Goal: Communication & Community: Answer question/provide support

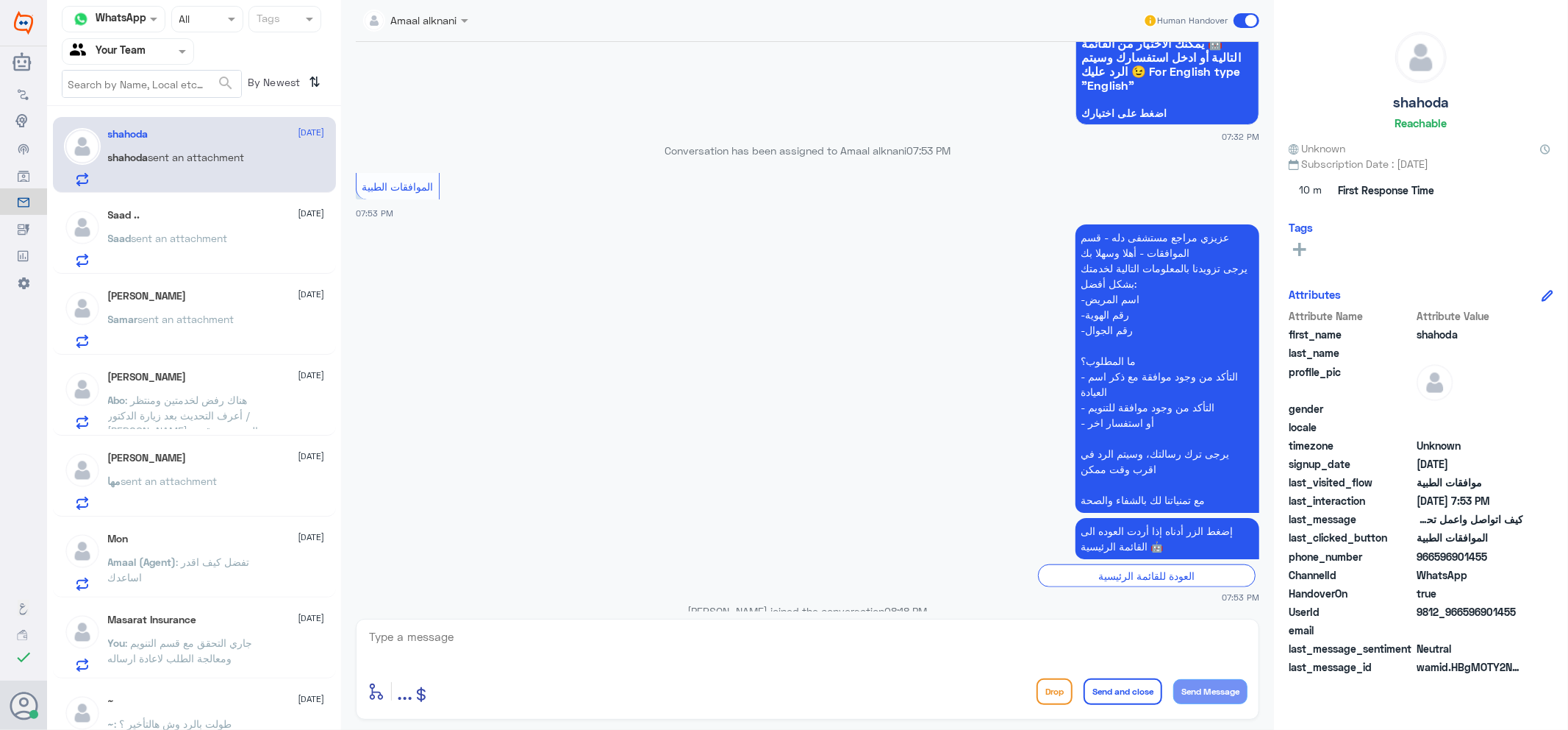
scroll to position [1126, 0]
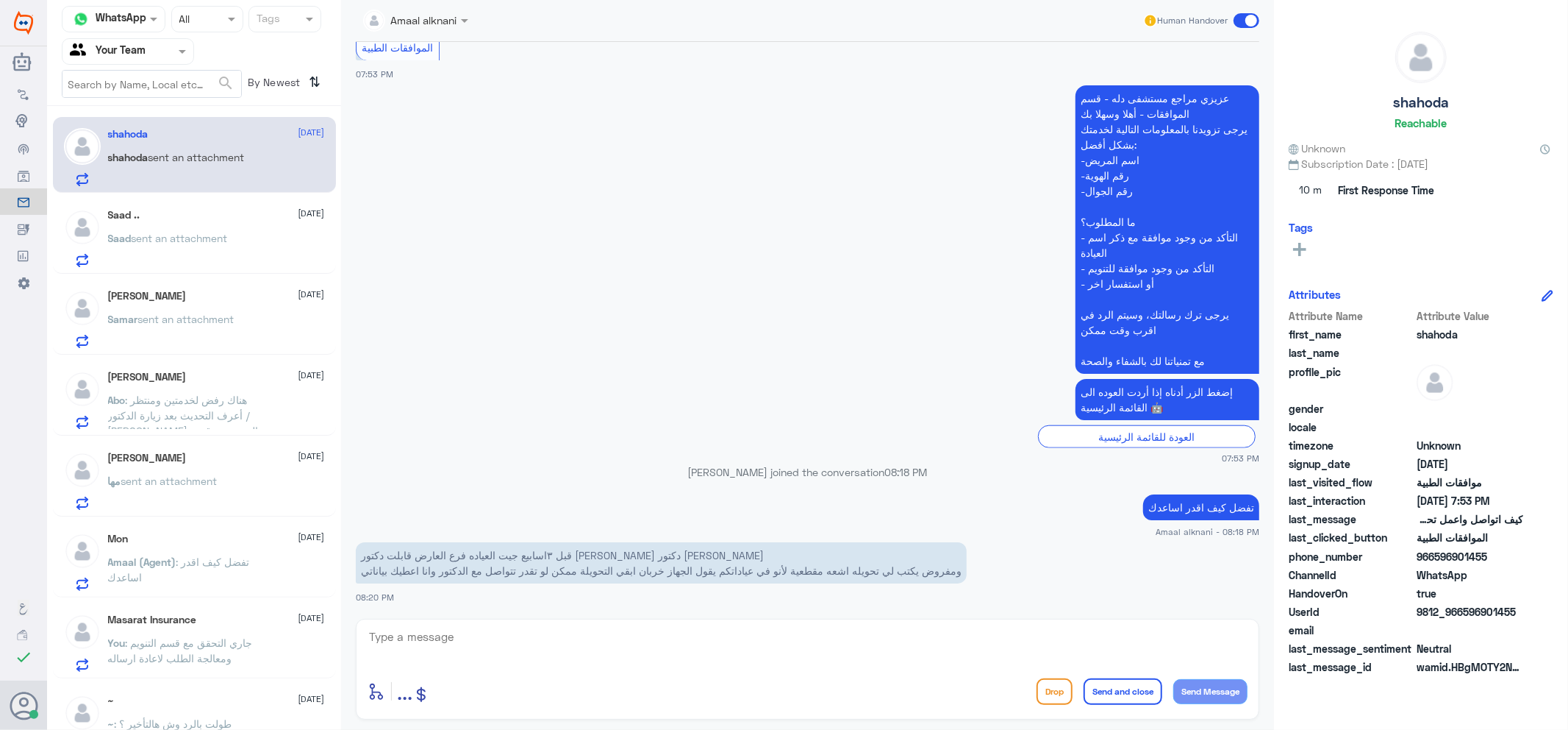
click at [269, 244] on div "Saad sent an attachment" at bounding box center [216, 251] width 217 height 33
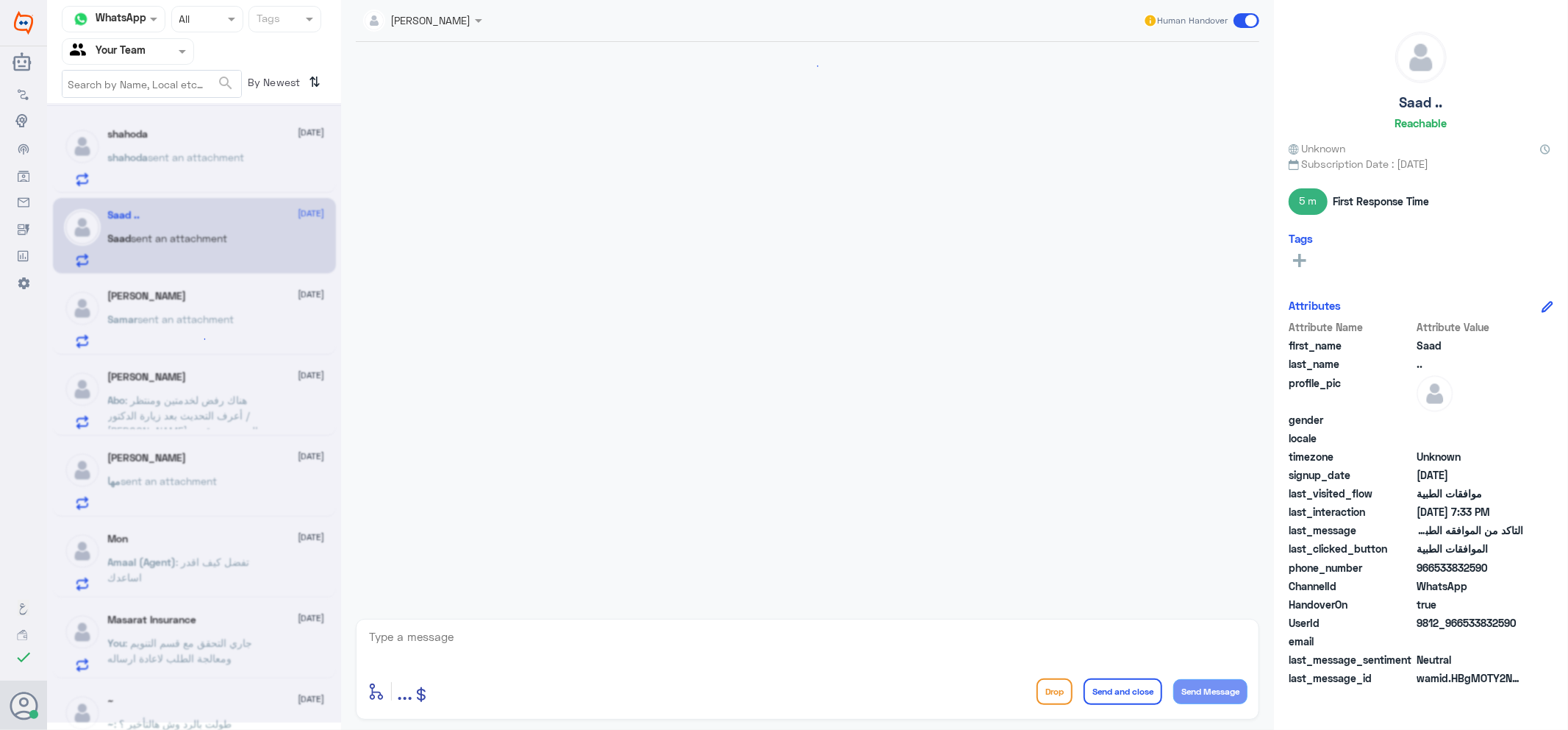
scroll to position [830, 0]
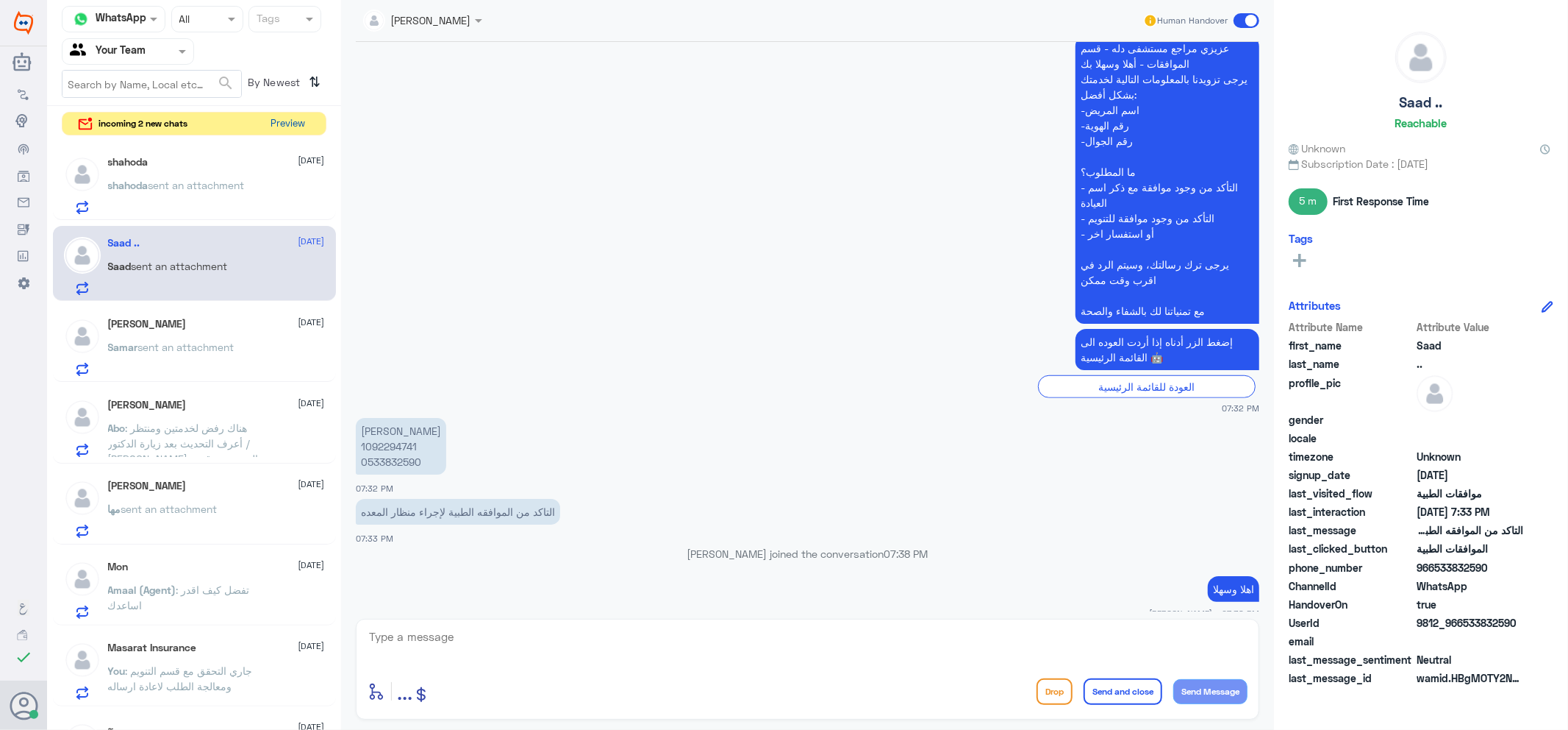
click at [276, 121] on button "Preview" at bounding box center [289, 124] width 46 height 23
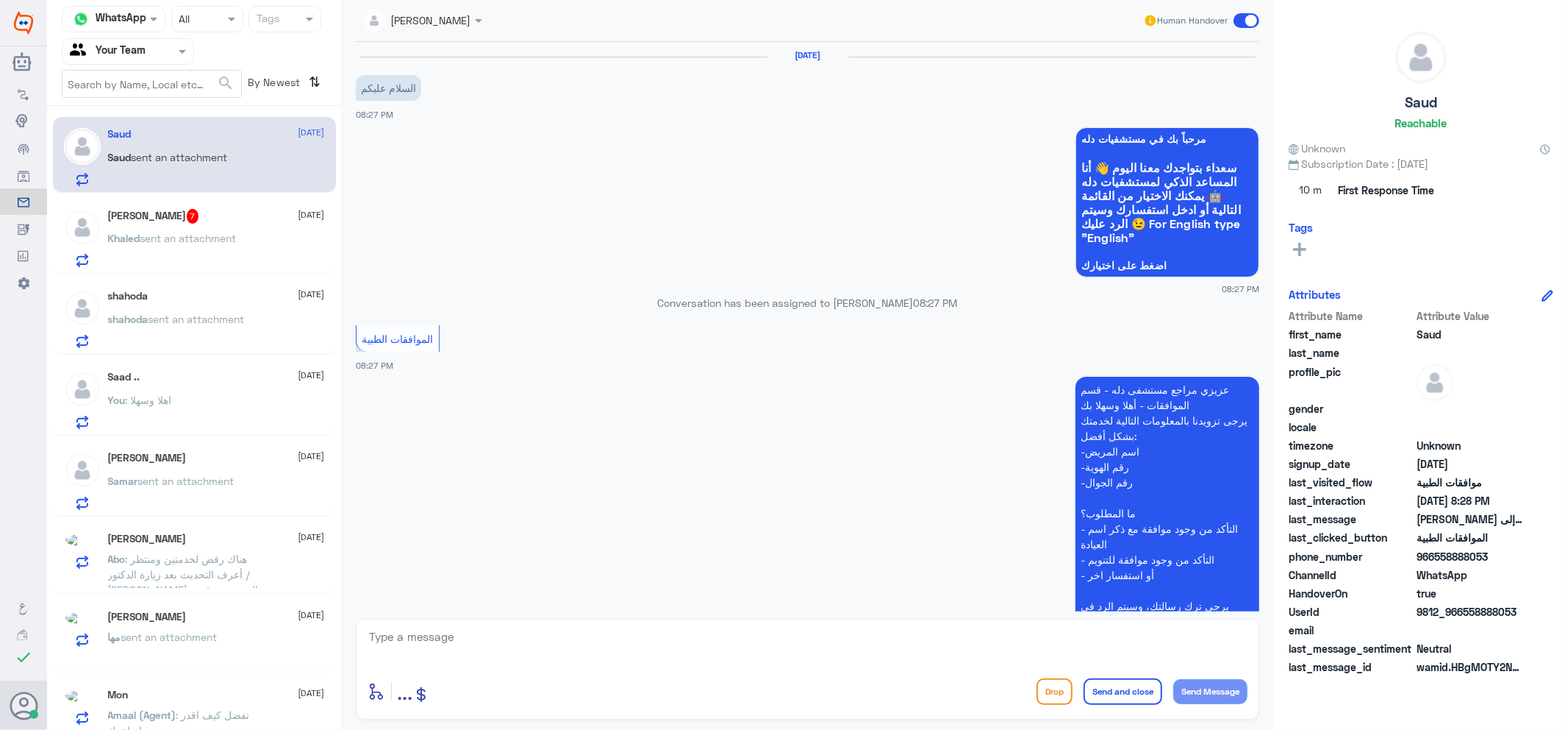
scroll to position [326, 0]
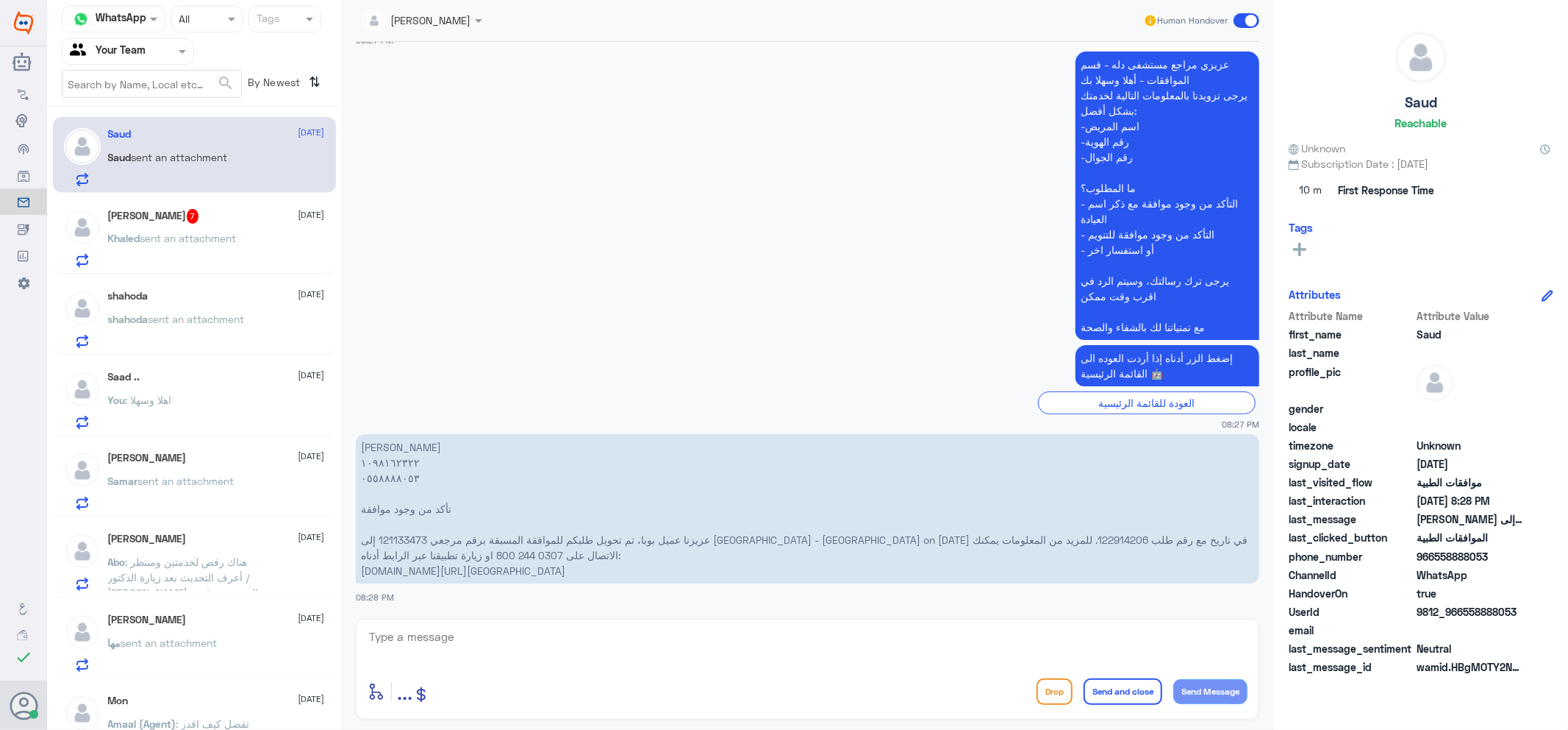
click at [212, 232] on span "sent an attachment" at bounding box center [188, 238] width 96 height 12
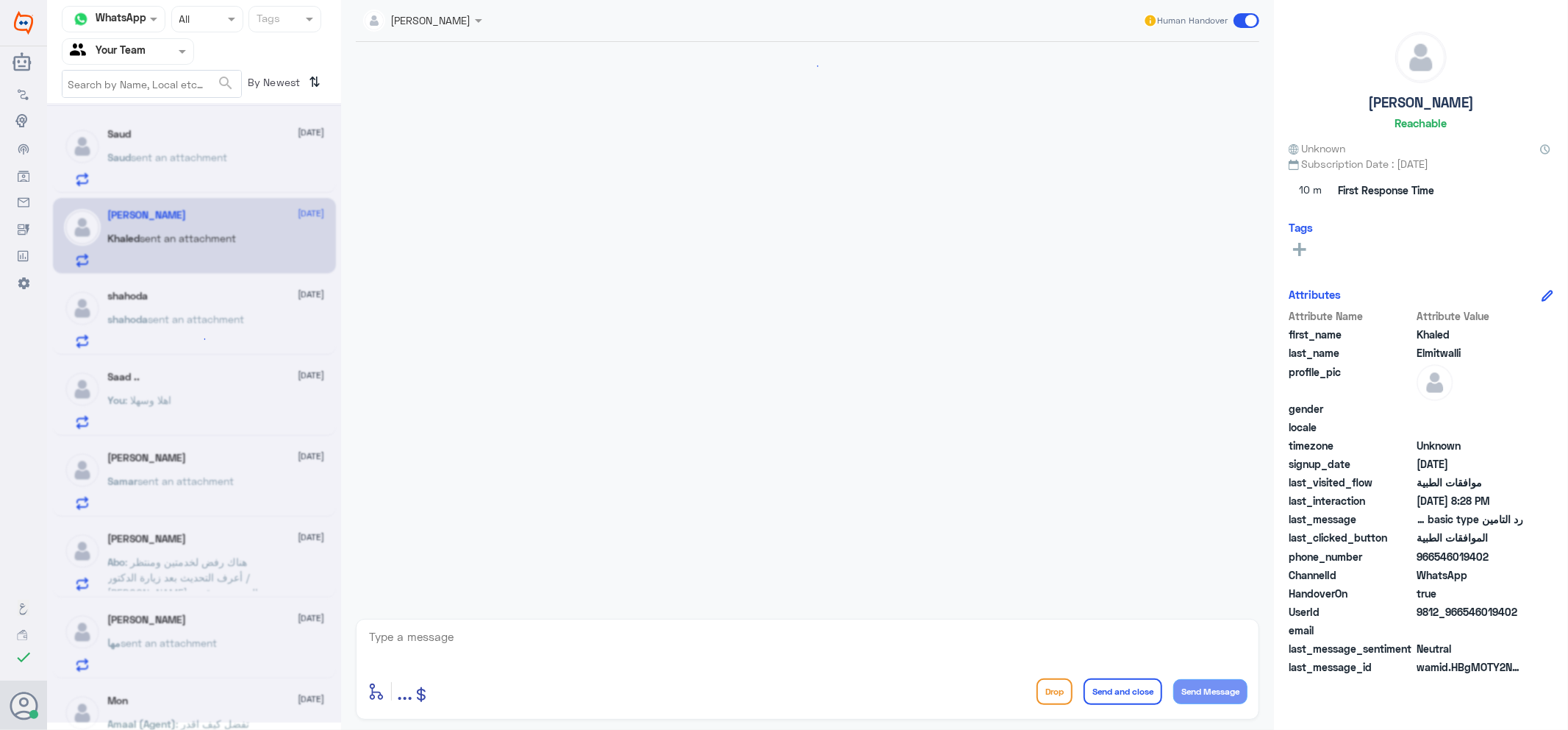
scroll to position [902, 0]
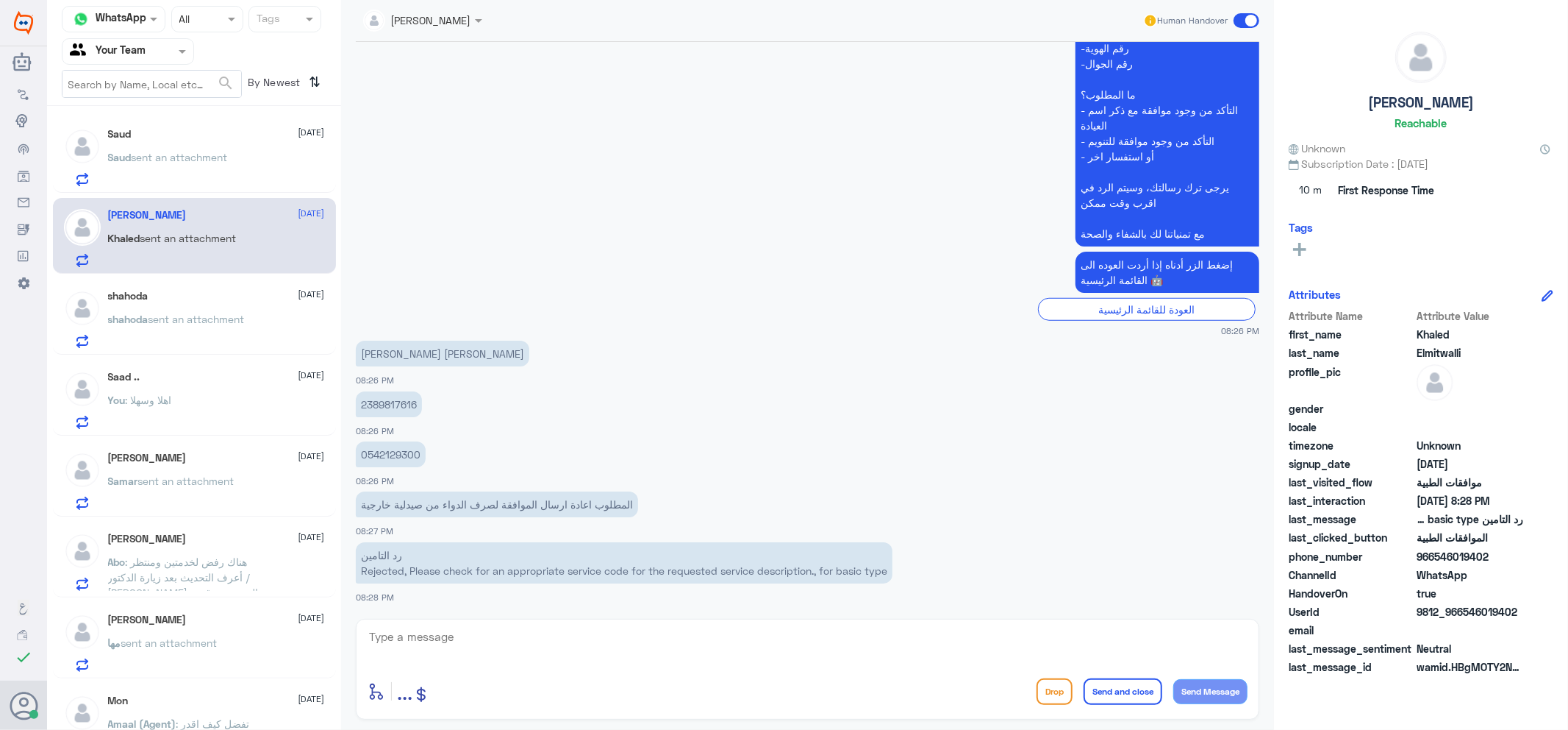
click at [237, 335] on p "shahoda sent an attachment" at bounding box center [176, 330] width 137 height 36
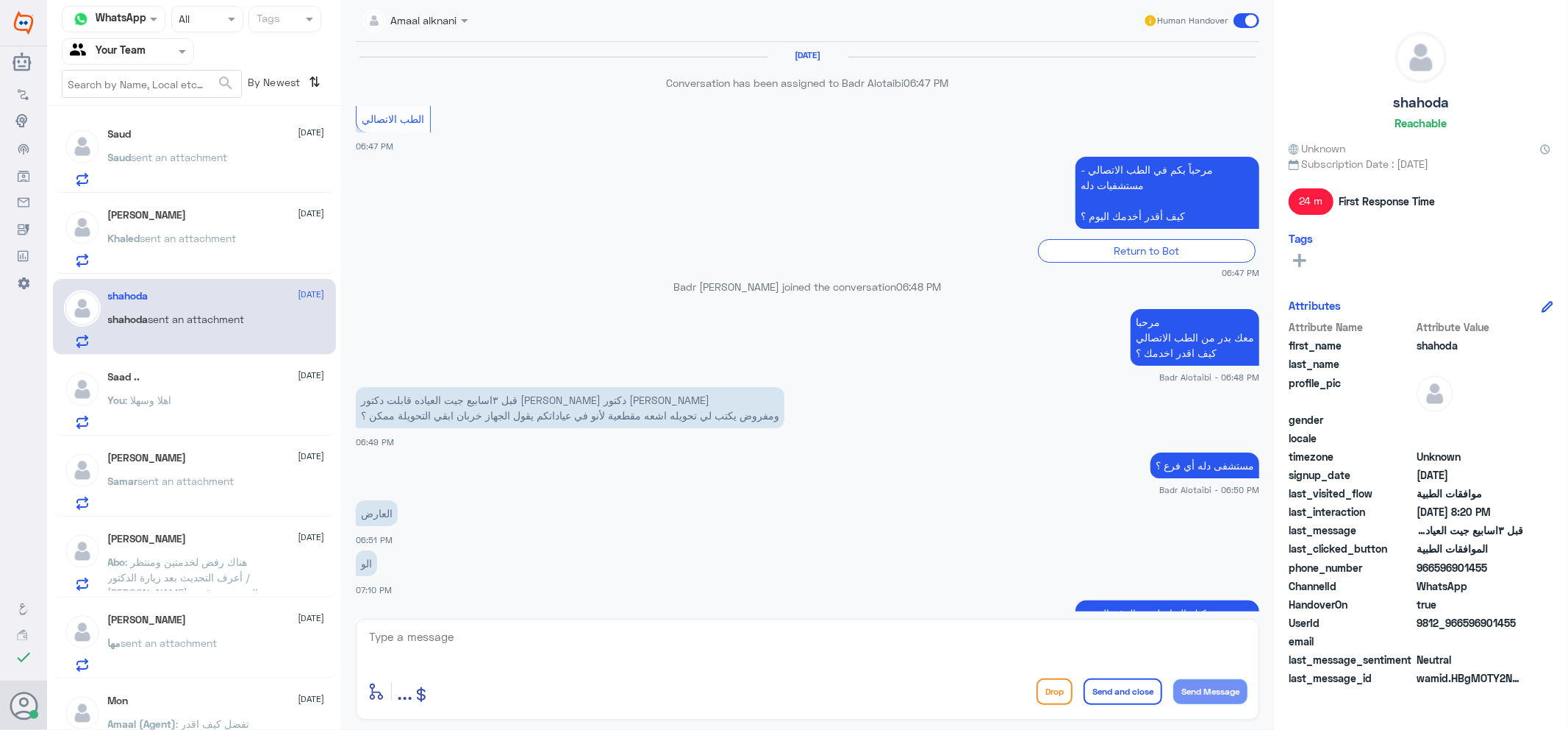
scroll to position [906, 0]
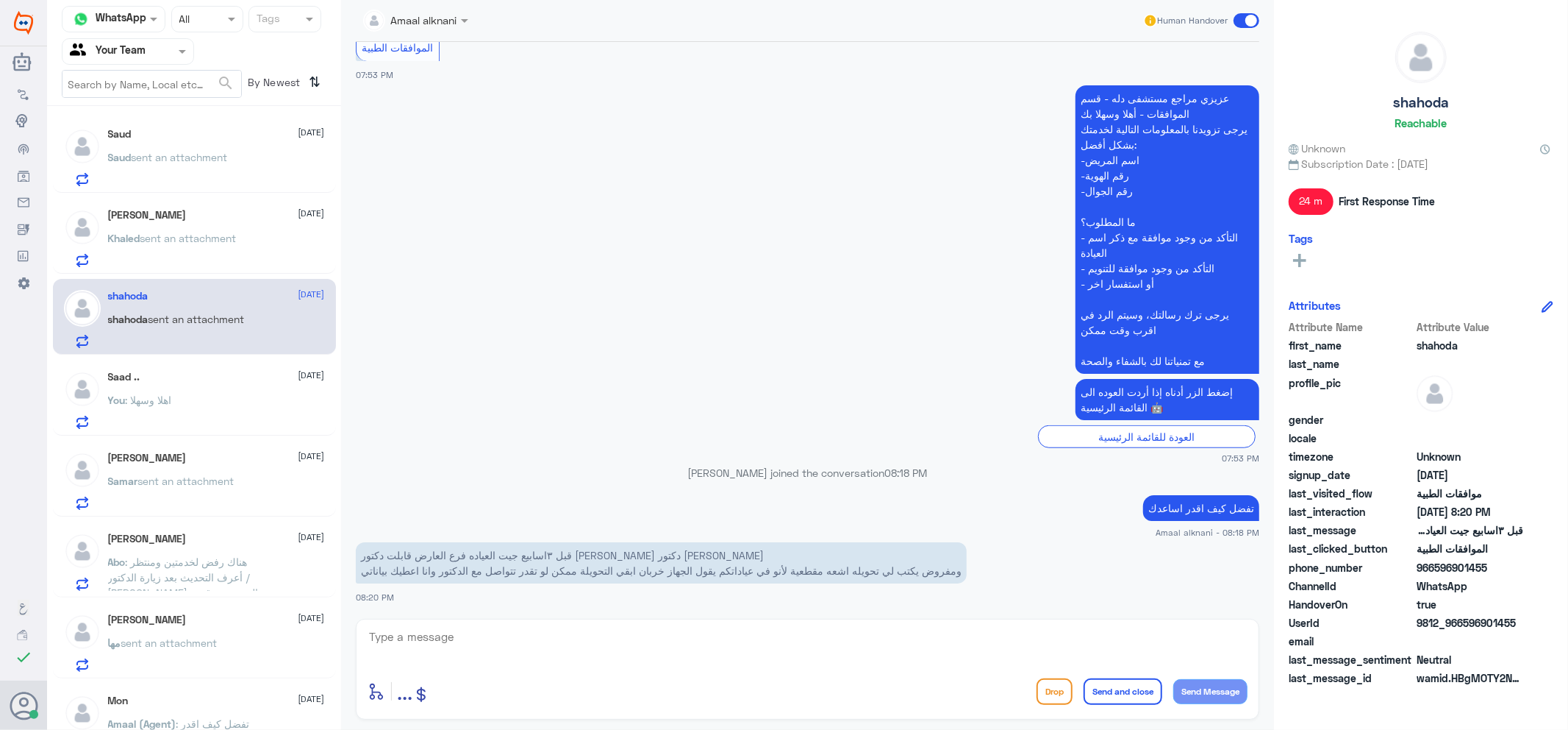
click at [167, 248] on p "[PERSON_NAME] sent an attachment" at bounding box center [172, 248] width 128 height 36
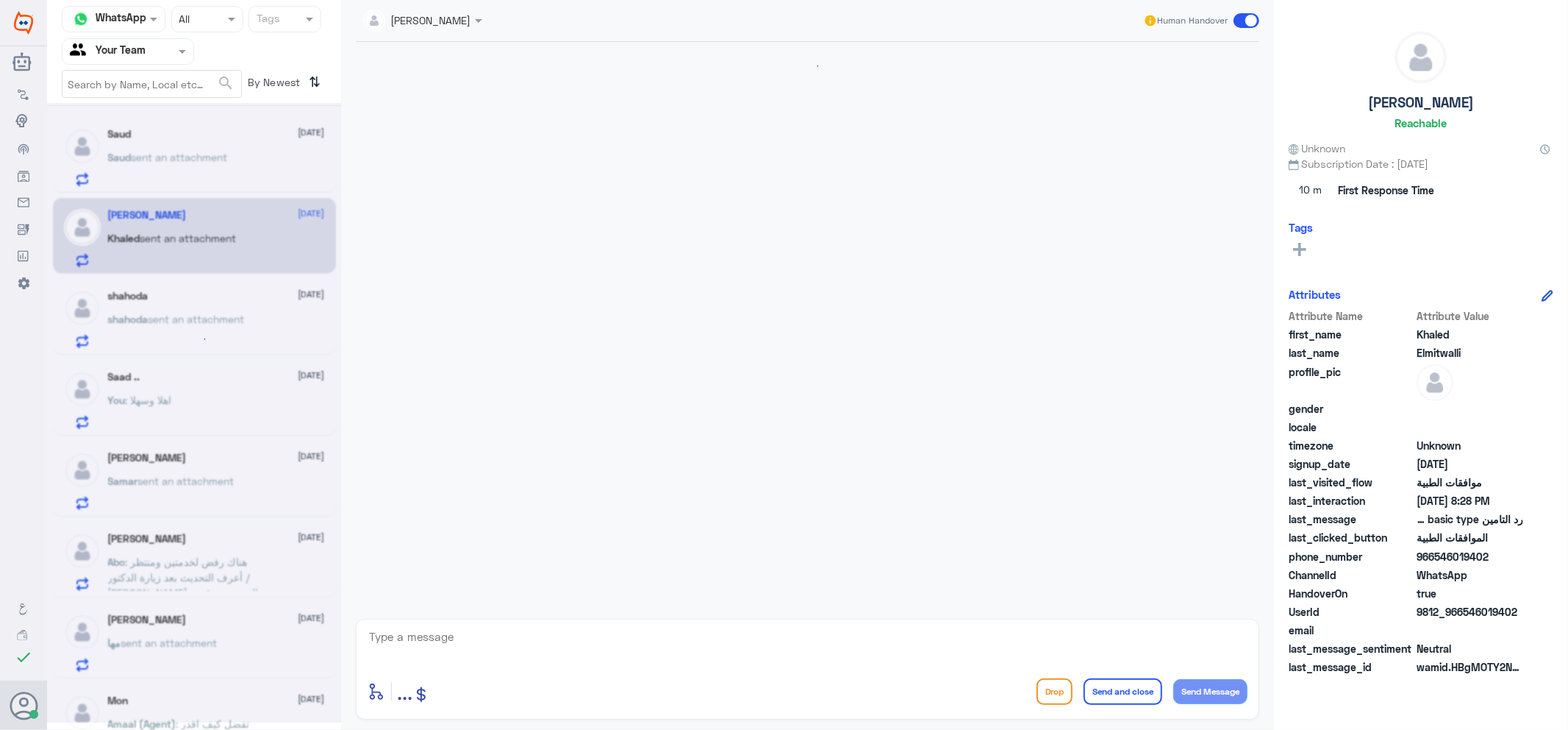
scroll to position [902, 0]
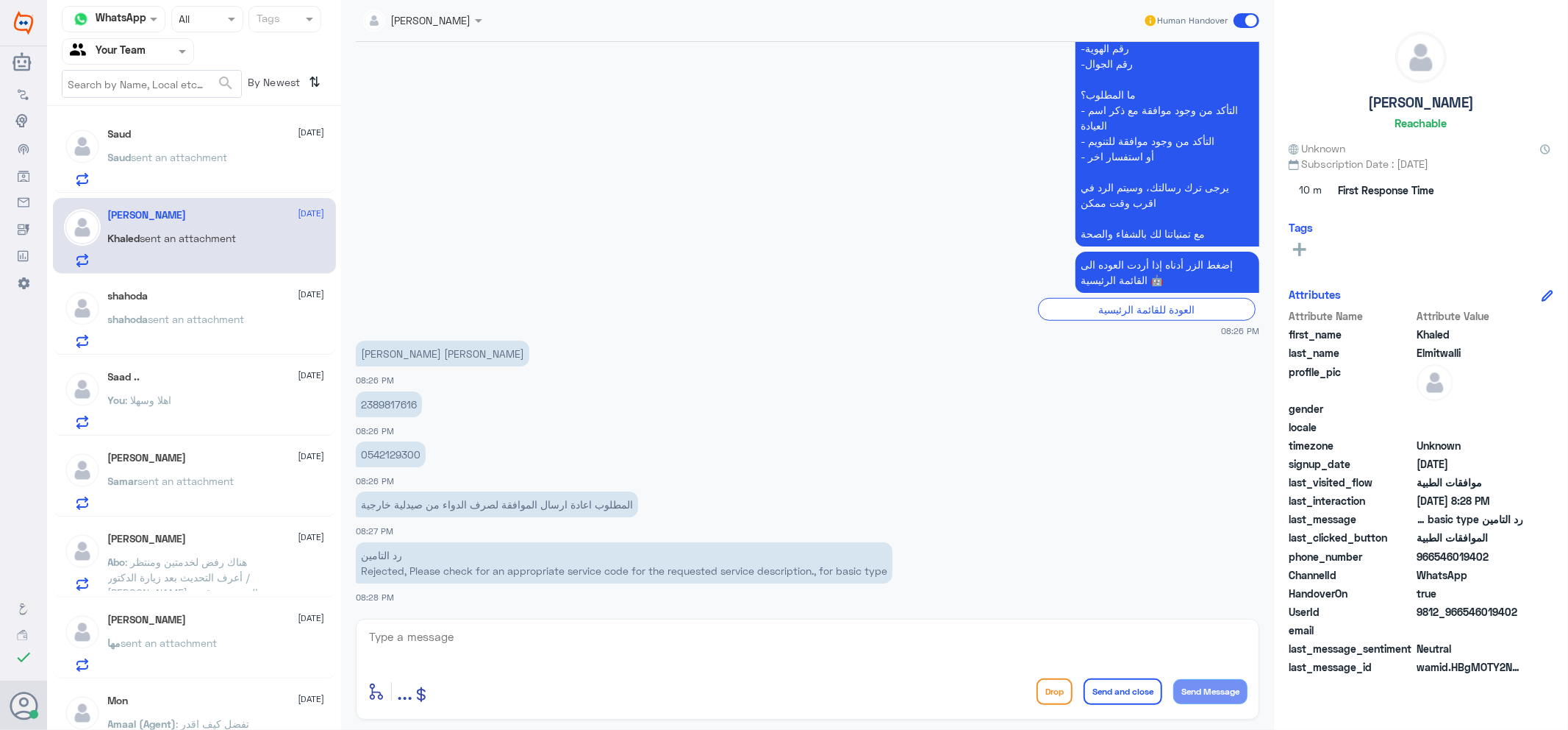
click at [396, 401] on p "2389817616" at bounding box center [389, 404] width 66 height 26
copy p "2389817616"
click at [434, 28] on div "[PERSON_NAME]" at bounding box center [417, 21] width 108 height 30
click at [456, 116] on div "Amaal alknani" at bounding box center [440, 119] width 66 height 15
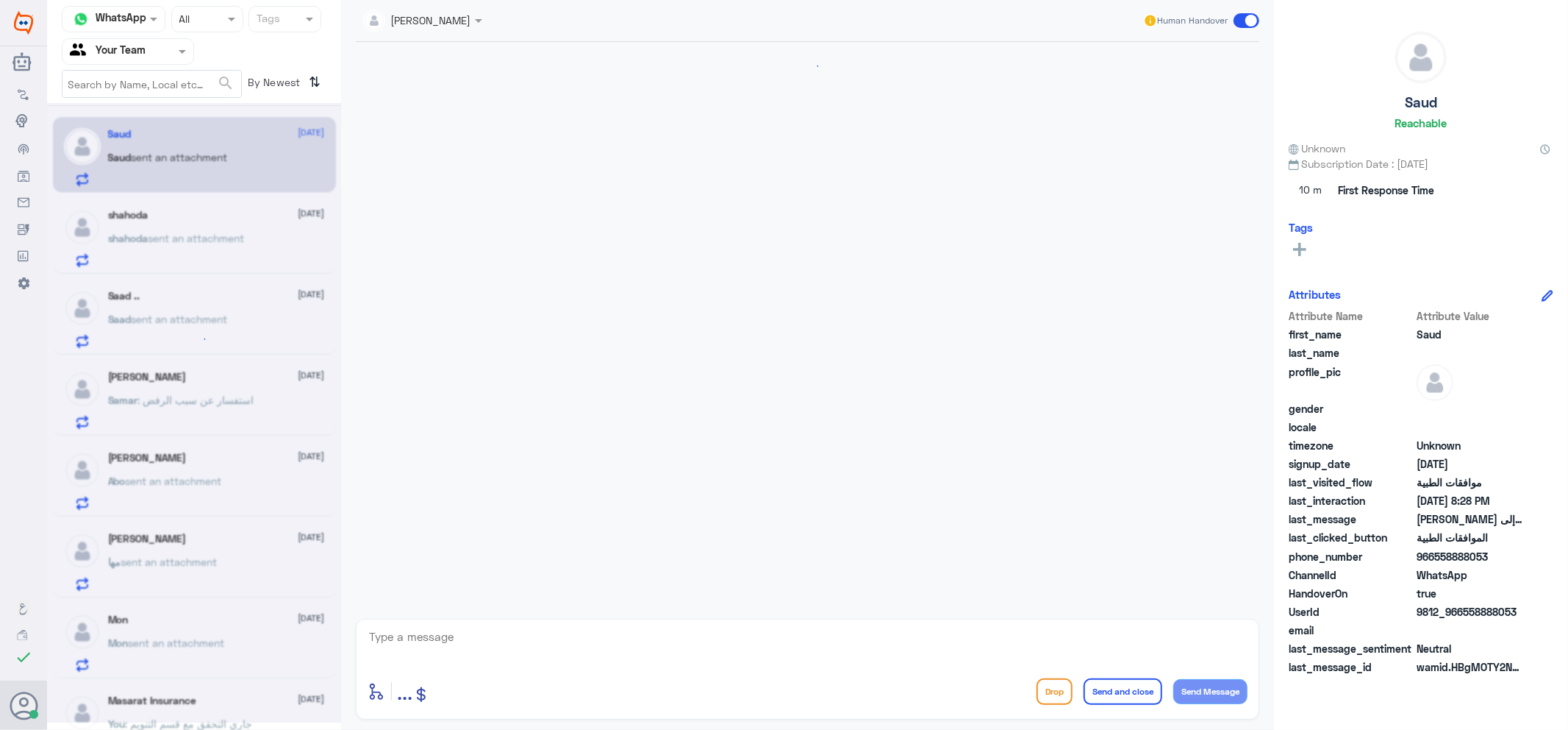
scroll to position [326, 0]
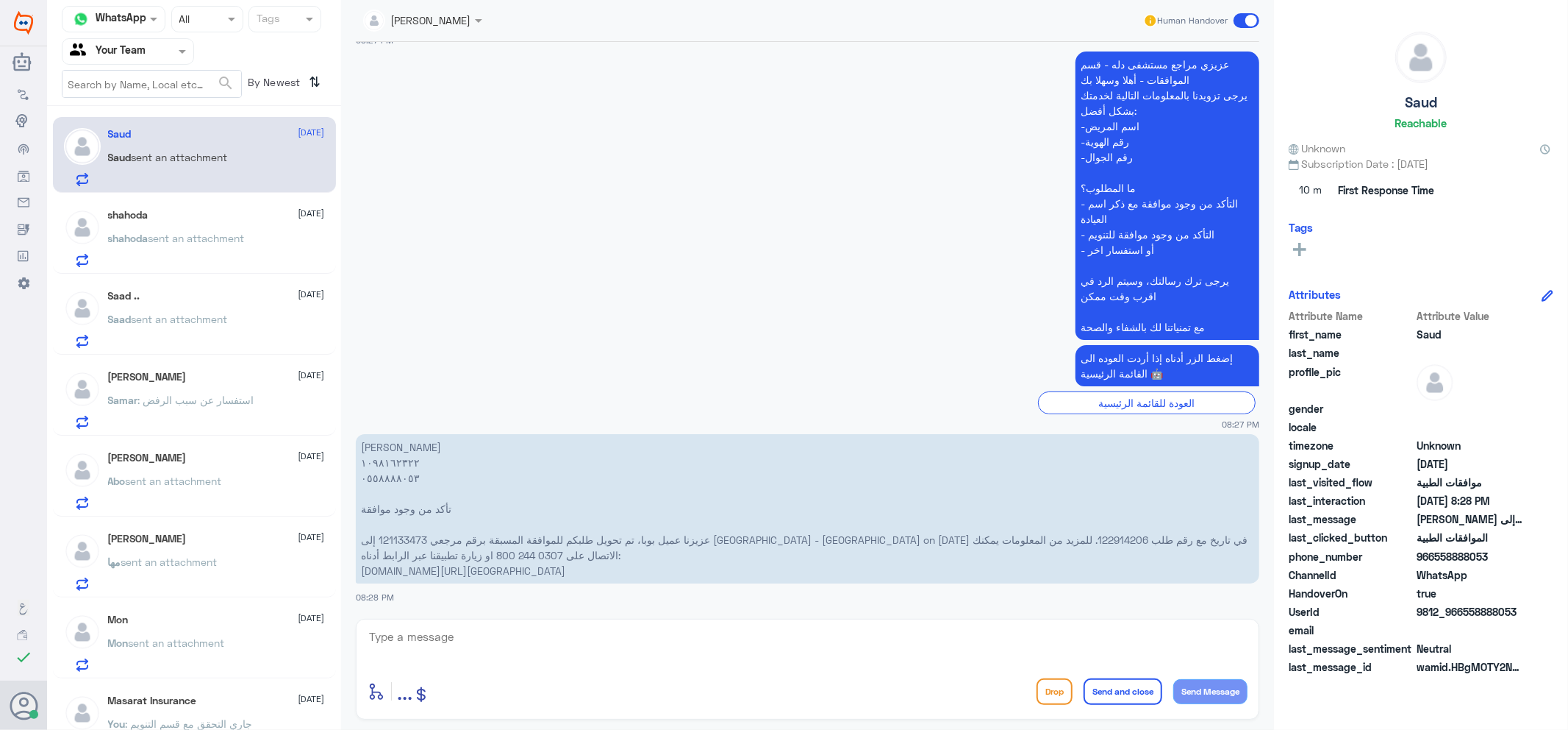
drag, startPoint x: 486, startPoint y: 627, endPoint x: 519, endPoint y: 653, distance: 42.0
click at [487, 630] on textarea at bounding box center [807, 644] width 880 height 36
type textarea "اهلا وسهلا"
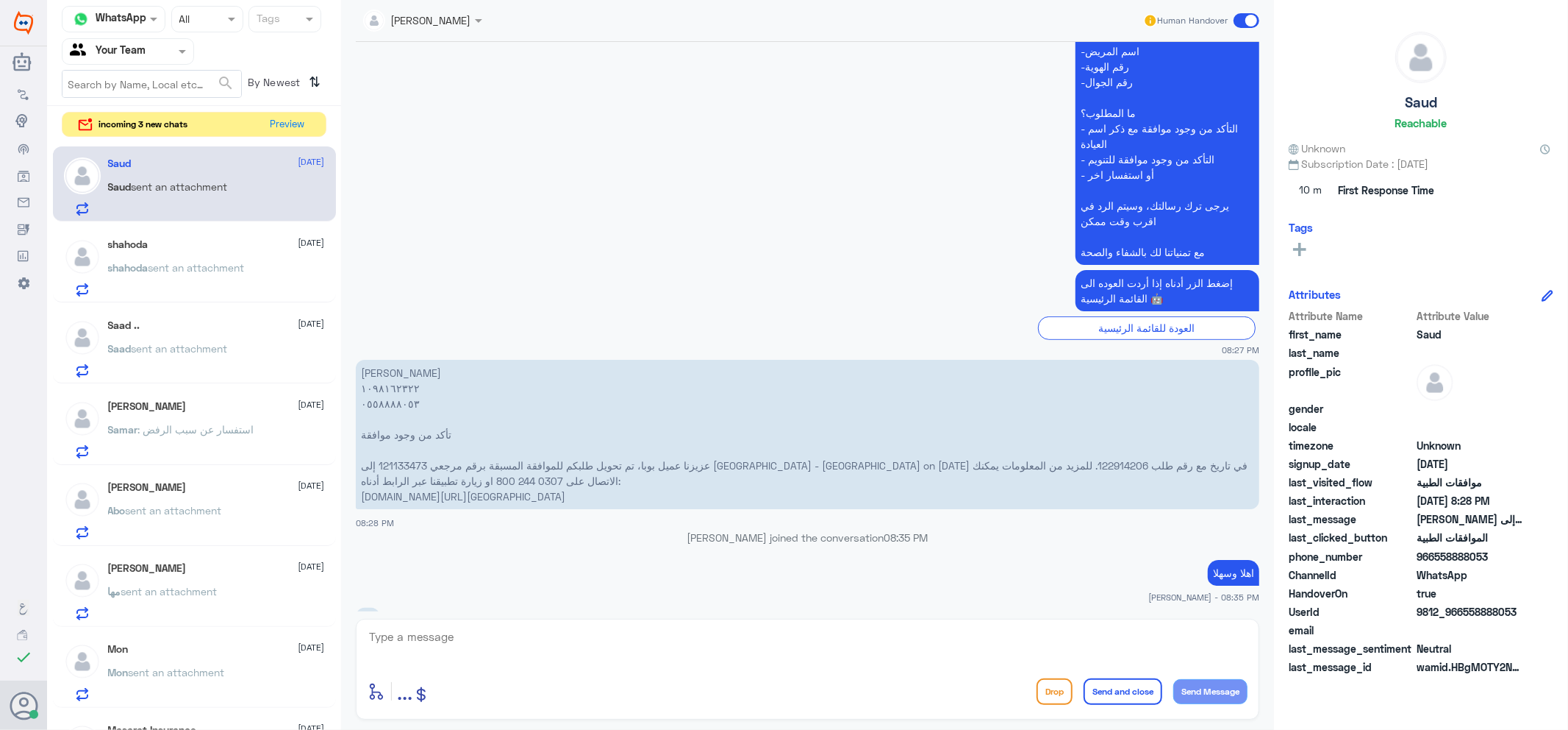
scroll to position [423, 0]
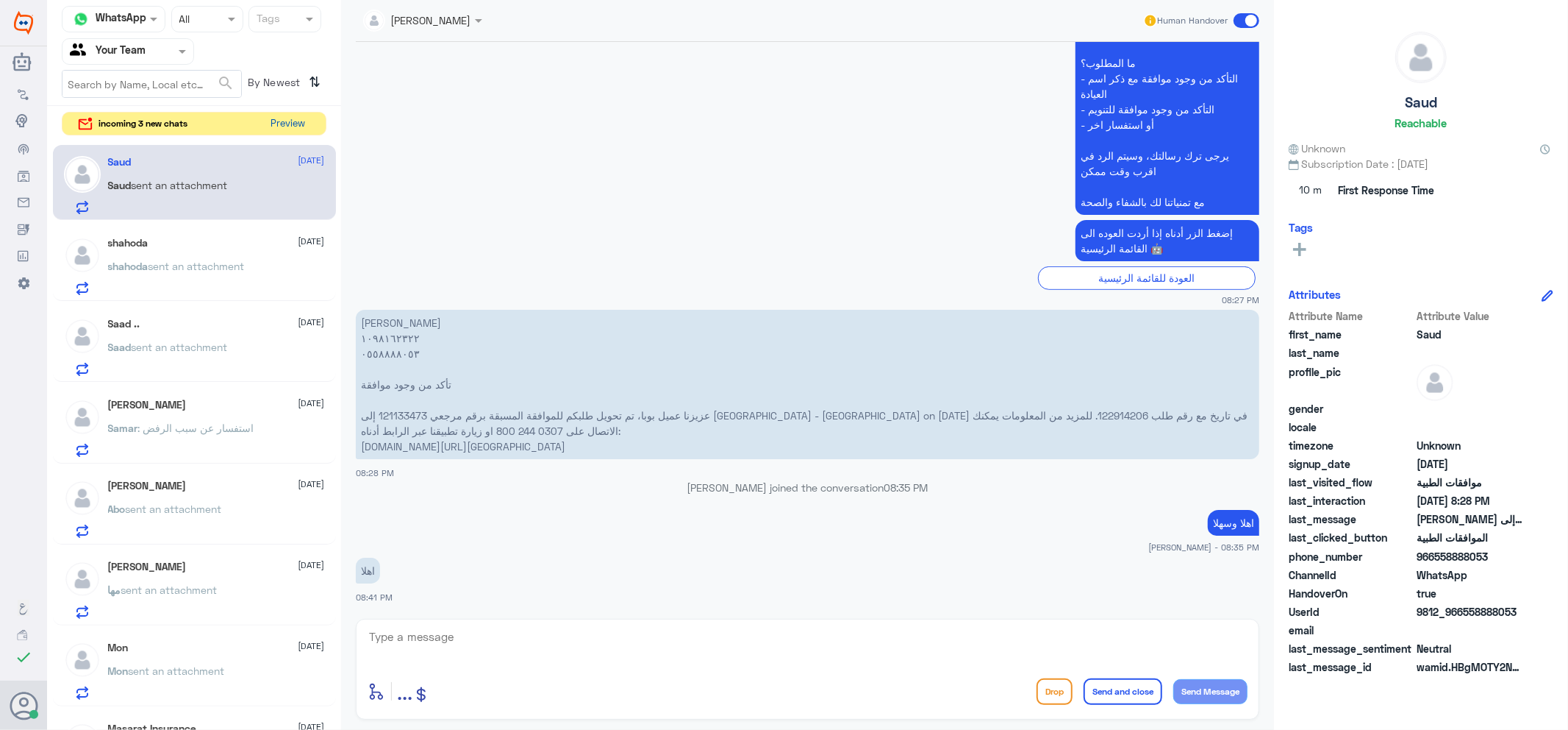
click at [280, 128] on button "Preview" at bounding box center [289, 124] width 46 height 23
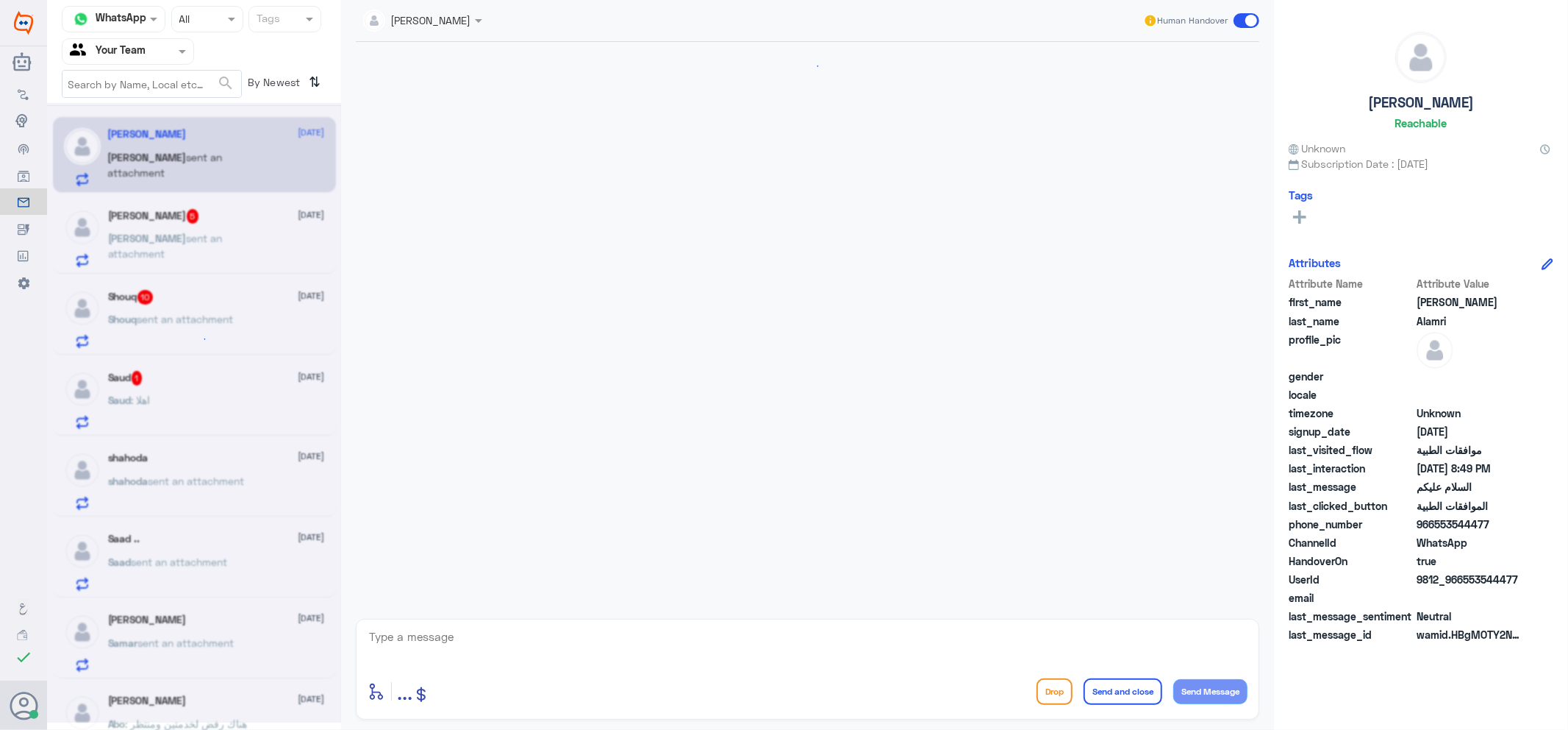
scroll to position [151, 0]
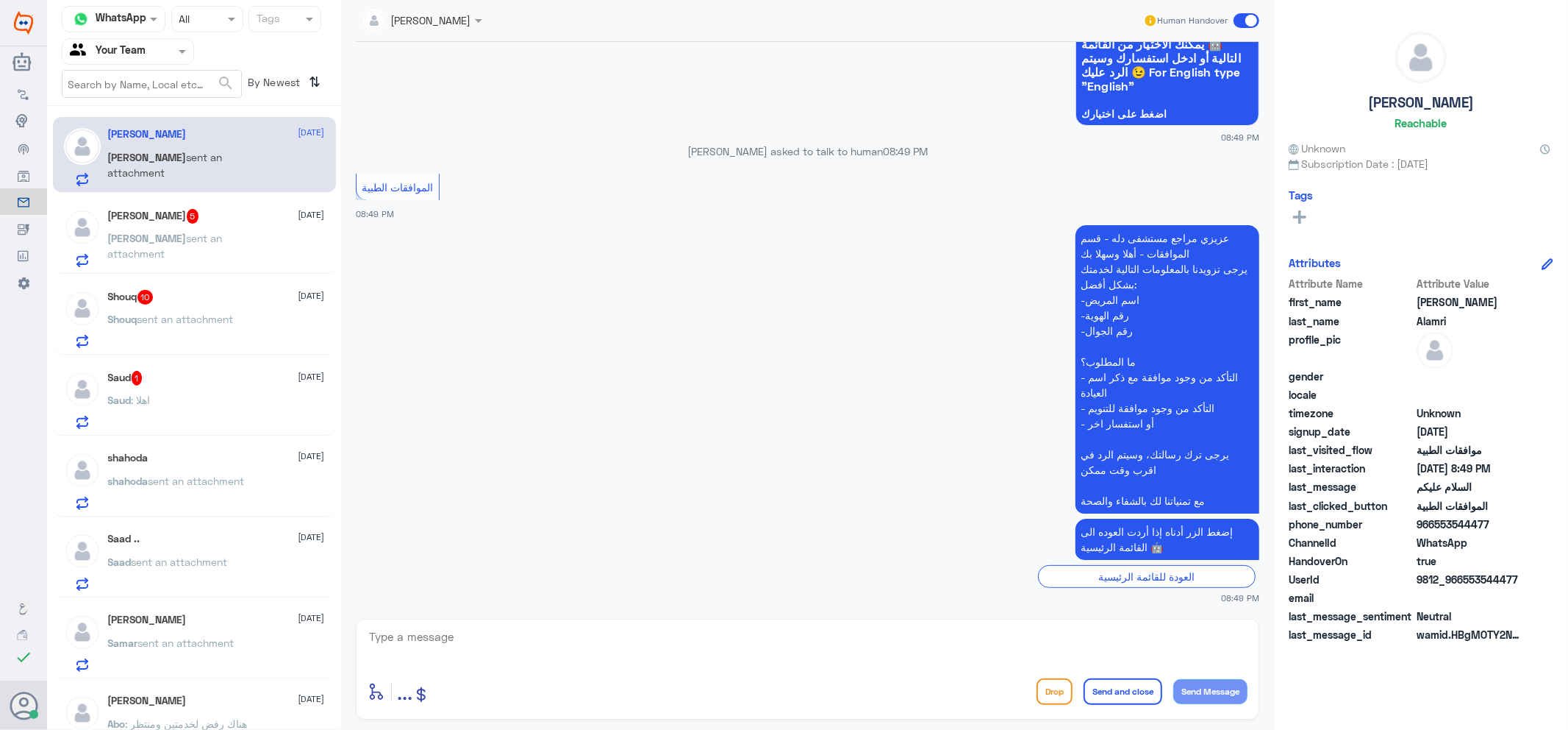
click at [258, 384] on div "Saud 1 [DATE]" at bounding box center [216, 378] width 217 height 14
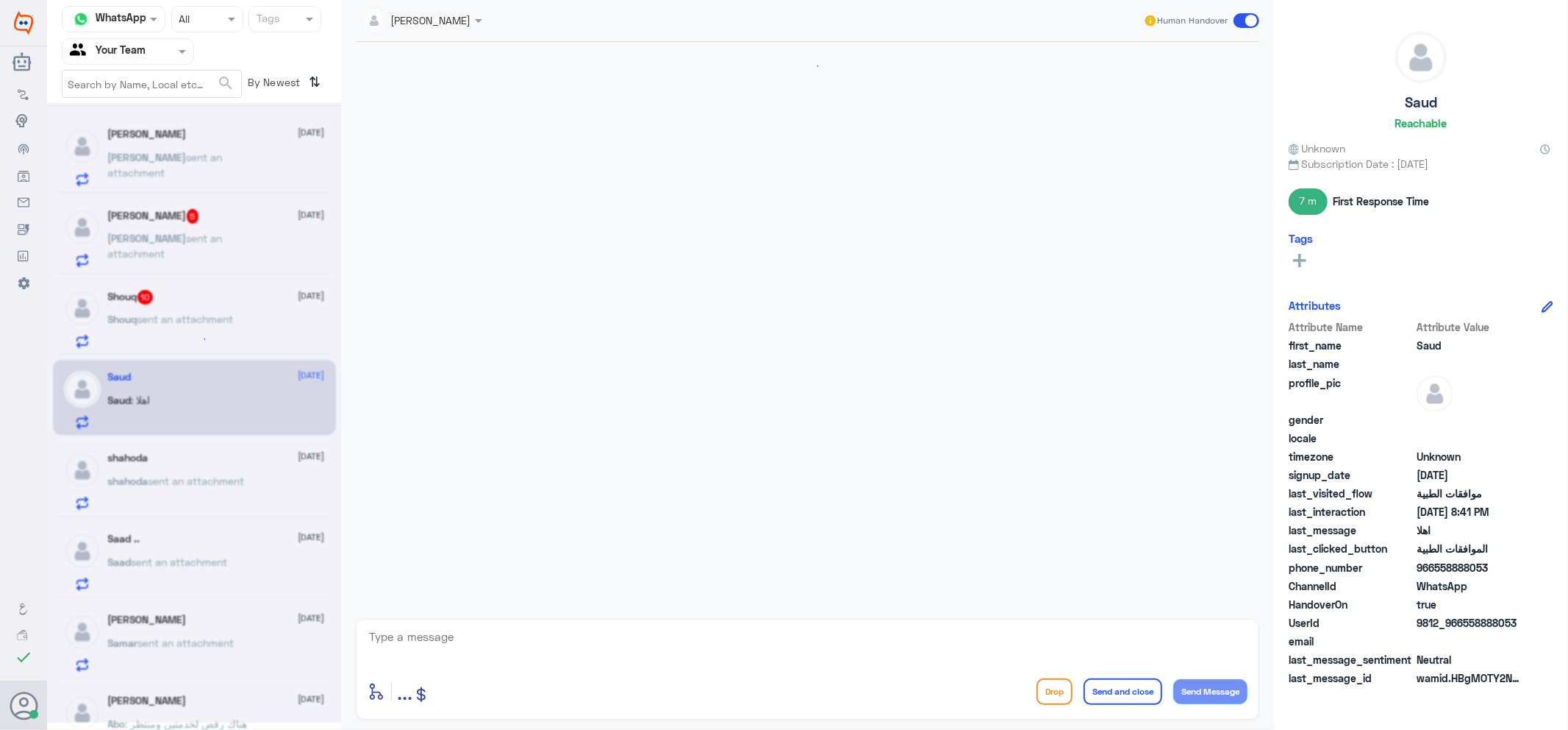
scroll to position [450, 0]
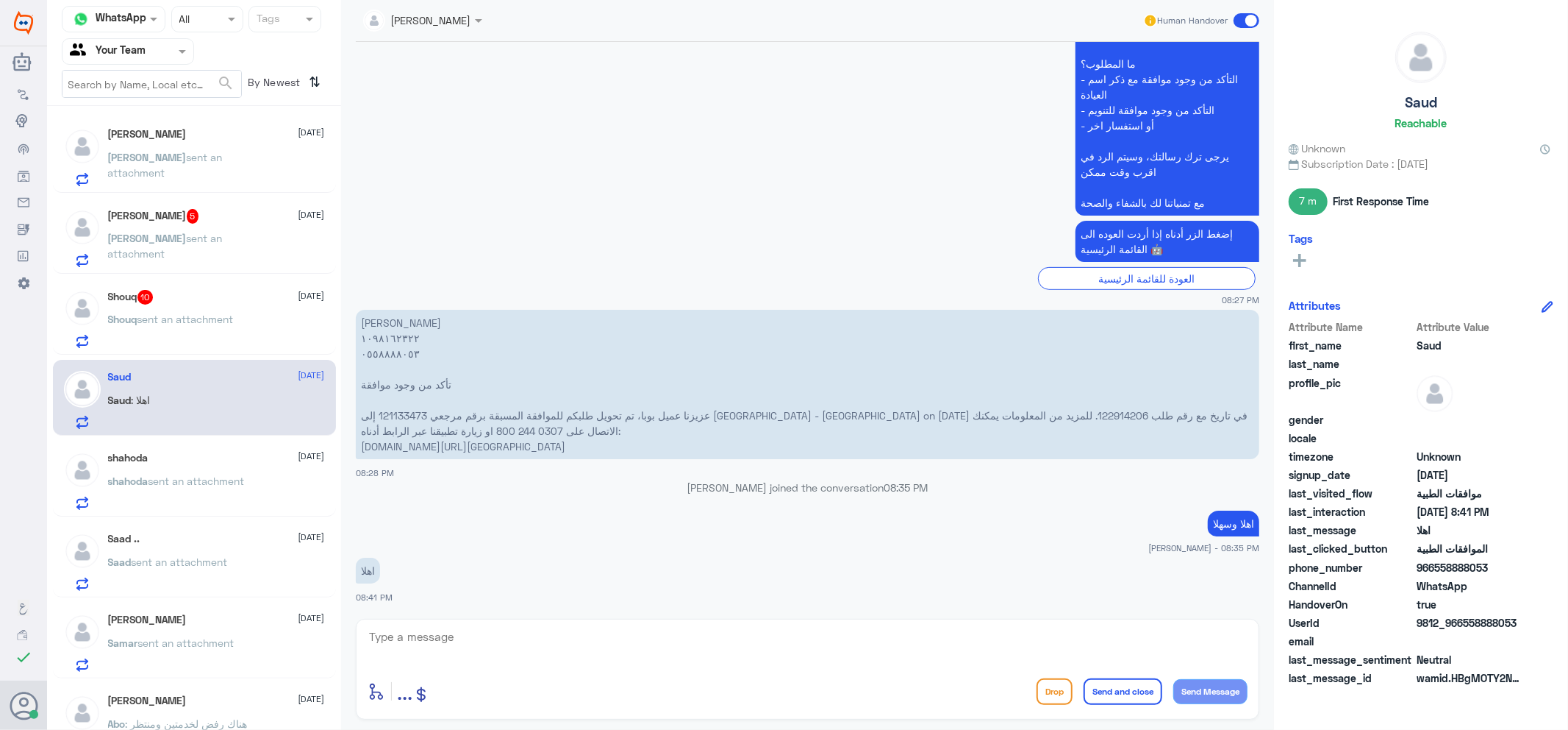
click at [186, 172] on p "[PERSON_NAME] sent an attachment" at bounding box center [191, 168] width 166 height 36
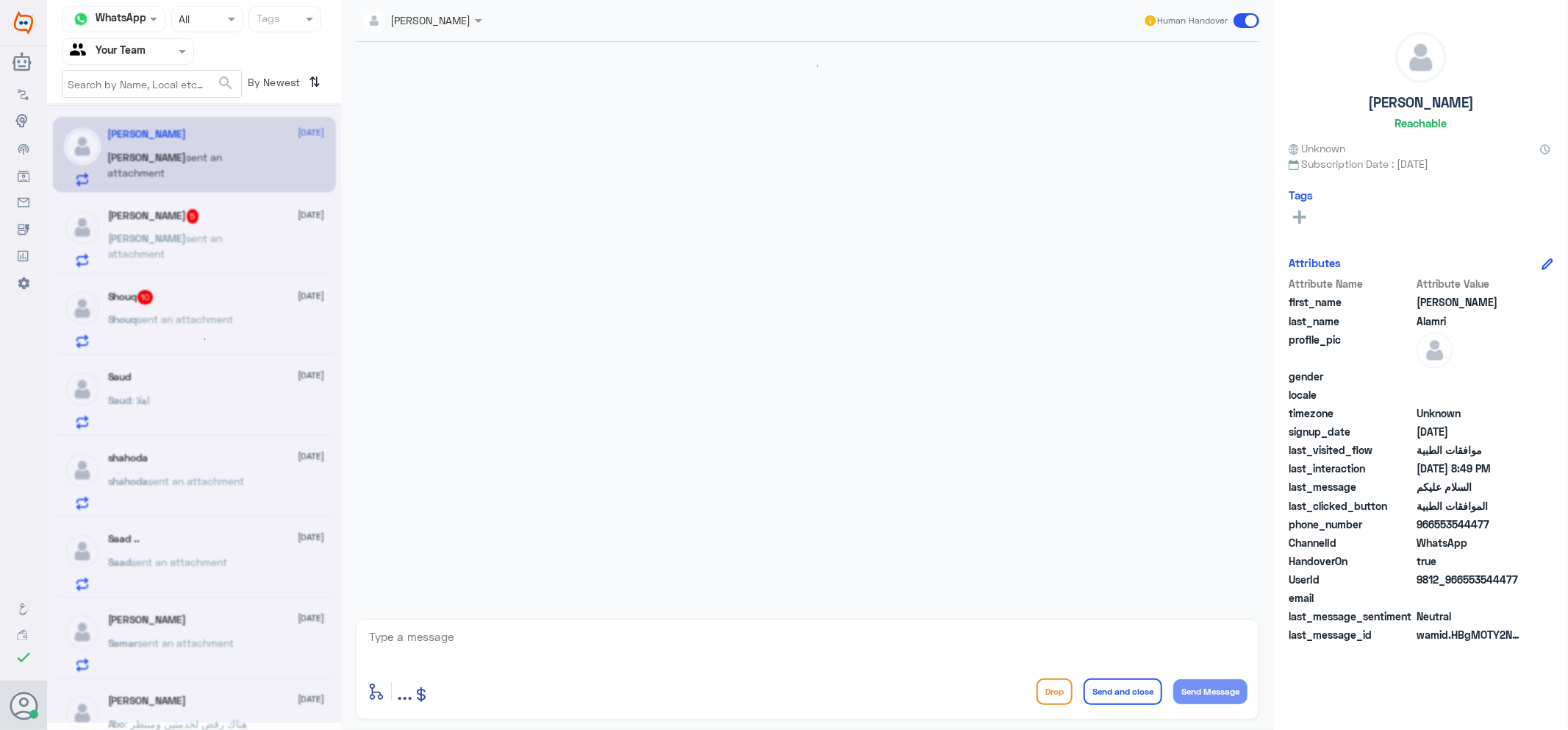
scroll to position [151, 0]
click at [181, 212] on h5 "[PERSON_NAME] 5" at bounding box center [153, 216] width 91 height 14
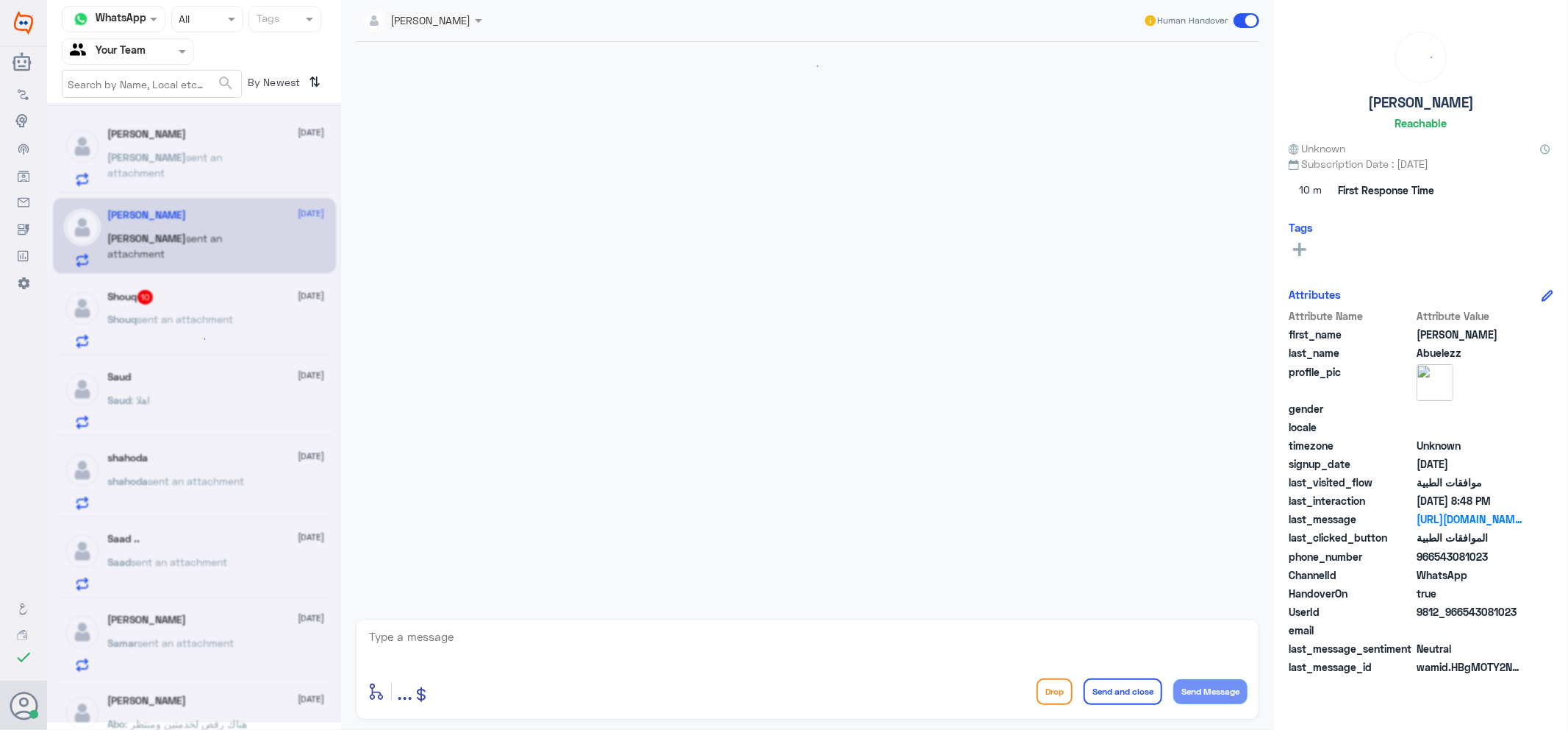
scroll to position [1677, 0]
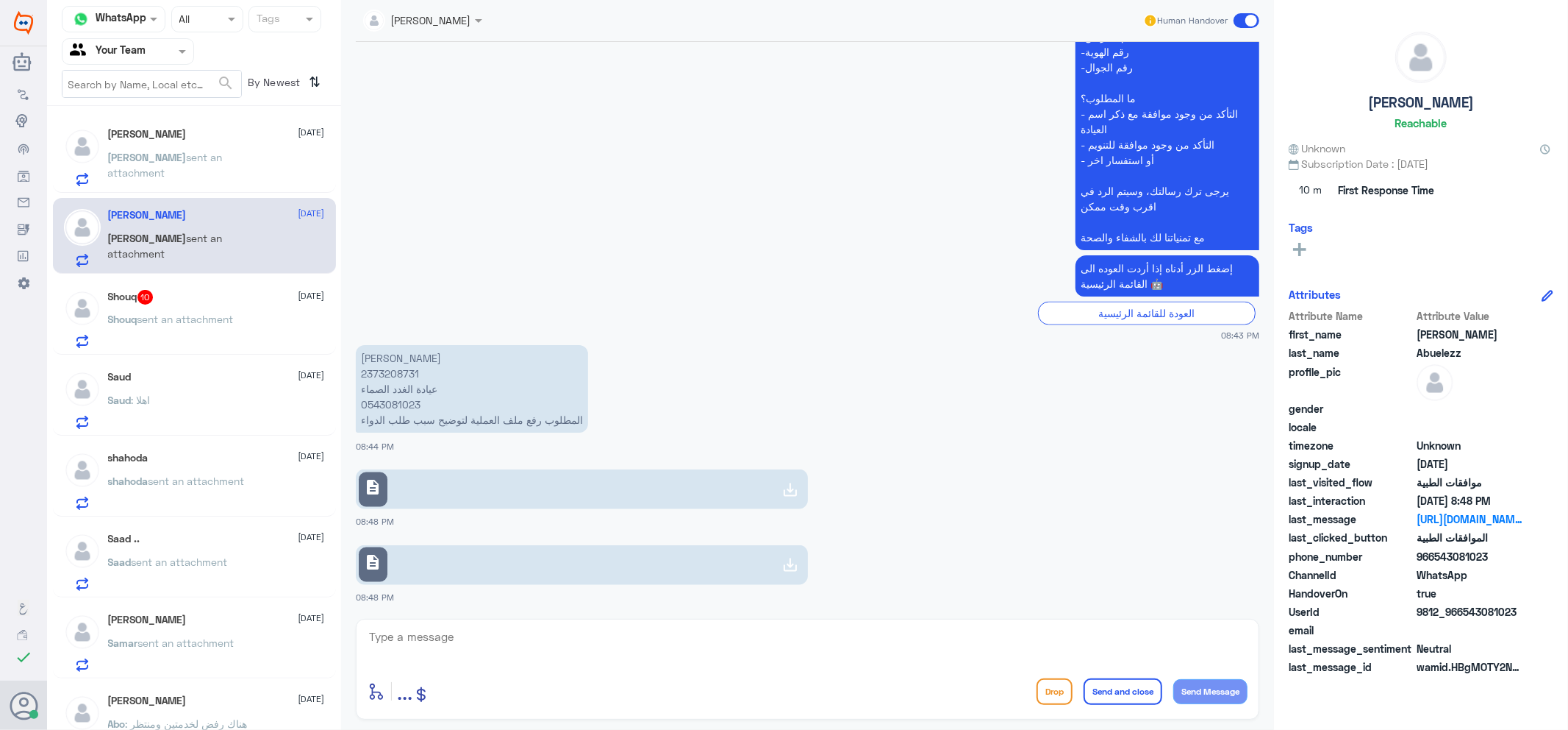
click at [168, 285] on div "[PERSON_NAME] [DATE] [PERSON_NAME] sent an attachment [PERSON_NAME] [DATE] [PER…" at bounding box center [194, 423] width 294 height 623
click at [184, 400] on div "Saud : اهلا" at bounding box center [216, 412] width 217 height 33
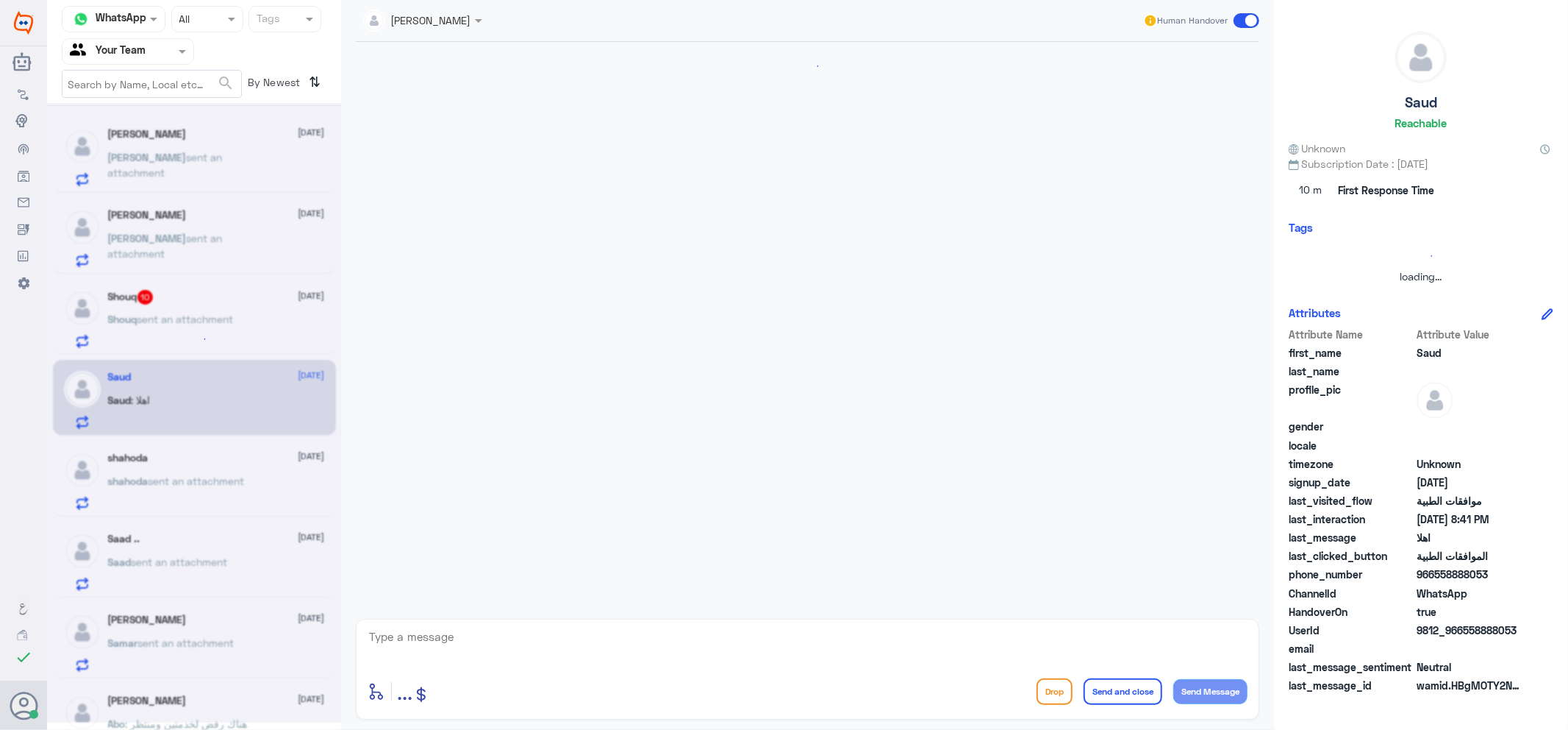
scroll to position [450, 0]
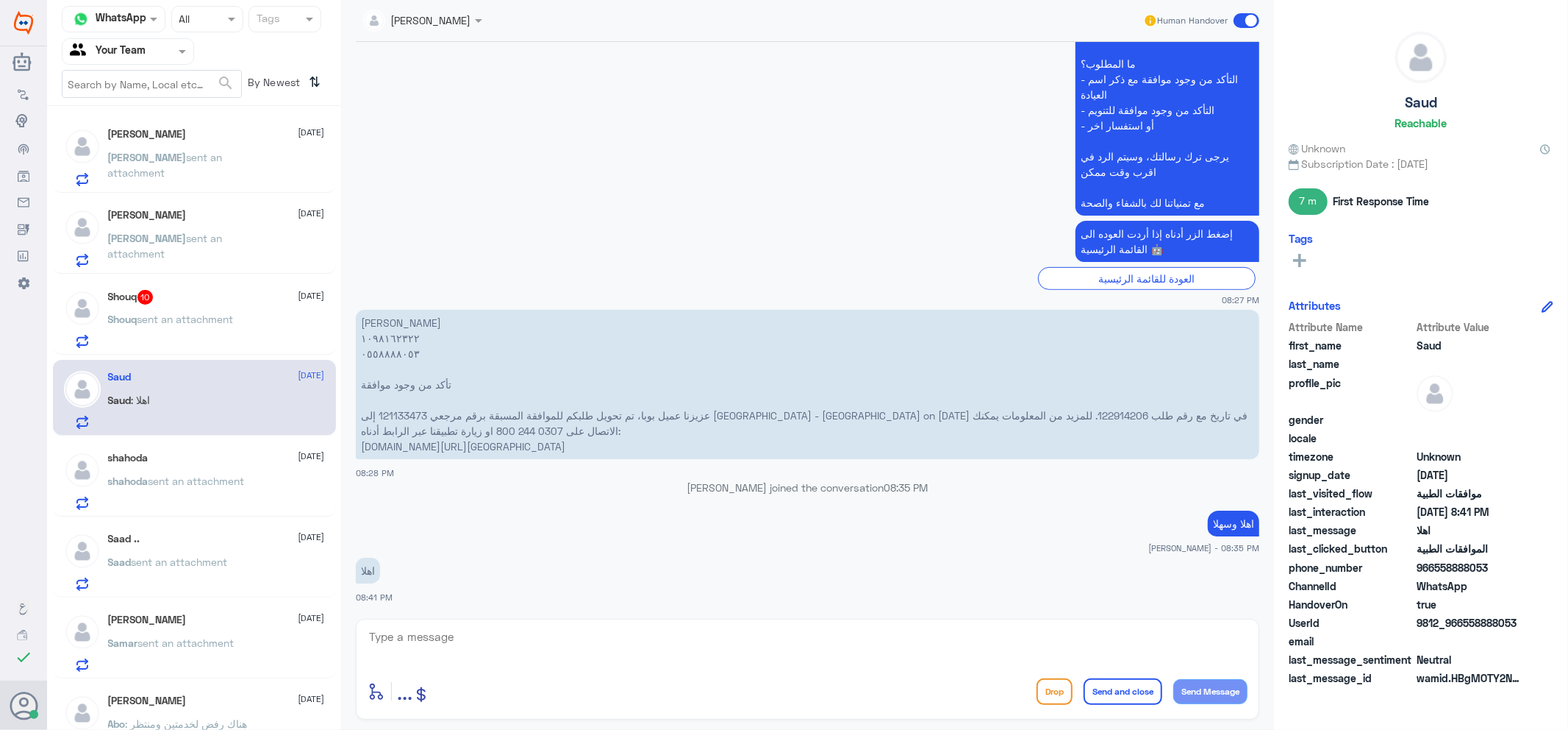
click at [495, 644] on textarea at bounding box center [807, 644] width 880 height 36
click at [405, 406] on p "[PERSON_NAME] ١٠٩٨١٦٢٣٢٢ ٠٥٥٨٨٨٨٠٥٣ تأكد من وجود موافقة عزيزنا عميل بوبا، تم تح…" at bounding box center [808, 384] width 904 height 150
copy p "121133473"
click at [539, 630] on textarea "055" at bounding box center [807, 644] width 880 height 36
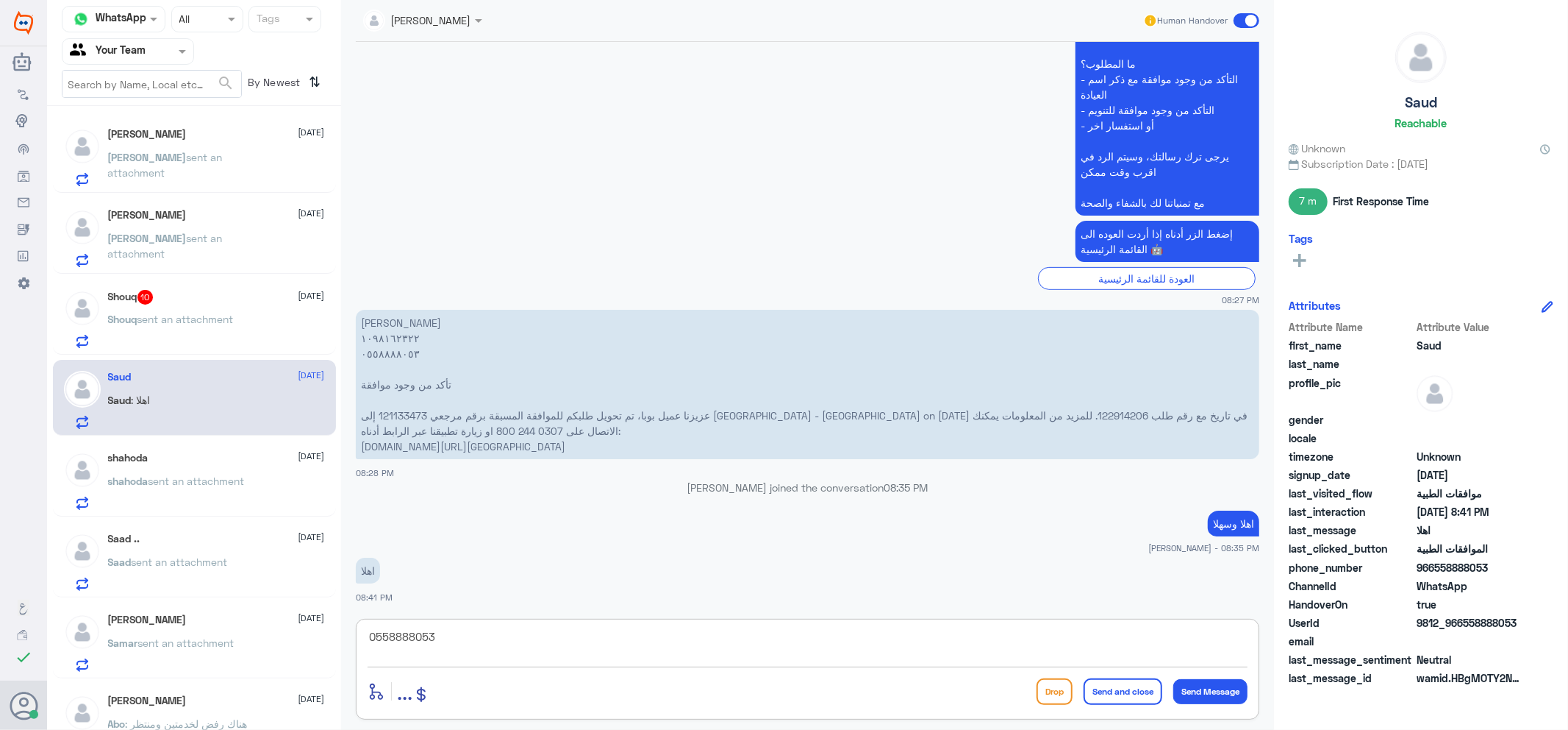
click at [415, 633] on textarea "0558888053" at bounding box center [807, 644] width 880 height 36
type textarea "0558888053"
click at [1122, 410] on p "[PERSON_NAME] ١٠٩٨١٦٢٣٢٢ ٠٥٥٨٨٨٨٠٥٣ تأكد من وجود موافقة عزيزنا عميل بوبا، تم تح…" at bounding box center [808, 384] width 904 height 150
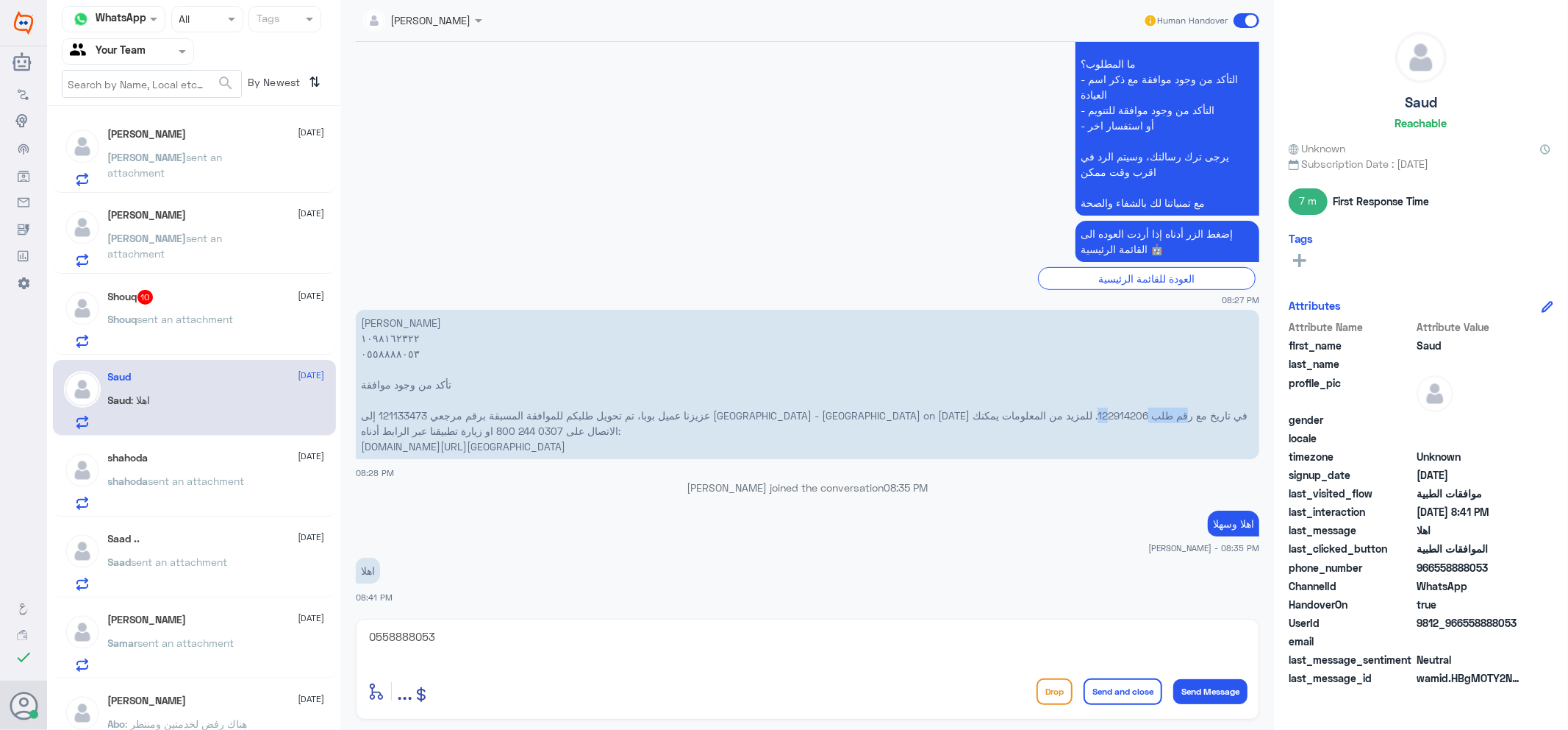
copy p "122914206"
click at [818, 643] on textarea "0558888053" at bounding box center [807, 644] width 880 height 36
drag, startPoint x: 871, startPoint y: 649, endPoint x: 0, endPoint y: 511, distance: 881.9
click at [0, 510] on div "Dallah Hospitals Flow Builder Conversational Skills Broadcast Audience Inbox Gr…" at bounding box center [784, 365] width 1568 height 730
type textarea "v"
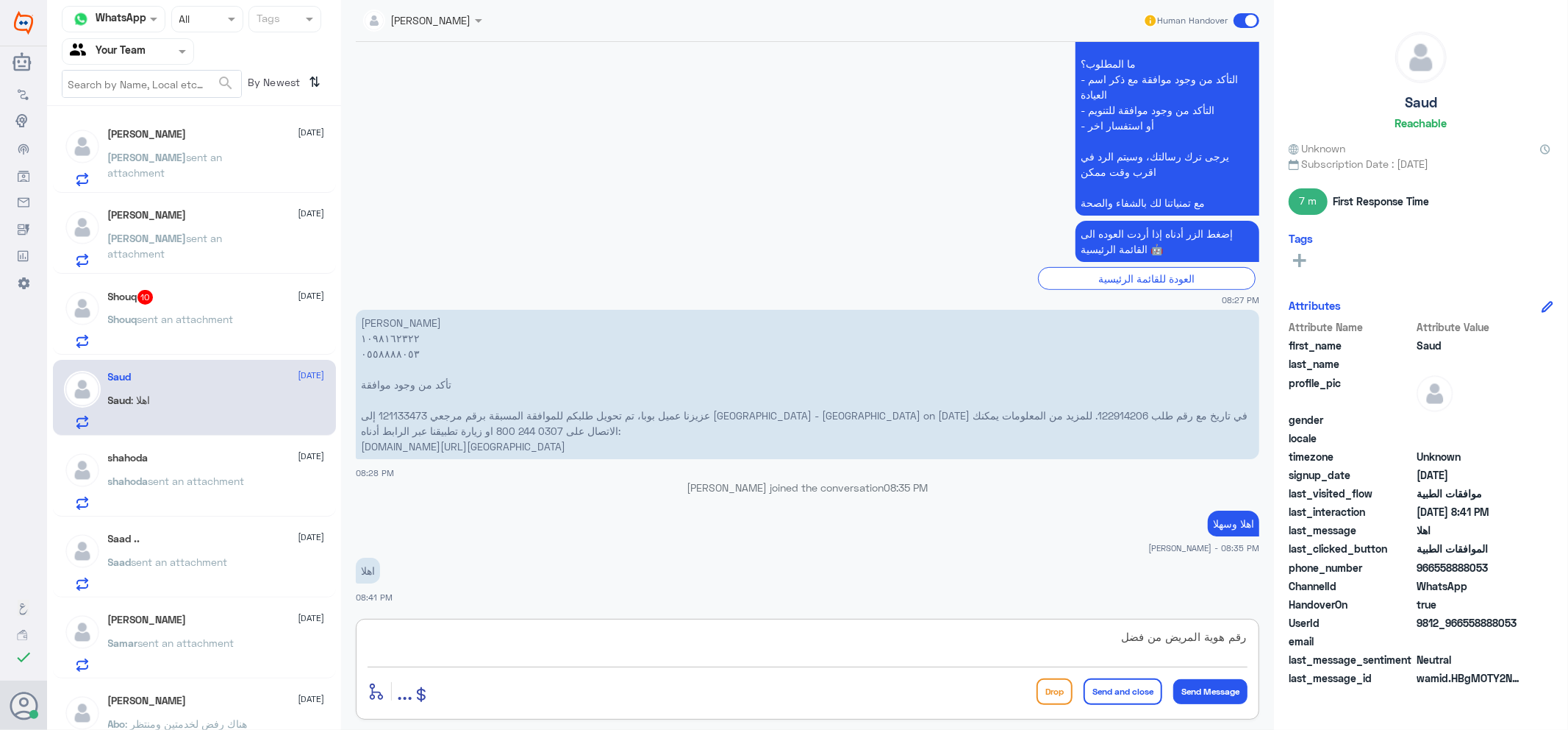
type textarea "رقم هوية المريض من فضلك"
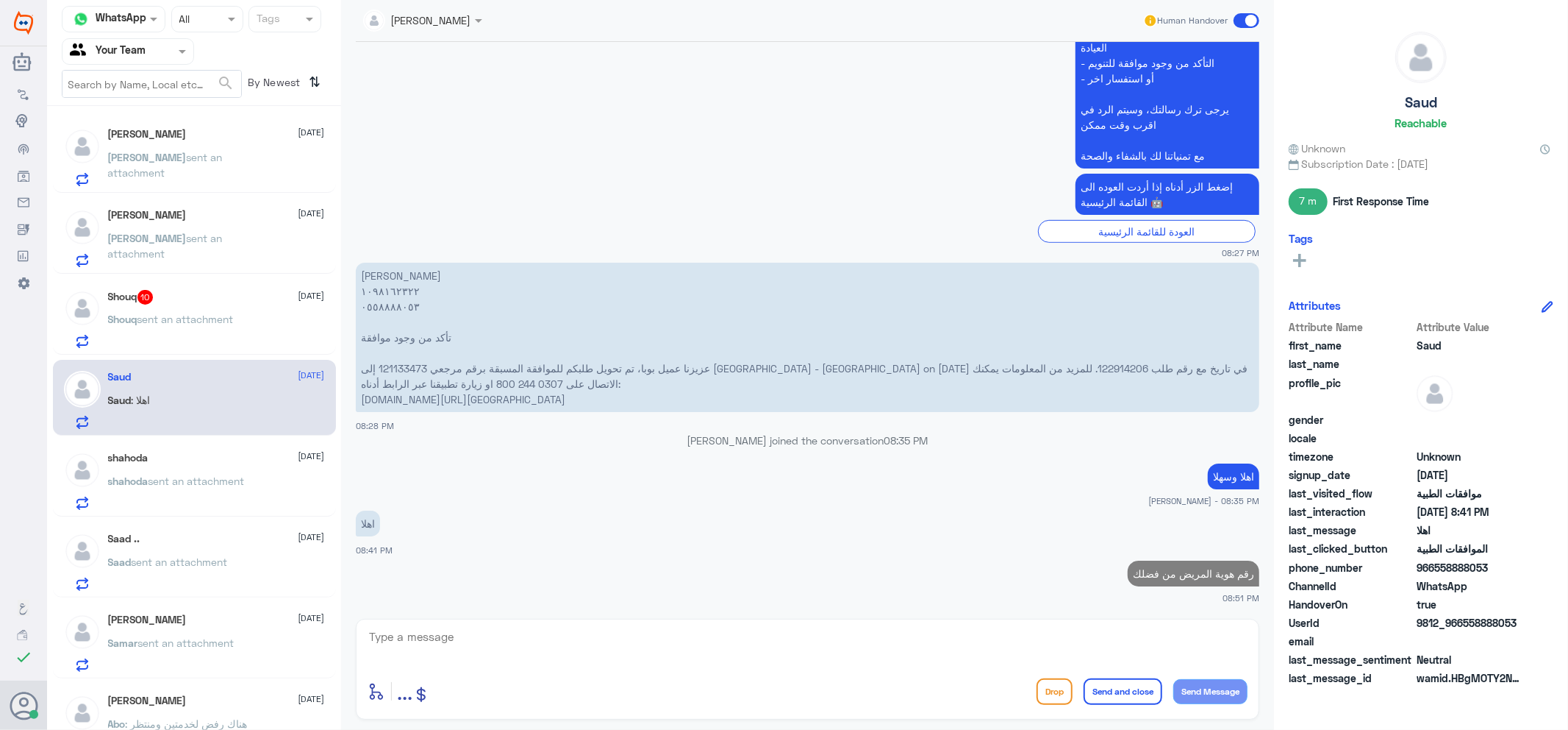
click at [202, 295] on div "Shouq 10 [DATE]" at bounding box center [216, 297] width 217 height 14
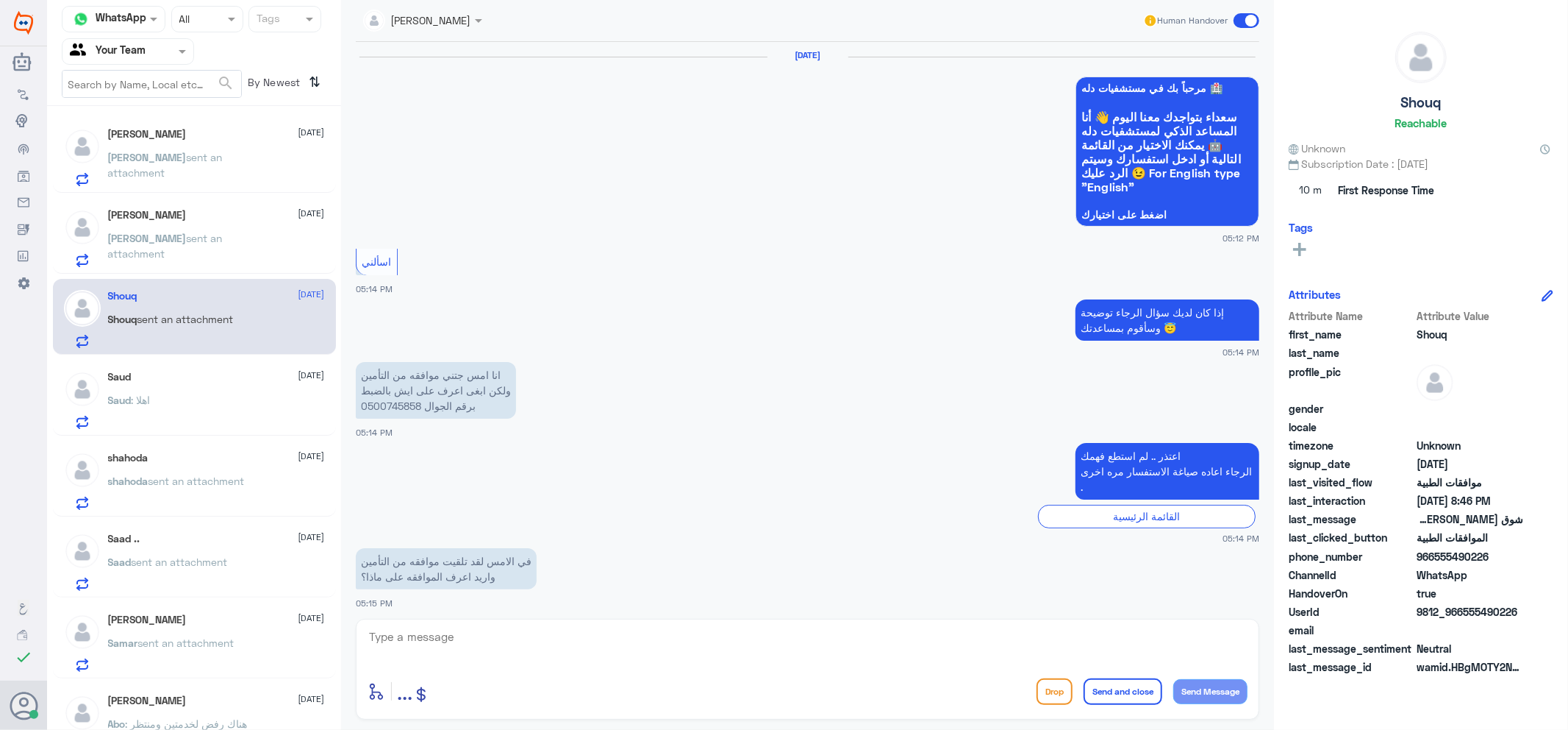
scroll to position [1575, 0]
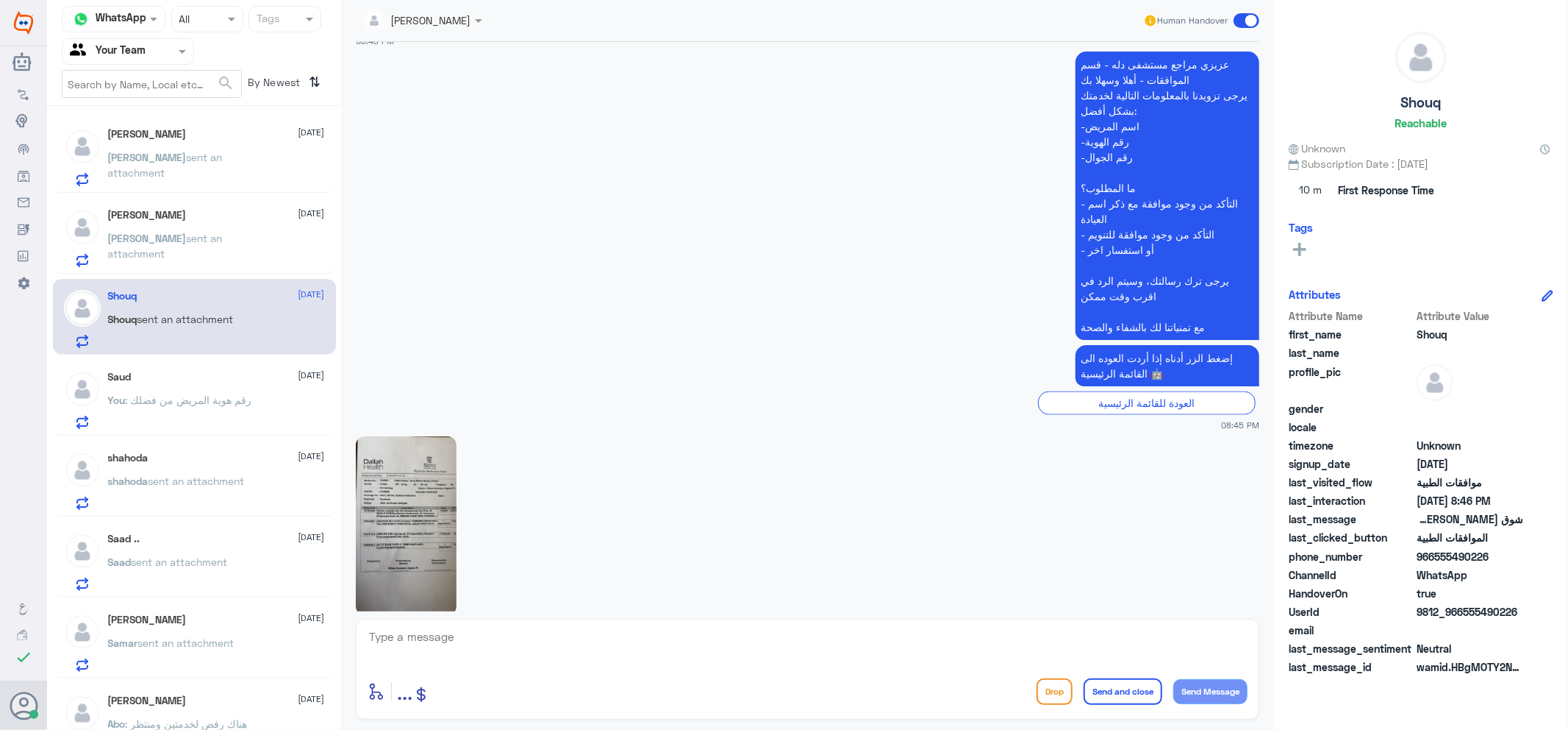
click at [420, 466] on img at bounding box center [406, 525] width 101 height 179
click at [513, 656] on textarea at bounding box center [807, 644] width 880 height 36
type textarea "."
click at [1134, 695] on button "Send and close" at bounding box center [1123, 691] width 79 height 27
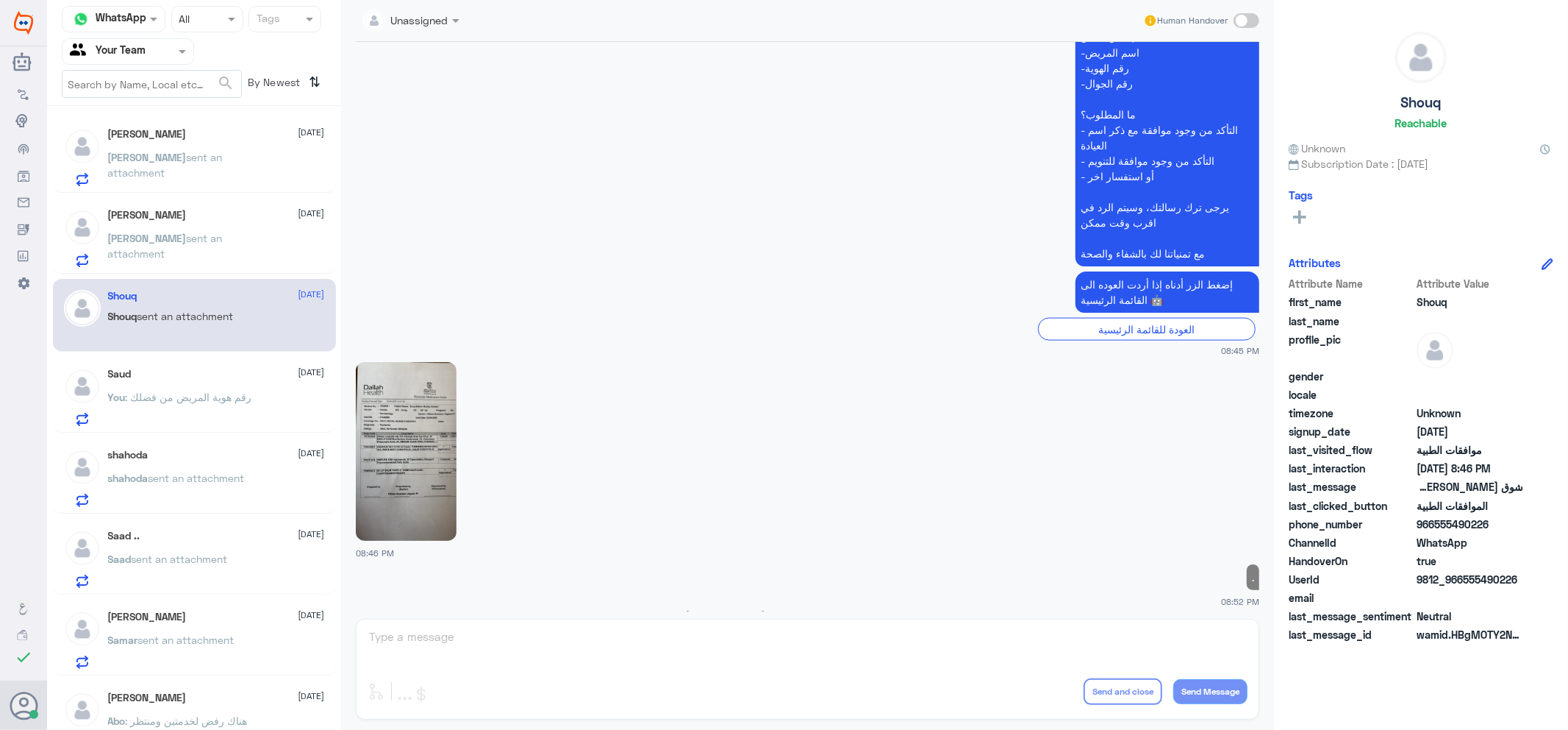
click at [194, 236] on span "sent an attachment" at bounding box center [165, 245] width 115 height 28
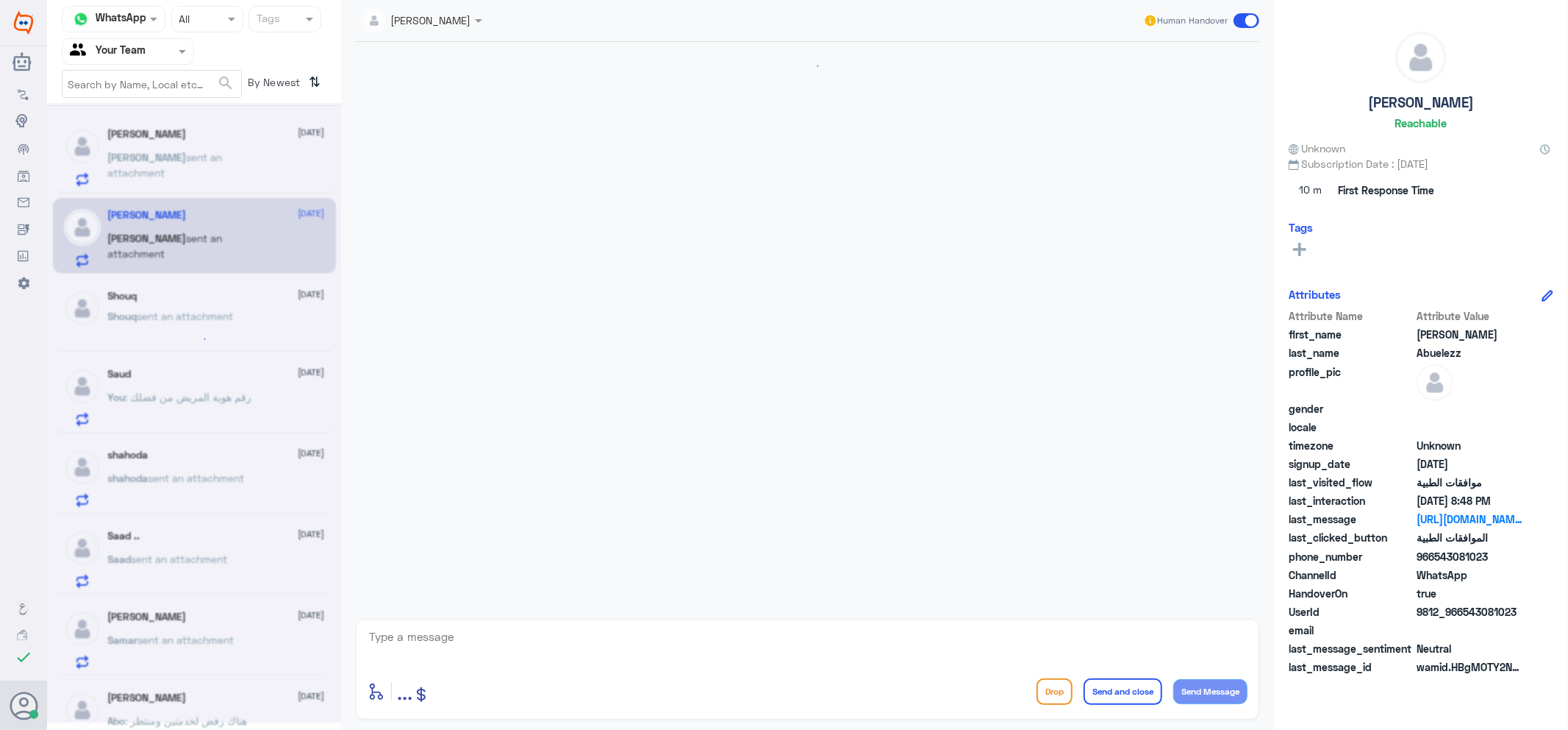
scroll to position [1677, 0]
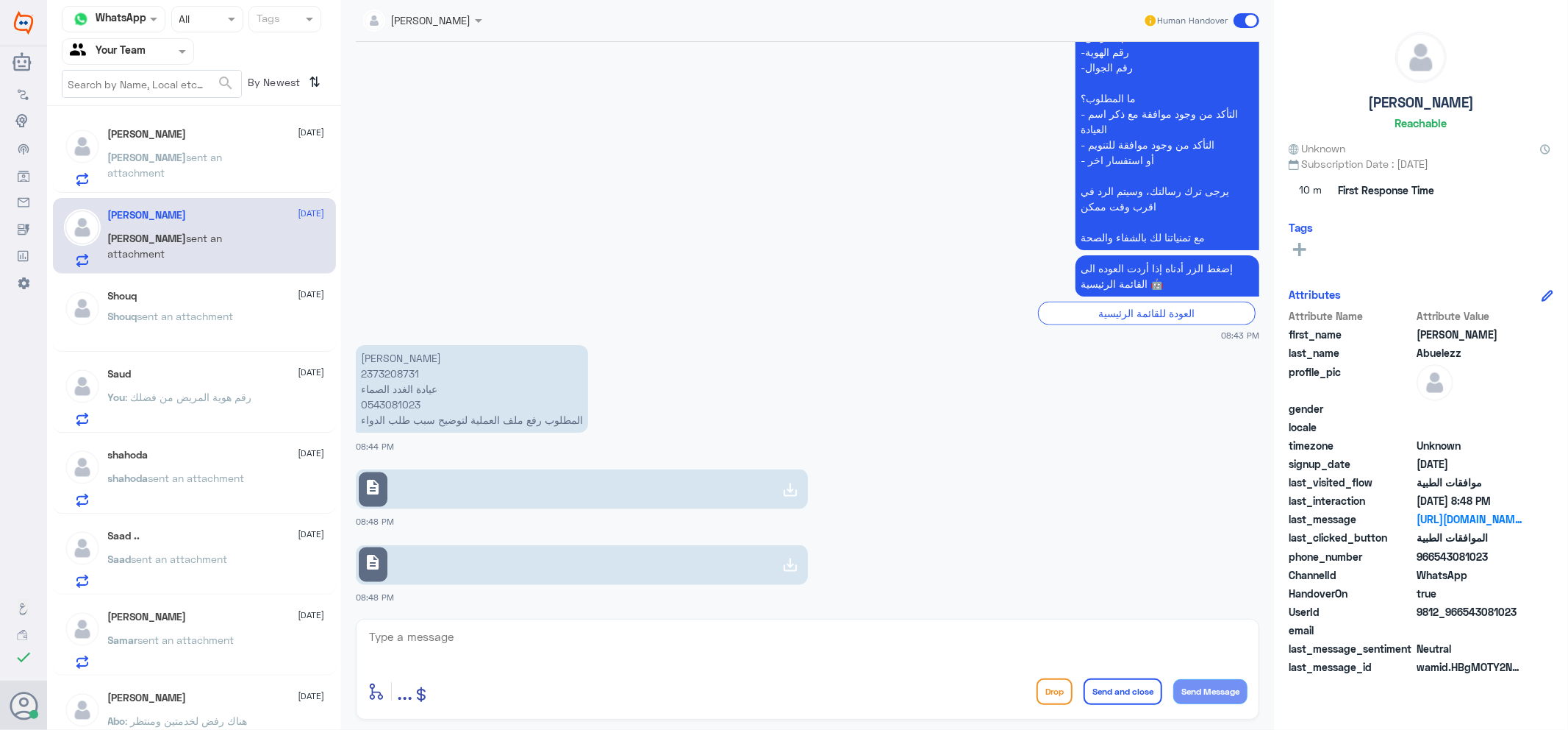
click at [387, 374] on p "[PERSON_NAME] العز 2373208731 عيادة الغدد الصماء 0543081023 المطلوب رفع ملف الع…" at bounding box center [472, 388] width 232 height 87
copy p "2373208731"
click at [465, 483] on link "description" at bounding box center [582, 489] width 453 height 40
click at [479, 553] on link "description" at bounding box center [582, 565] width 453 height 40
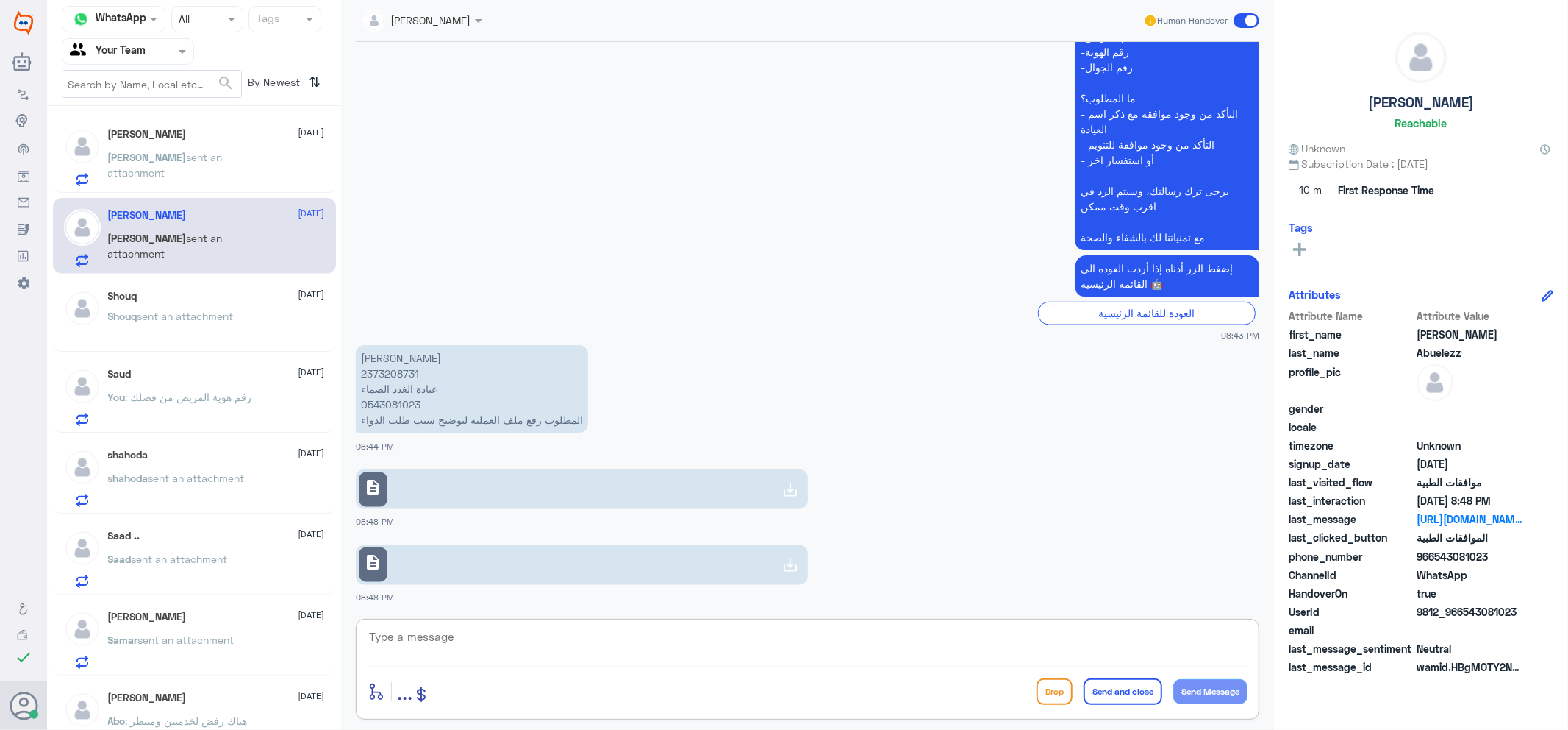
click at [506, 636] on textarea at bounding box center [807, 644] width 880 height 36
type textarea "ماهي الخدمة ؟"
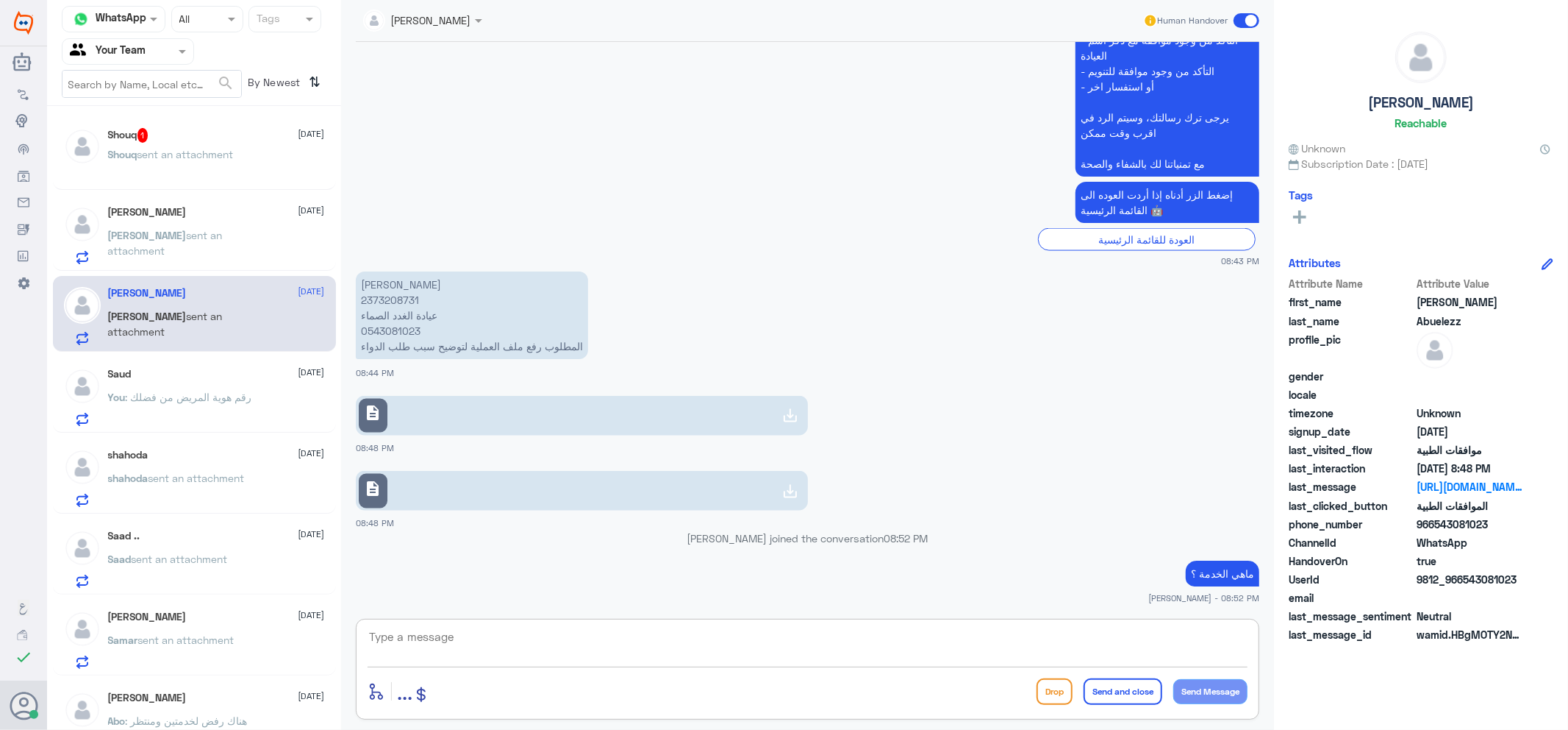
scroll to position [1720, 0]
type textarea "ا"
type textarea "اسم المريض ؟"
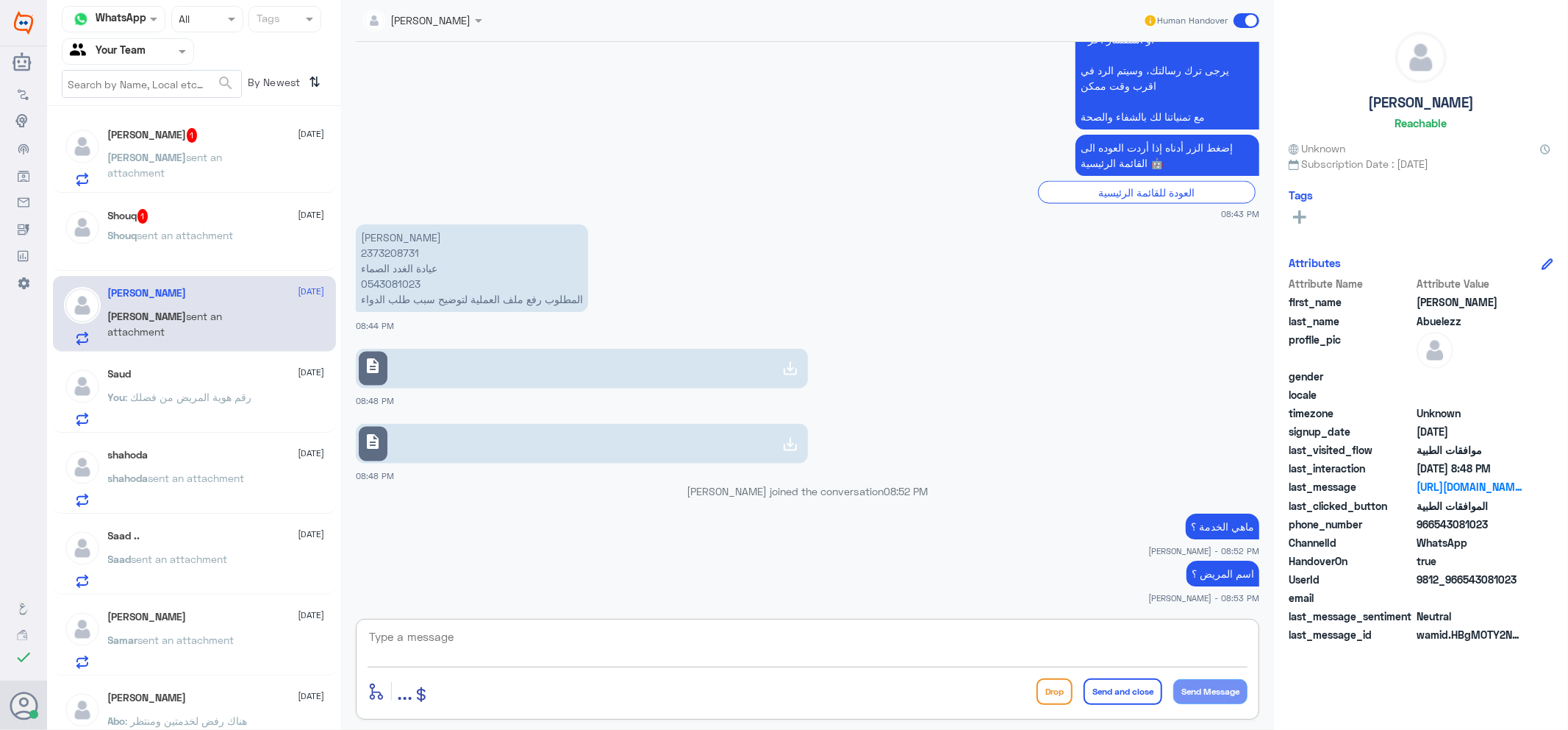
click at [181, 255] on p "Shouq sent an attachment" at bounding box center [171, 245] width 126 height 36
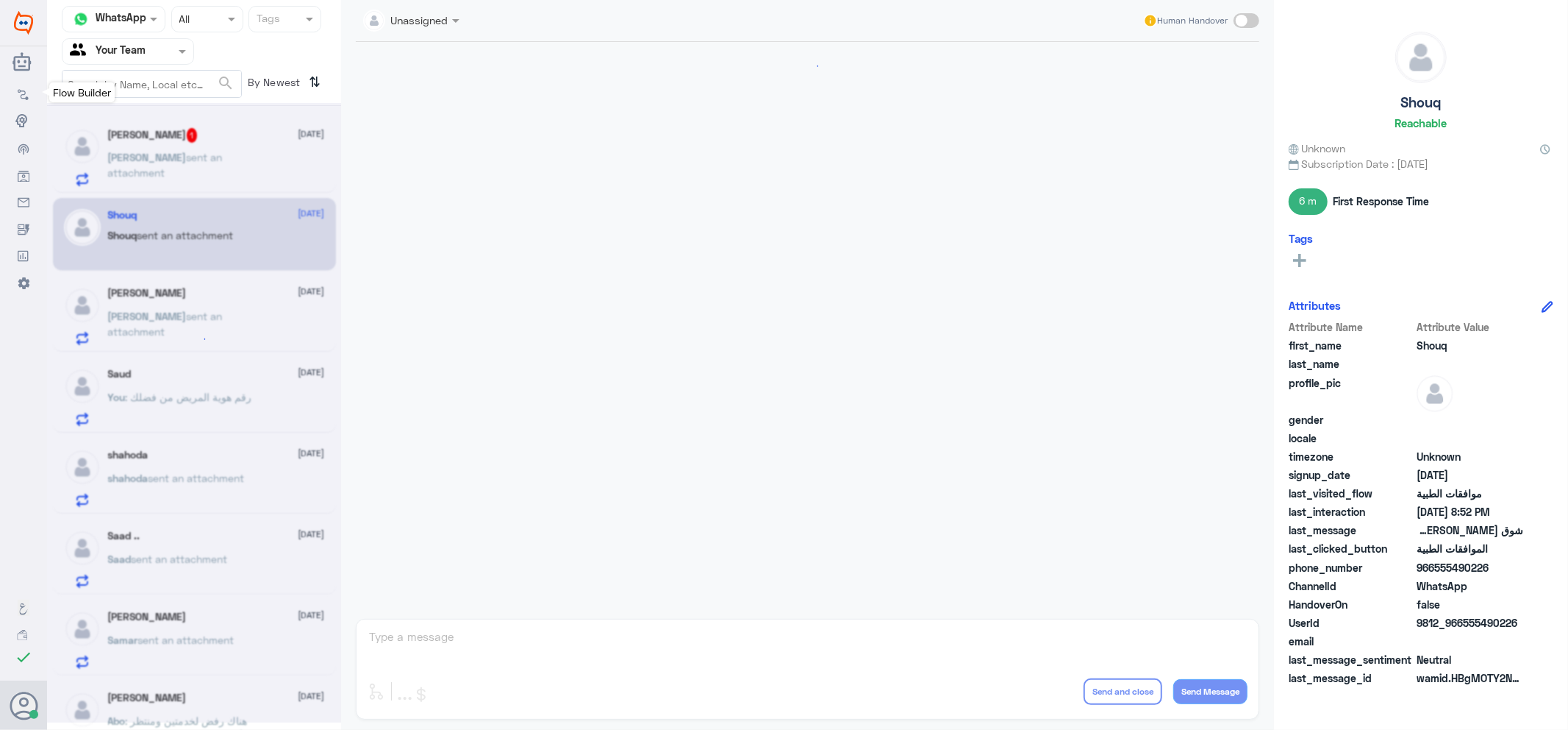
scroll to position [1505, 0]
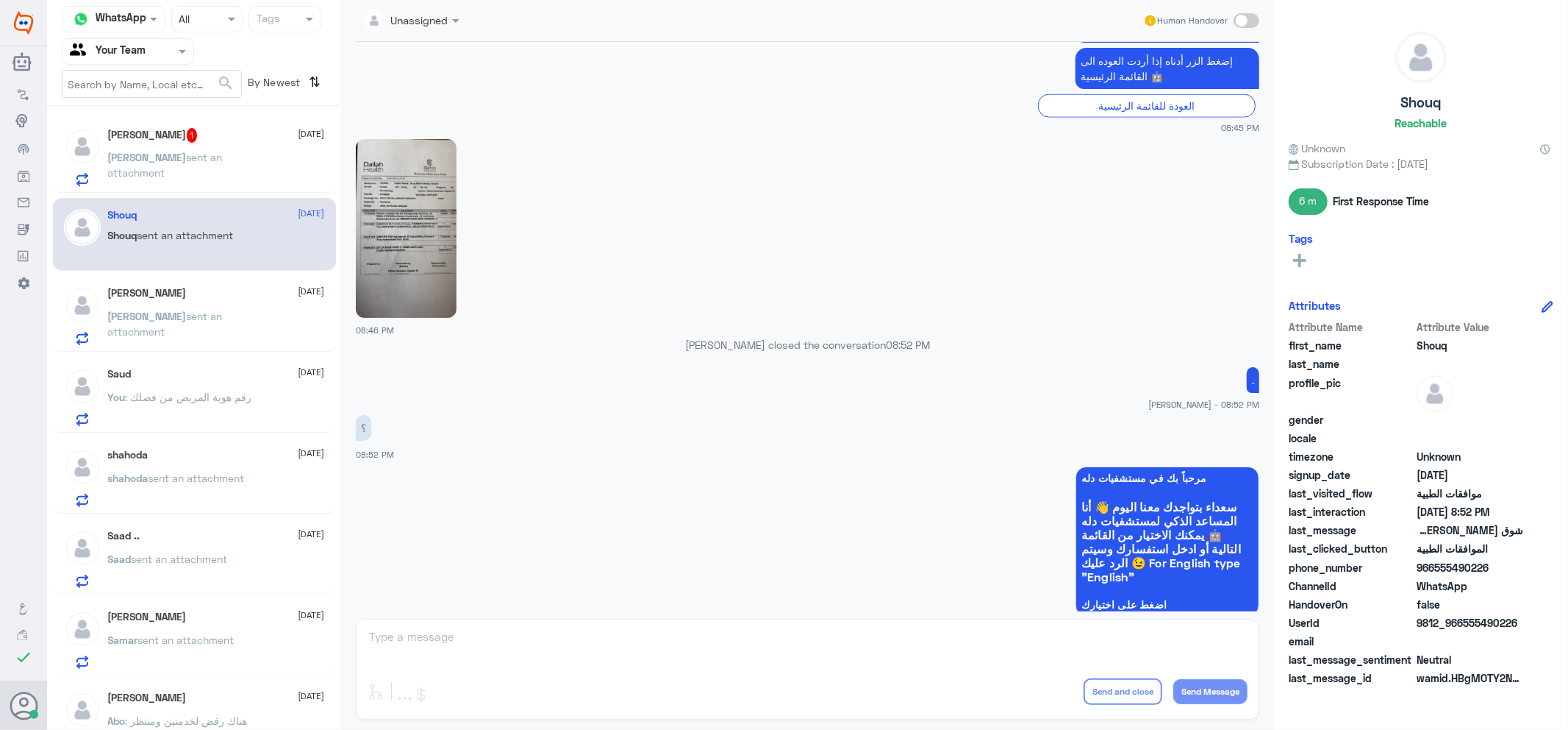
click at [241, 184] on p "[PERSON_NAME] sent an attachment" at bounding box center [191, 168] width 166 height 36
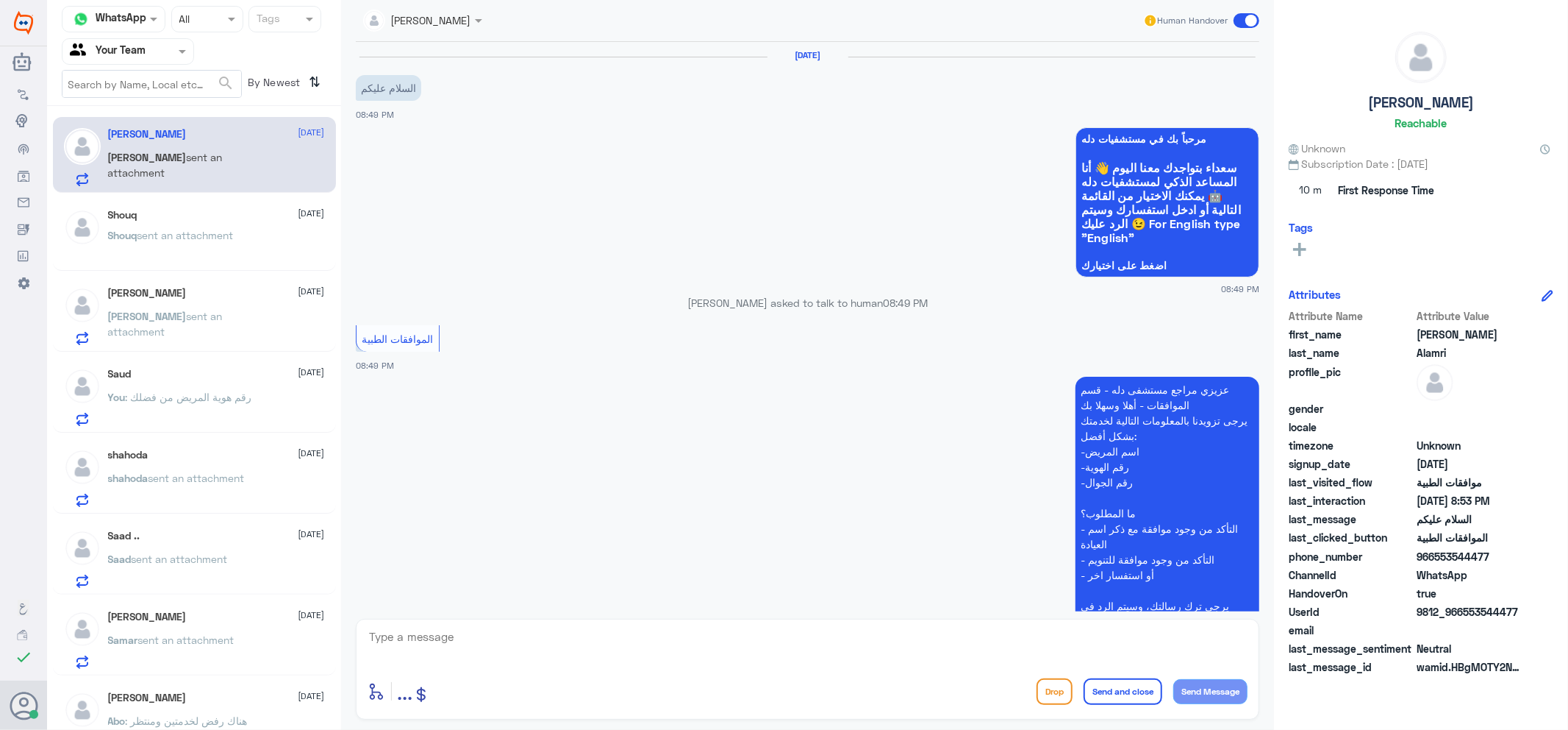
scroll to position [248, 0]
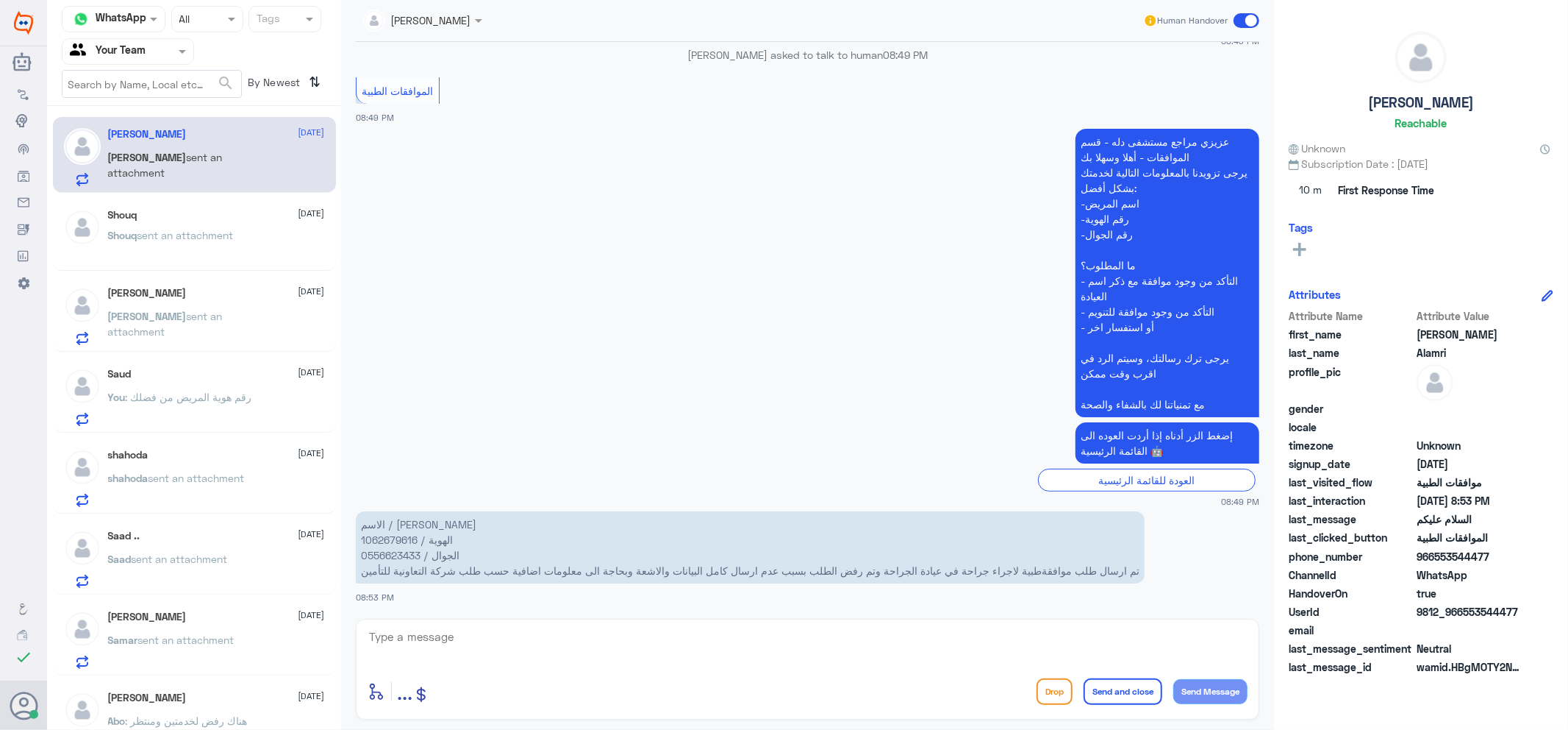
click at [394, 539] on p "الاسم / [PERSON_NAME] الهوية / 1062679616 الجوال / 0556623433 تم ارسال طلب مواف…" at bounding box center [750, 547] width 789 height 72
copy p "1062679616"
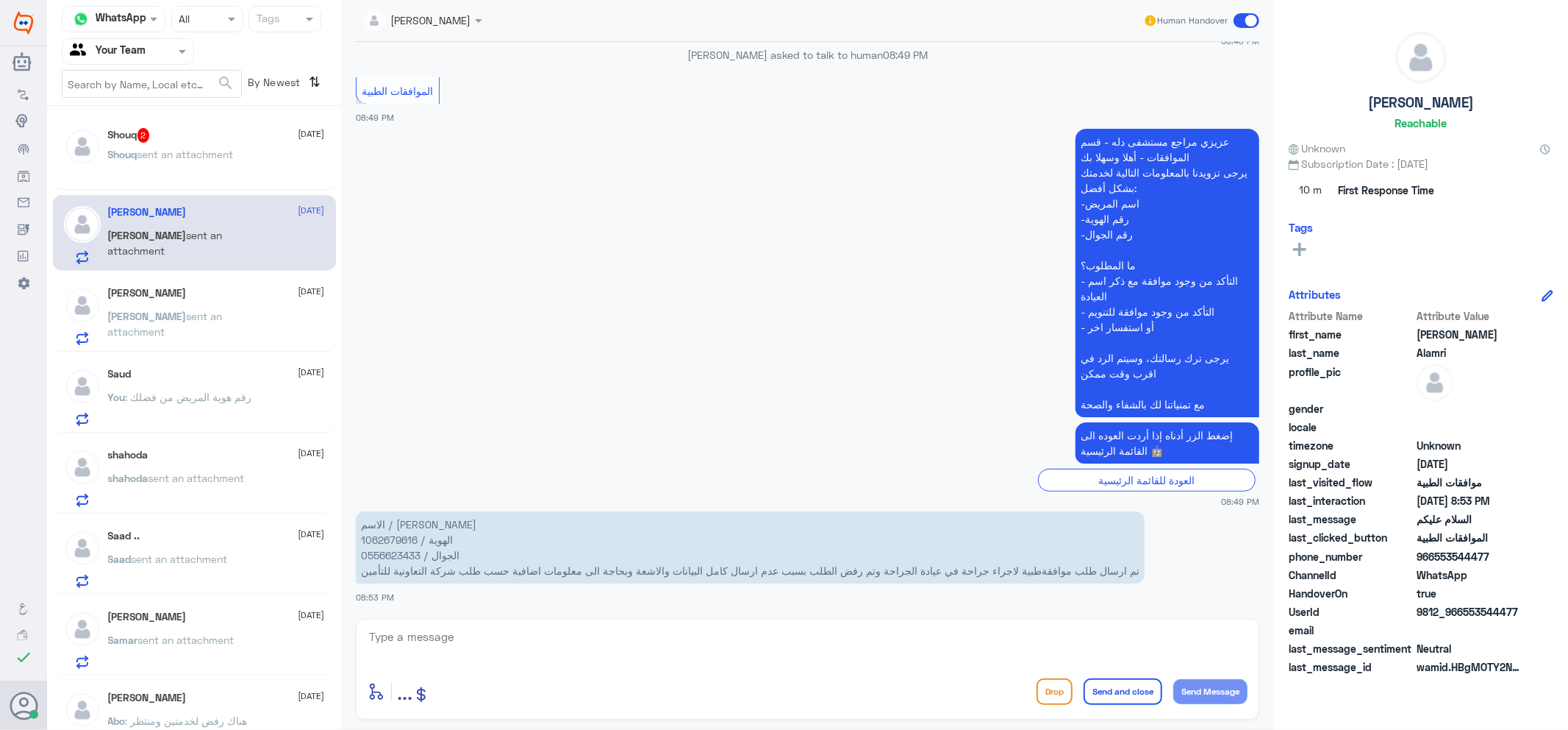
click at [670, 643] on textarea at bounding box center [807, 644] width 880 height 36
type textarea "تم متابعة طلبك"
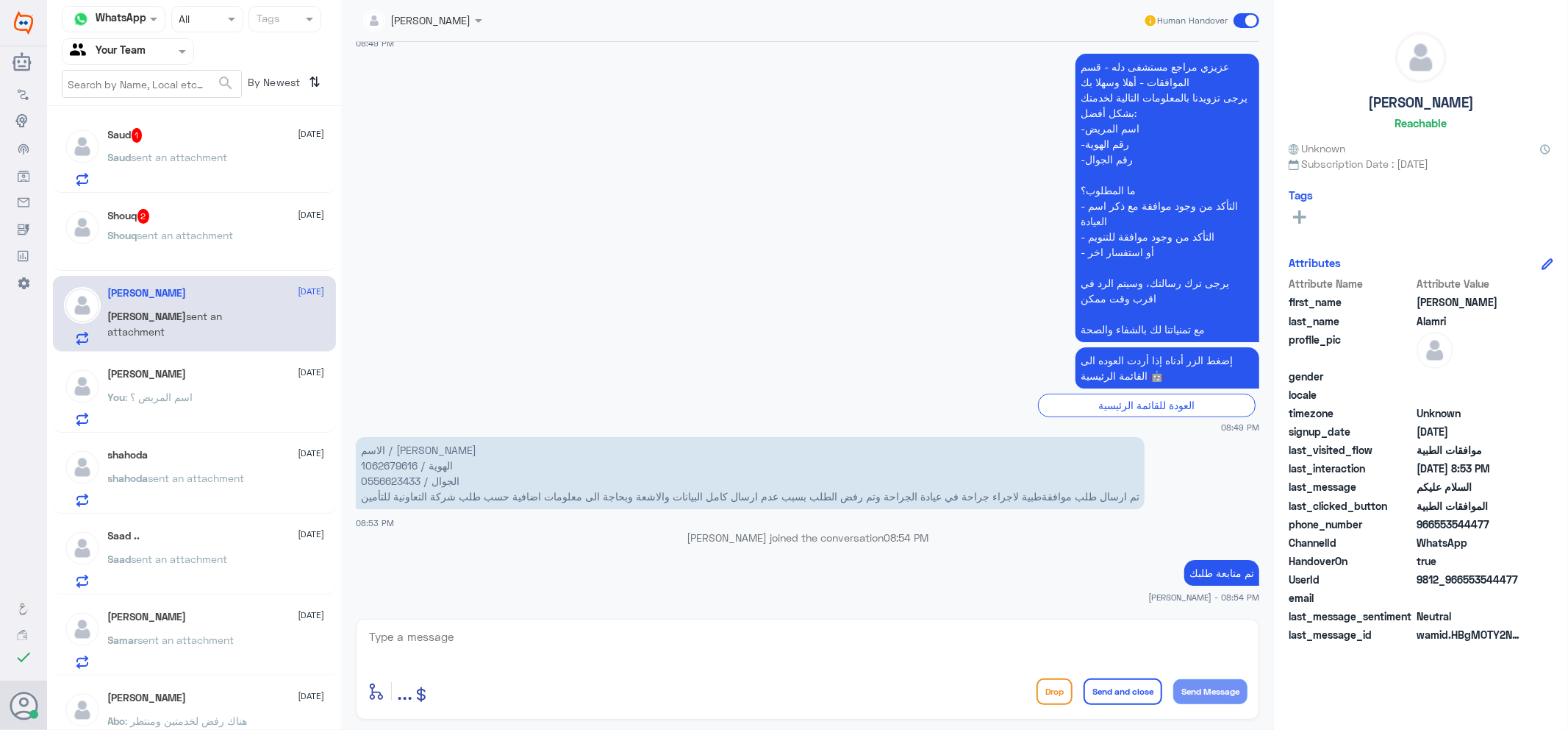
click at [244, 226] on div "Shouq 2 [DATE] Shouq sent an attachment" at bounding box center [216, 236] width 217 height 55
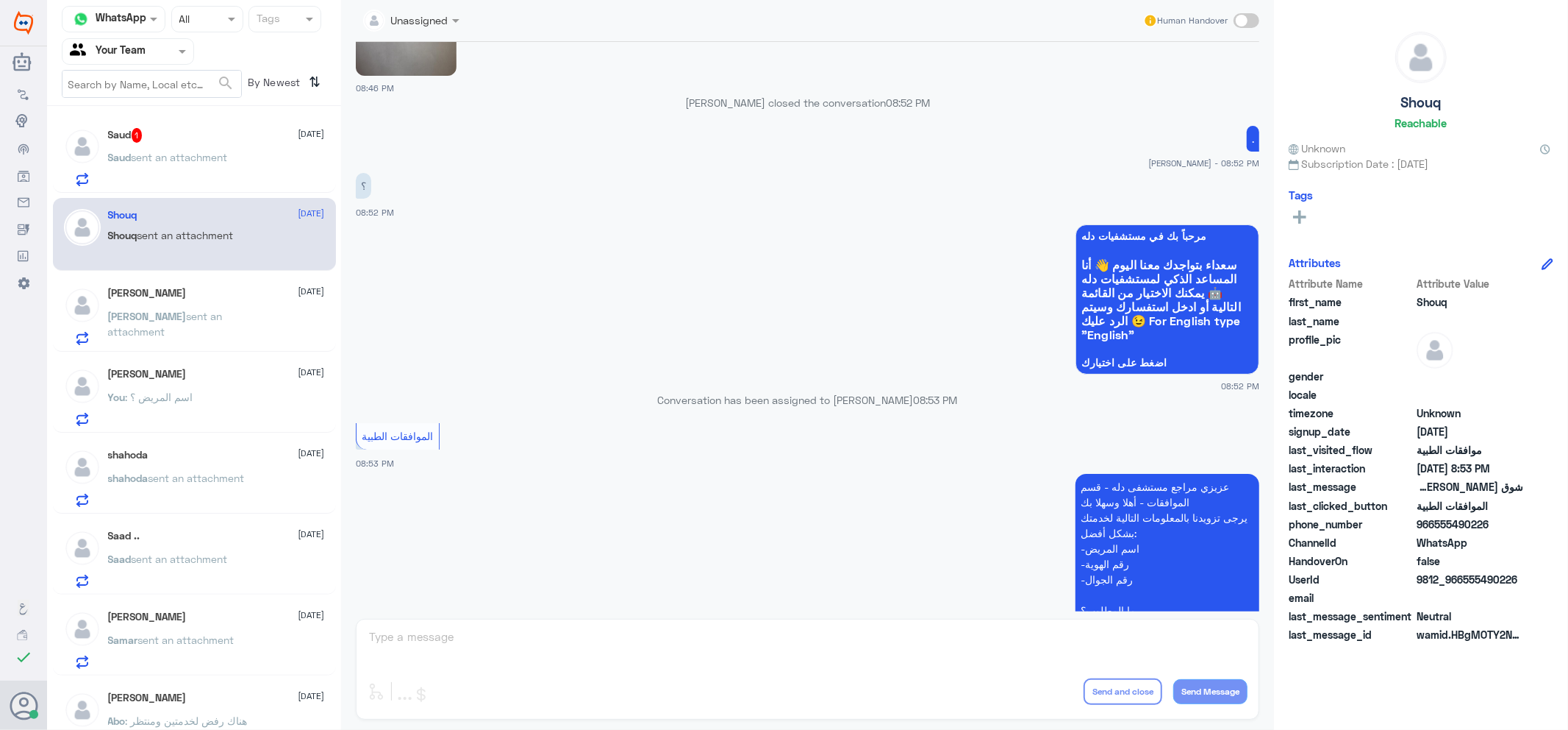
scroll to position [1000, 0]
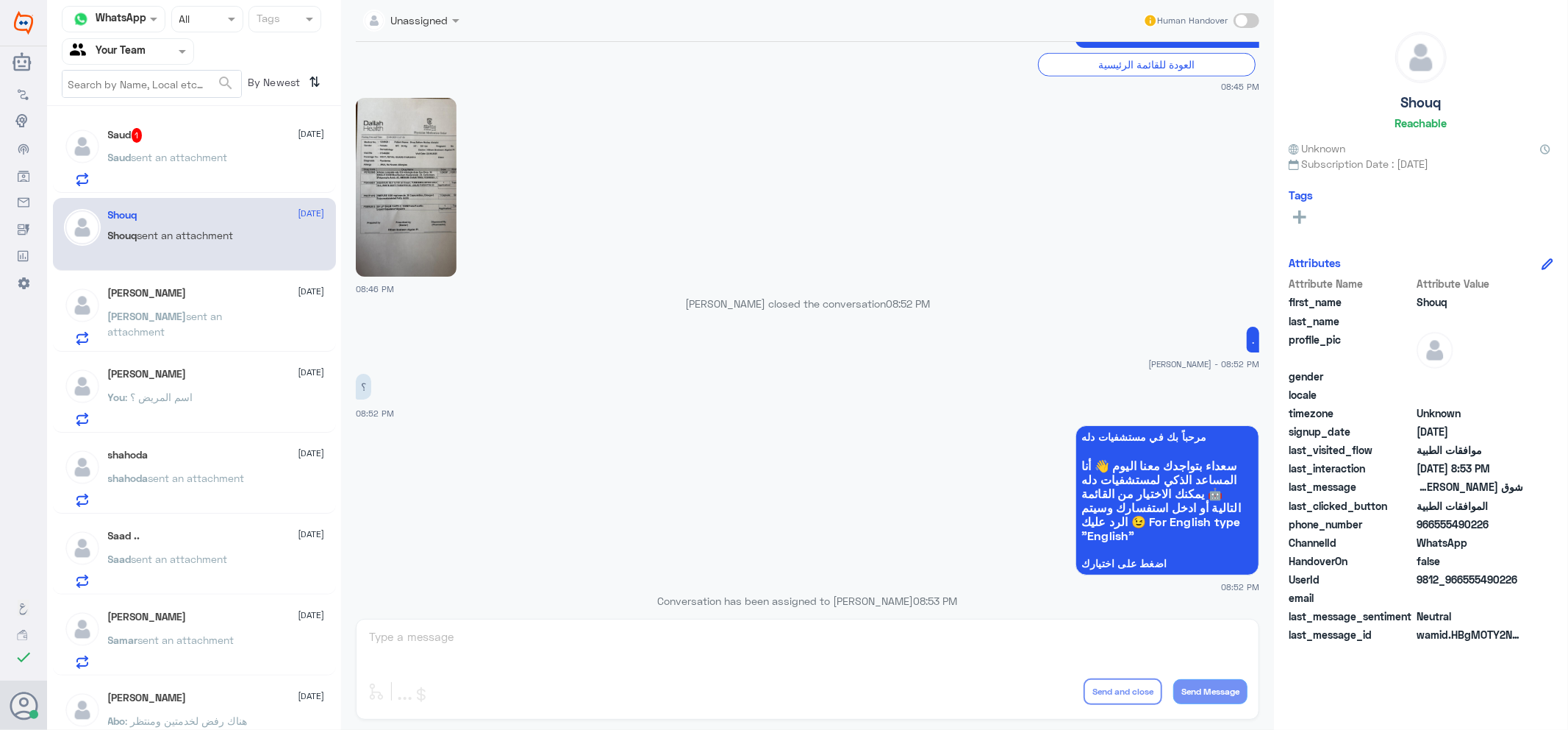
click at [453, 27] on span at bounding box center [458, 20] width 18 height 15
click at [457, 57] on div "Unassigned" at bounding box center [433, 55] width 140 height 26
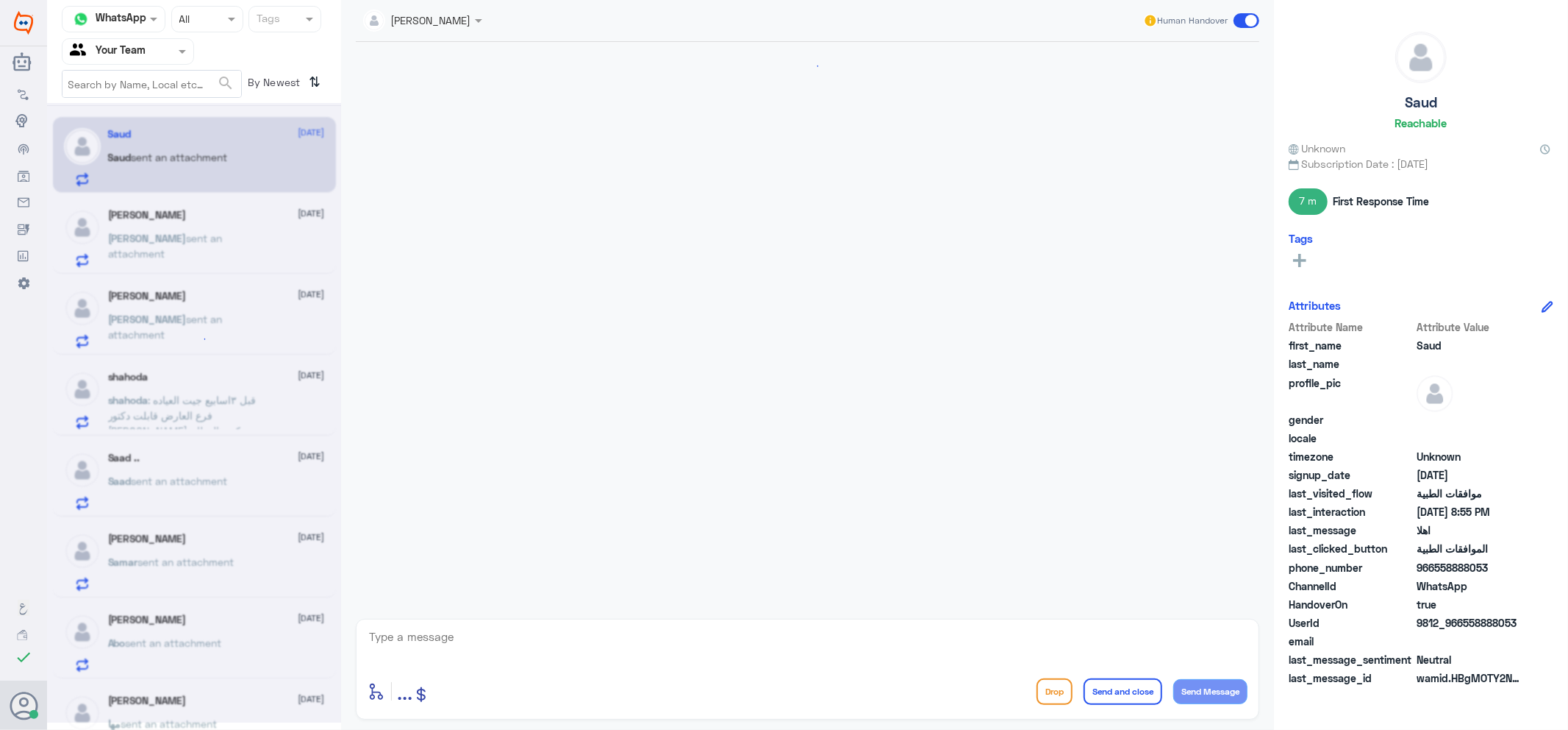
scroll to position [547, 0]
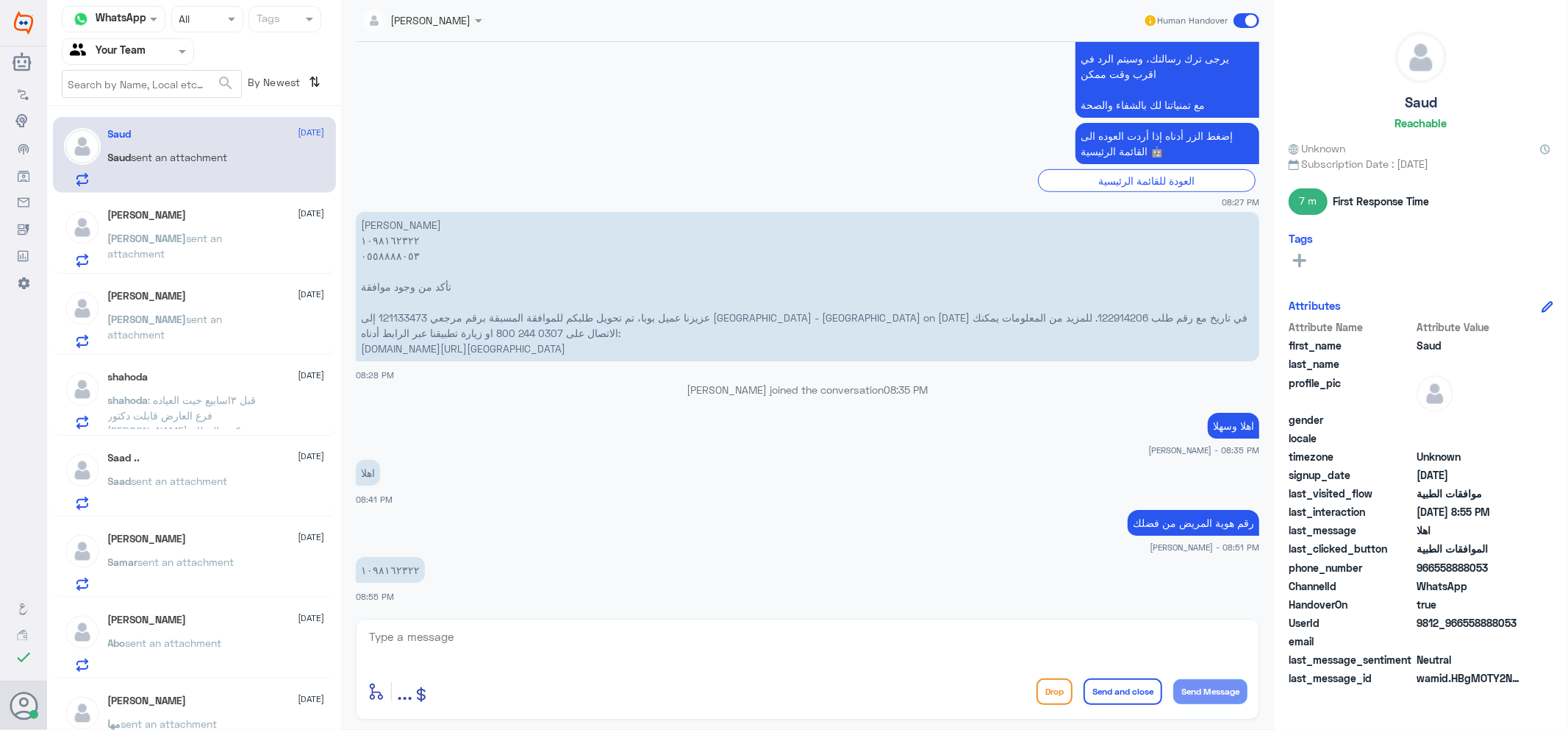
click at [611, 622] on div "enter flow name ... Drop Send and close Send Message" at bounding box center [808, 668] width 904 height 101
click at [609, 638] on textarea at bounding box center [807, 644] width 880 height 36
click at [392, 637] on textarea "1098162322" at bounding box center [807, 644] width 880 height 36
type textarea "1098162322"
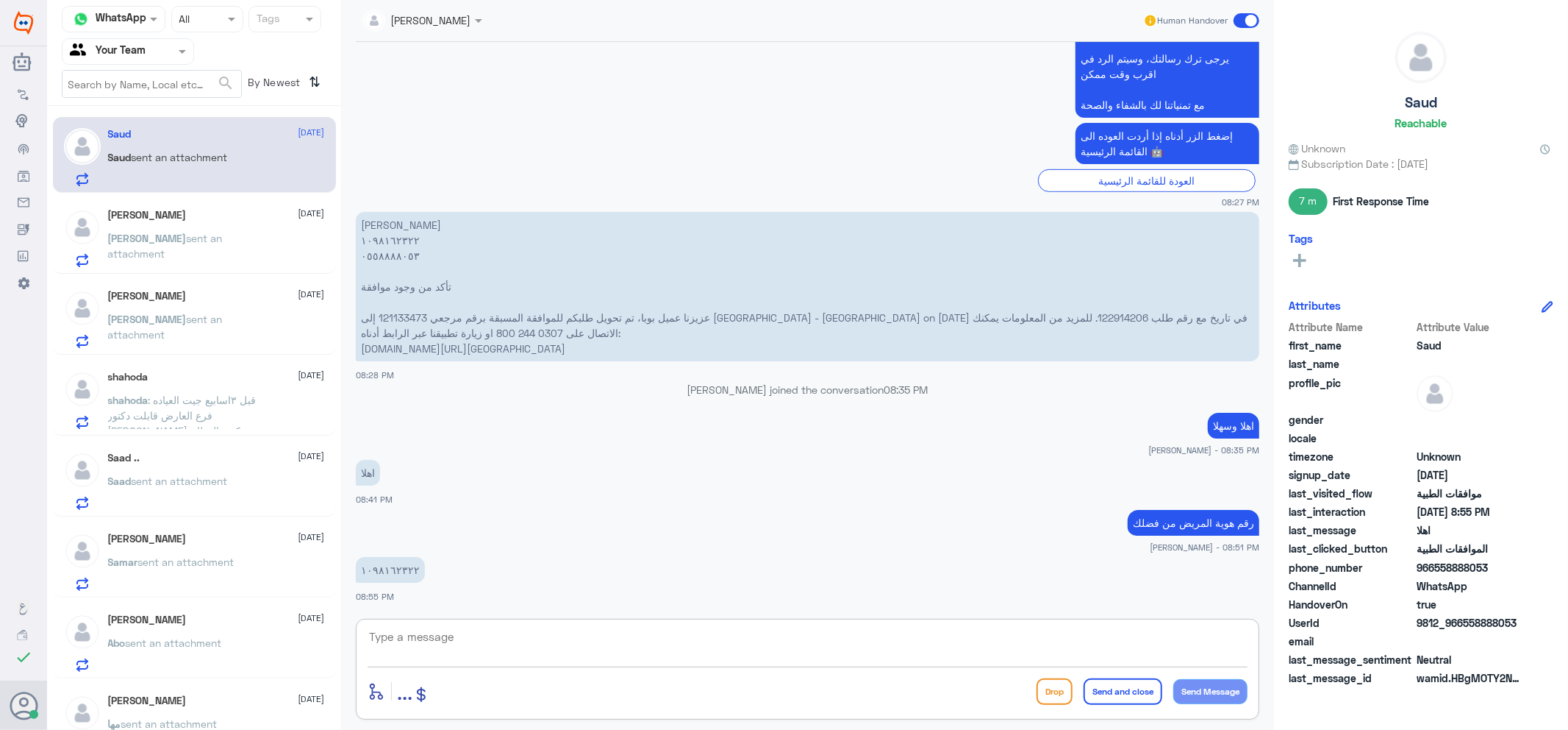
type textarea "b"
type textarea "لم يتم رفع اي موافقة في ملف سعود"
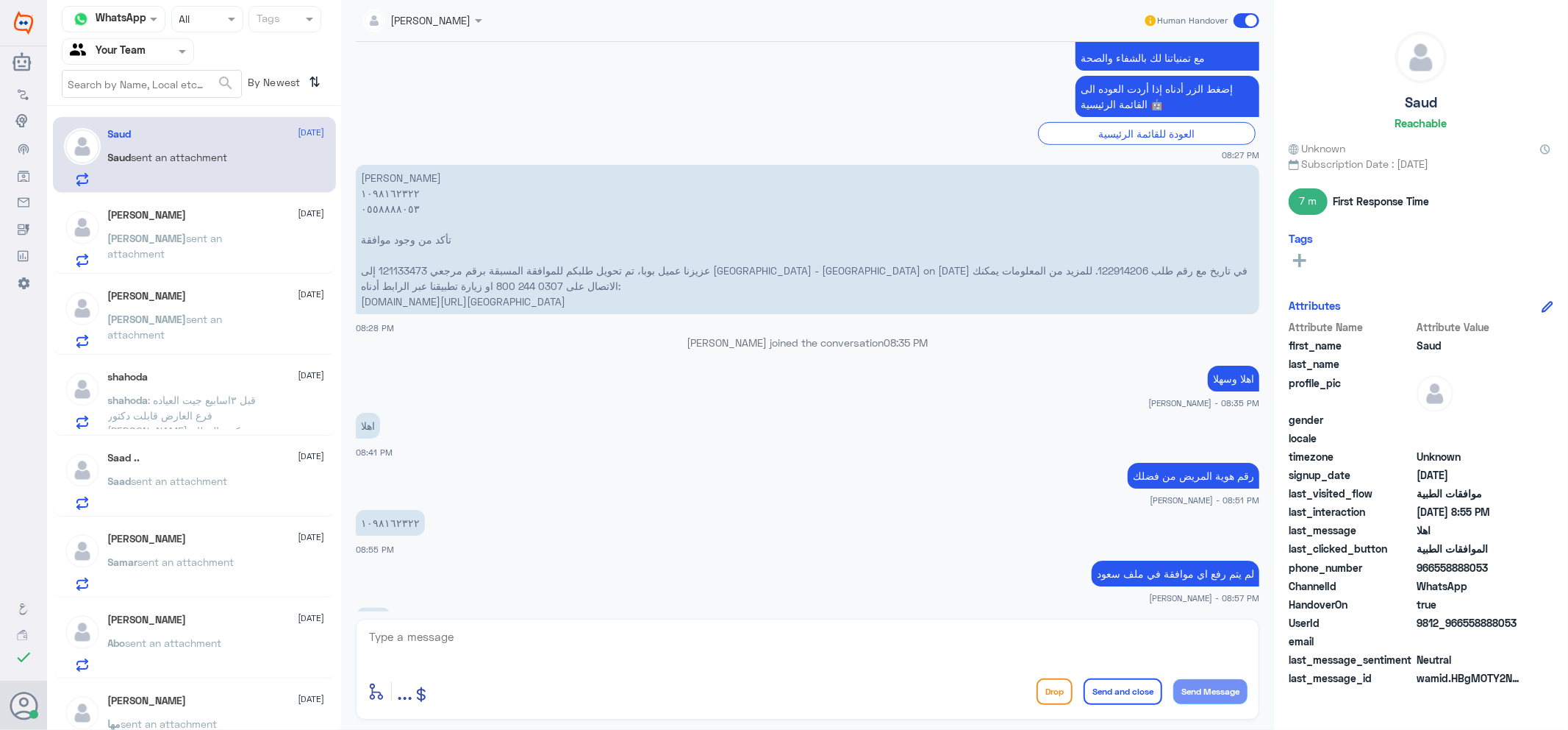
scroll to position [807, 0]
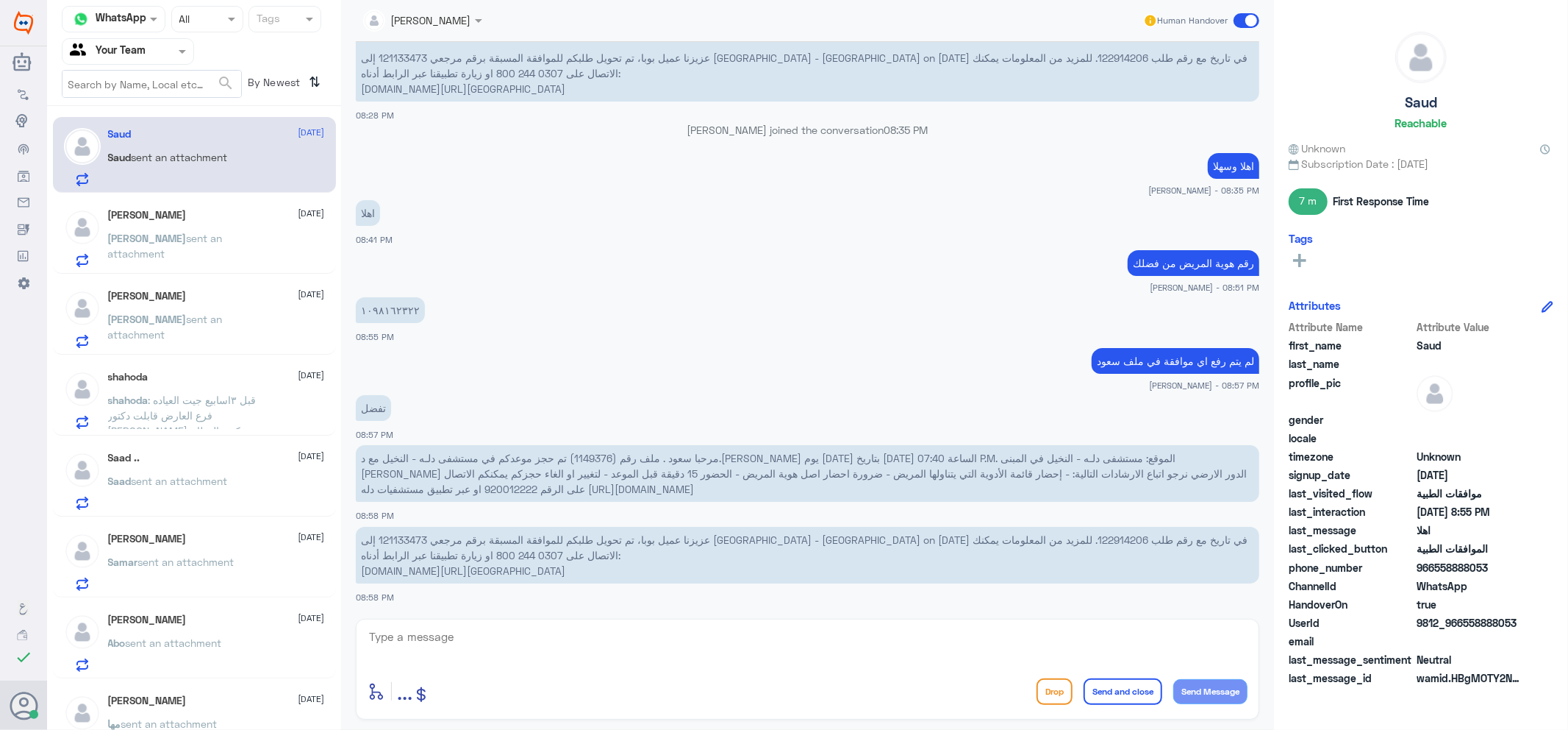
click at [847, 453] on span "مرحبا سعود . ملف رقم (1149376) تم حجز موعدكم في مستشفى دلـه - النخيل مع د.[PERS…" at bounding box center [803, 473] width 886 height 43
copy span "1149376"
click at [519, 646] on textarea at bounding box center [807, 644] width 880 height 36
type textarea "i"
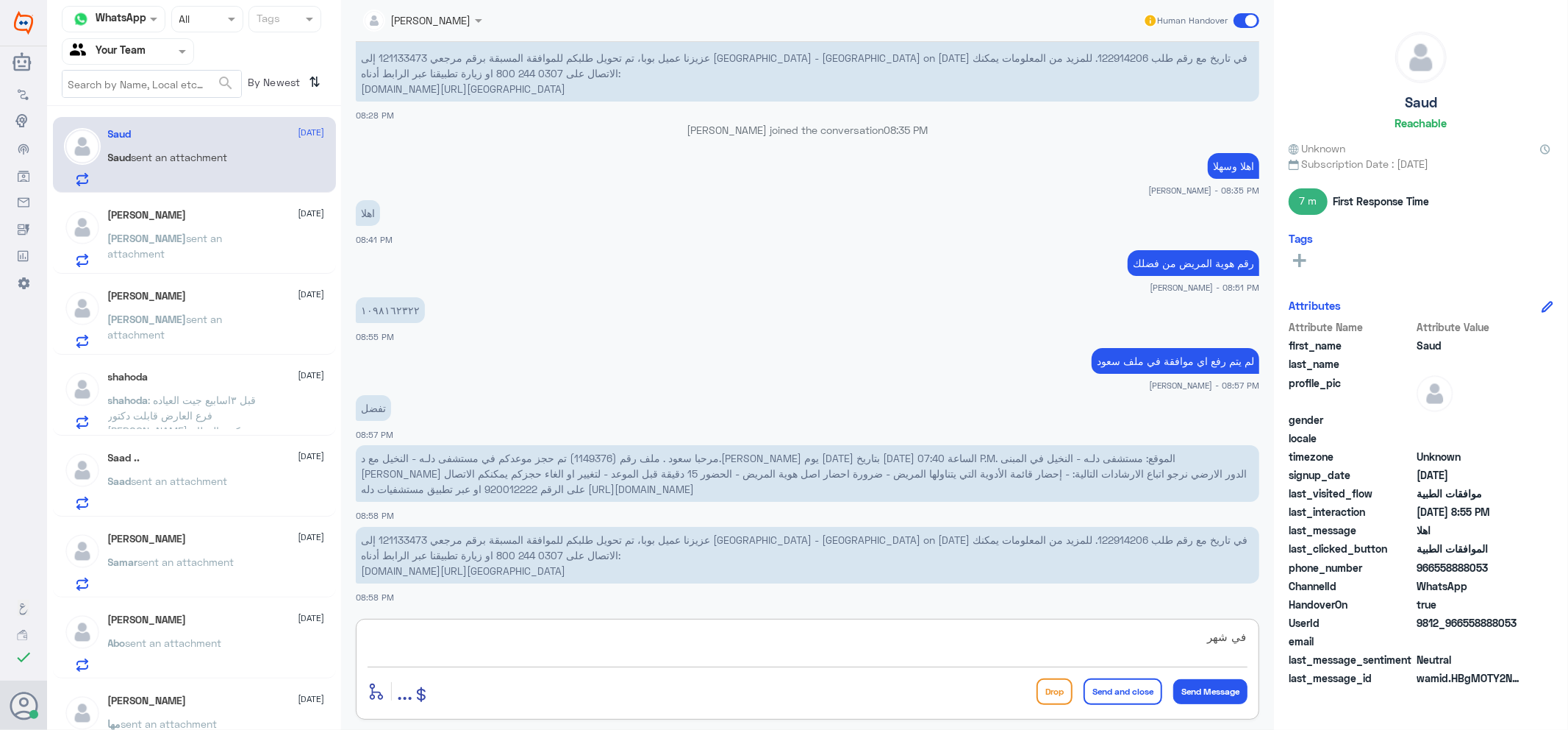
type textarea "في شهر 4"
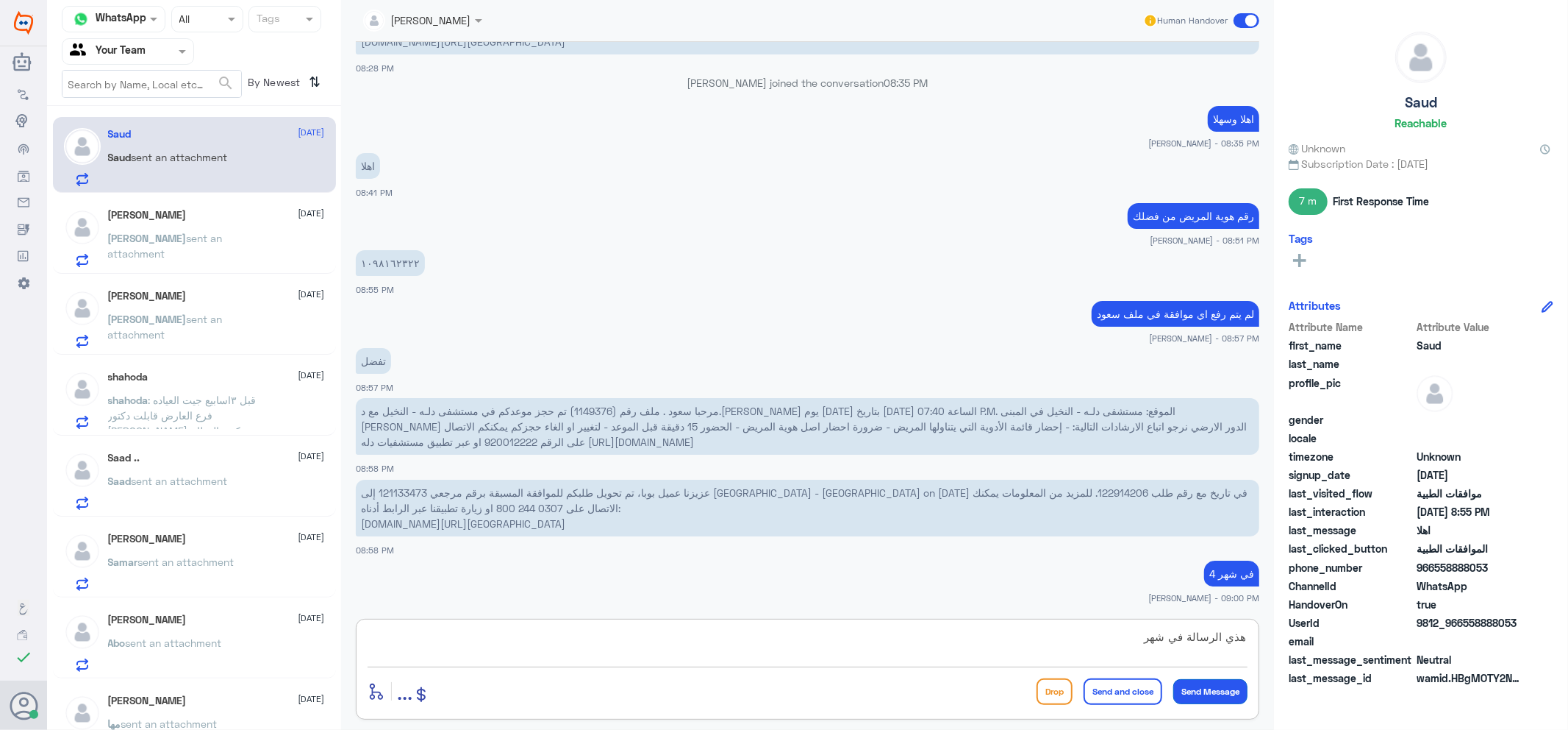
type textarea "هذي الرسالة في شهر 4"
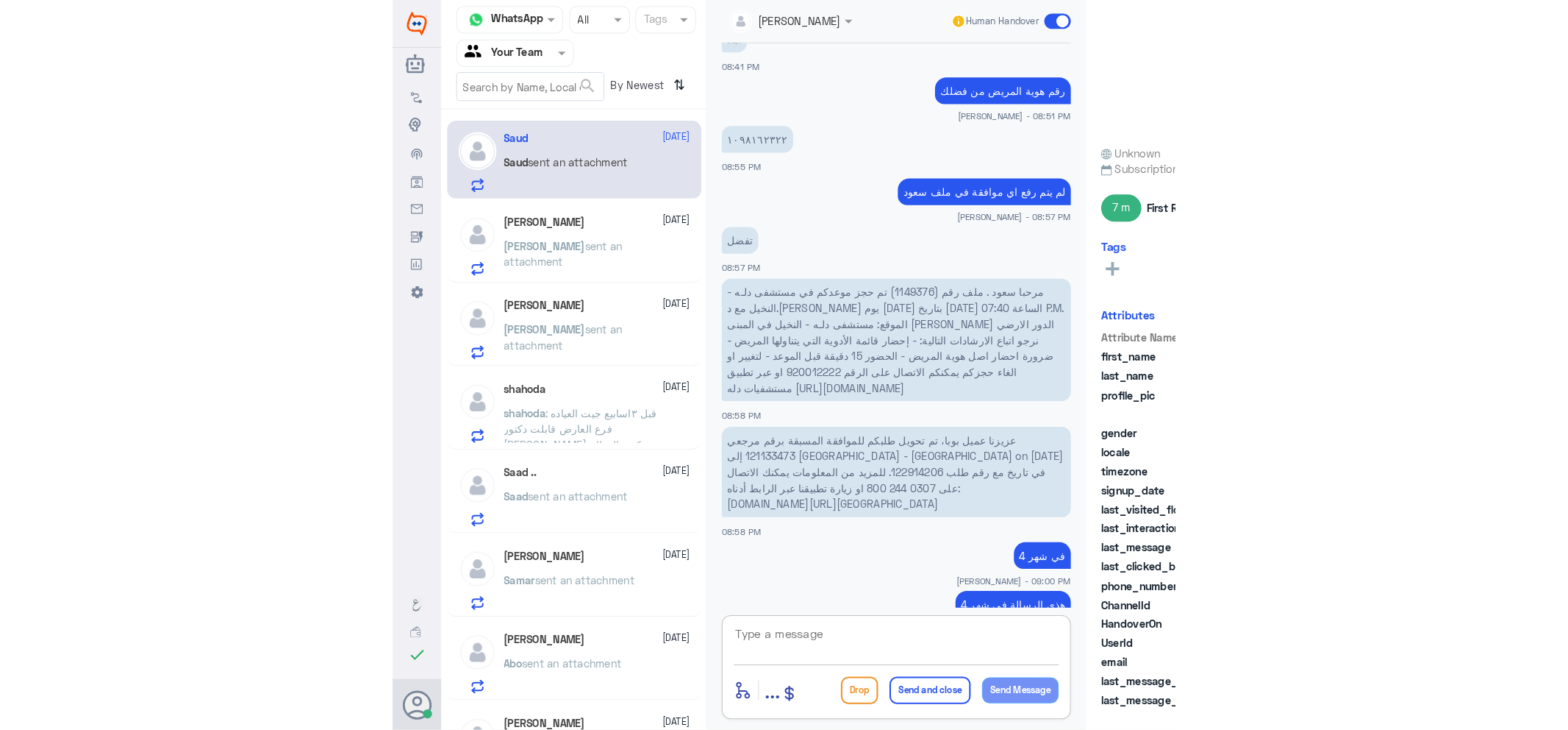
scroll to position [982, 0]
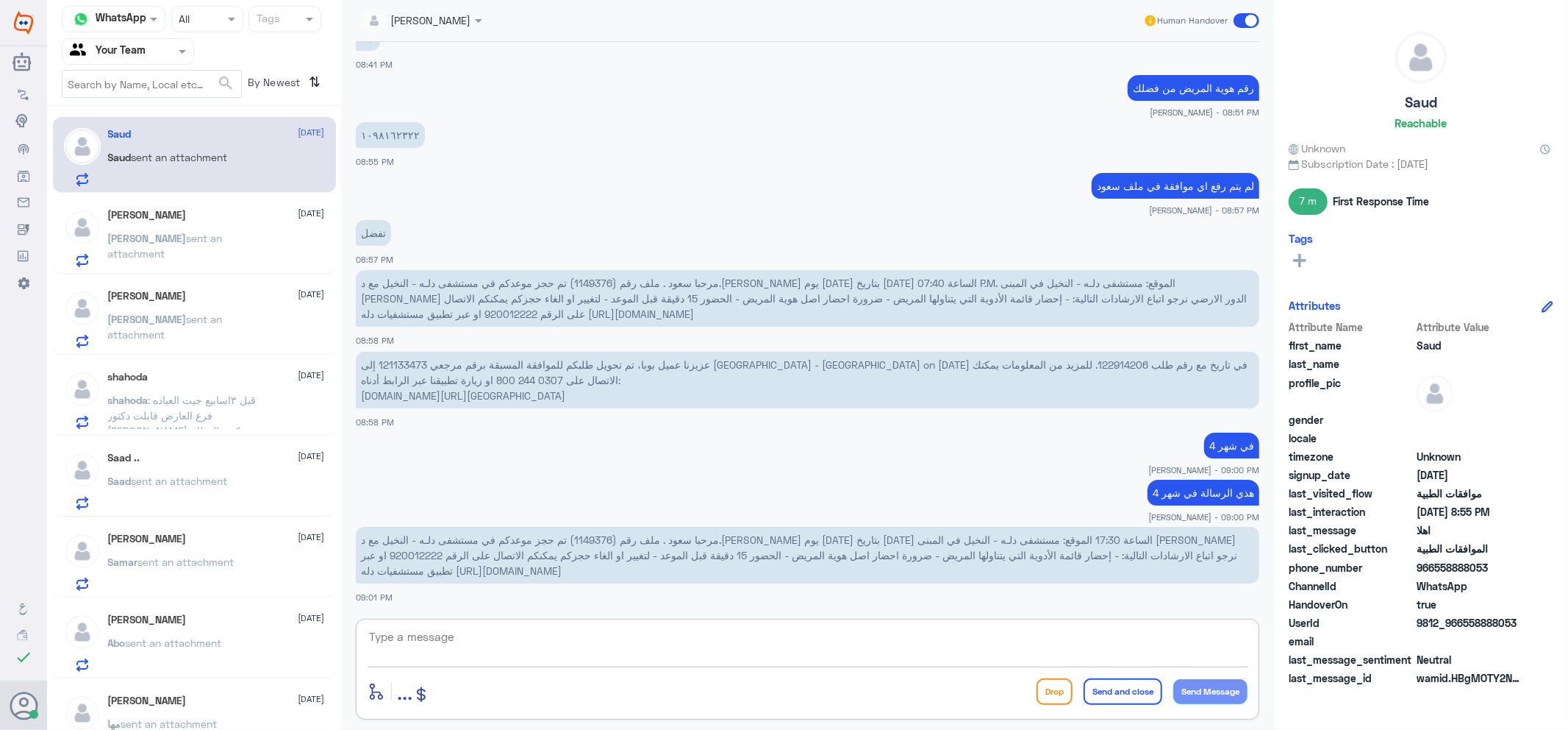
click at [881, 645] on textarea at bounding box center [807, 644] width 880 height 36
click at [427, 11] on input "text" at bounding box center [404, 20] width 83 height 17
click at [441, 55] on div "Unassigned" at bounding box center [420, 55] width 58 height 15
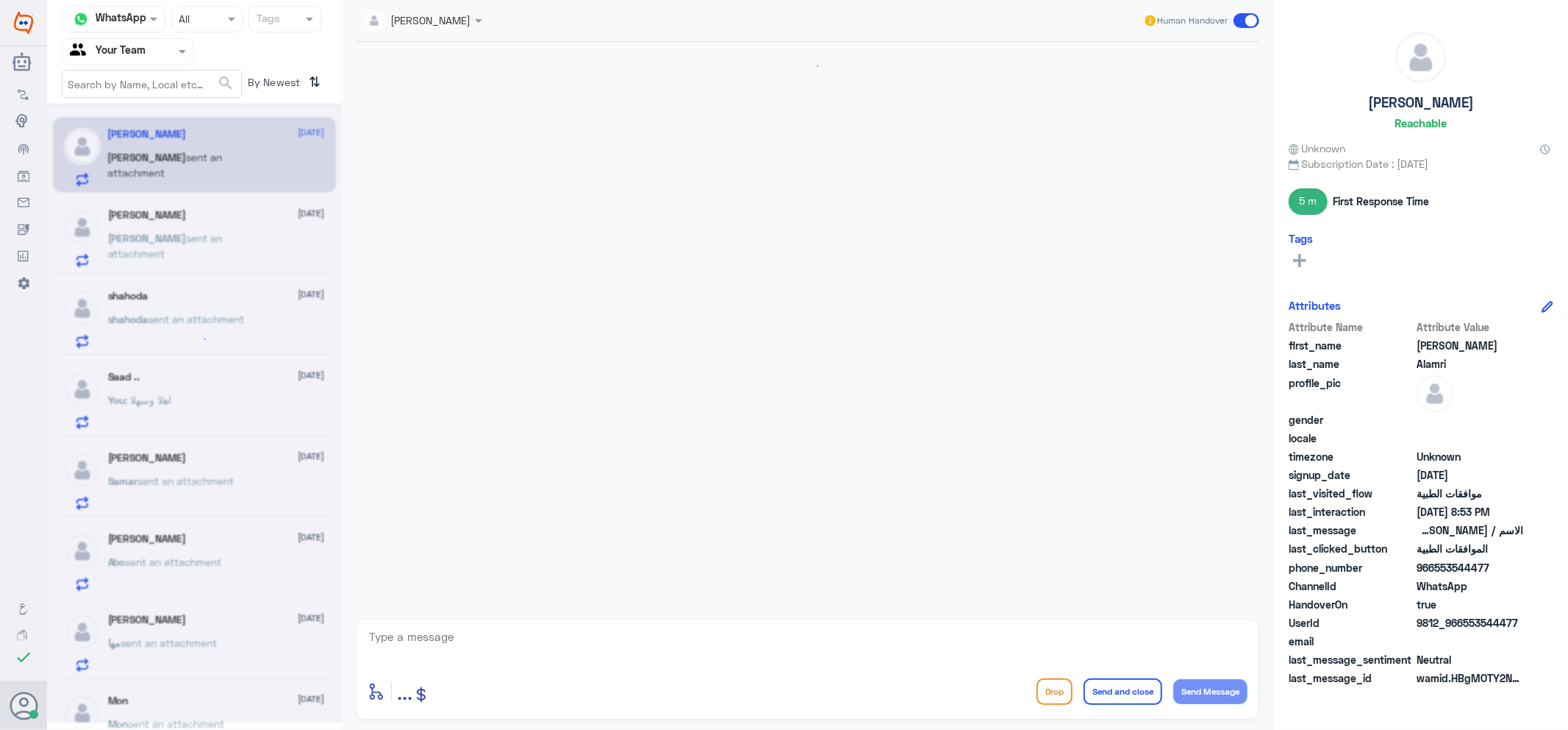
scroll to position [322, 0]
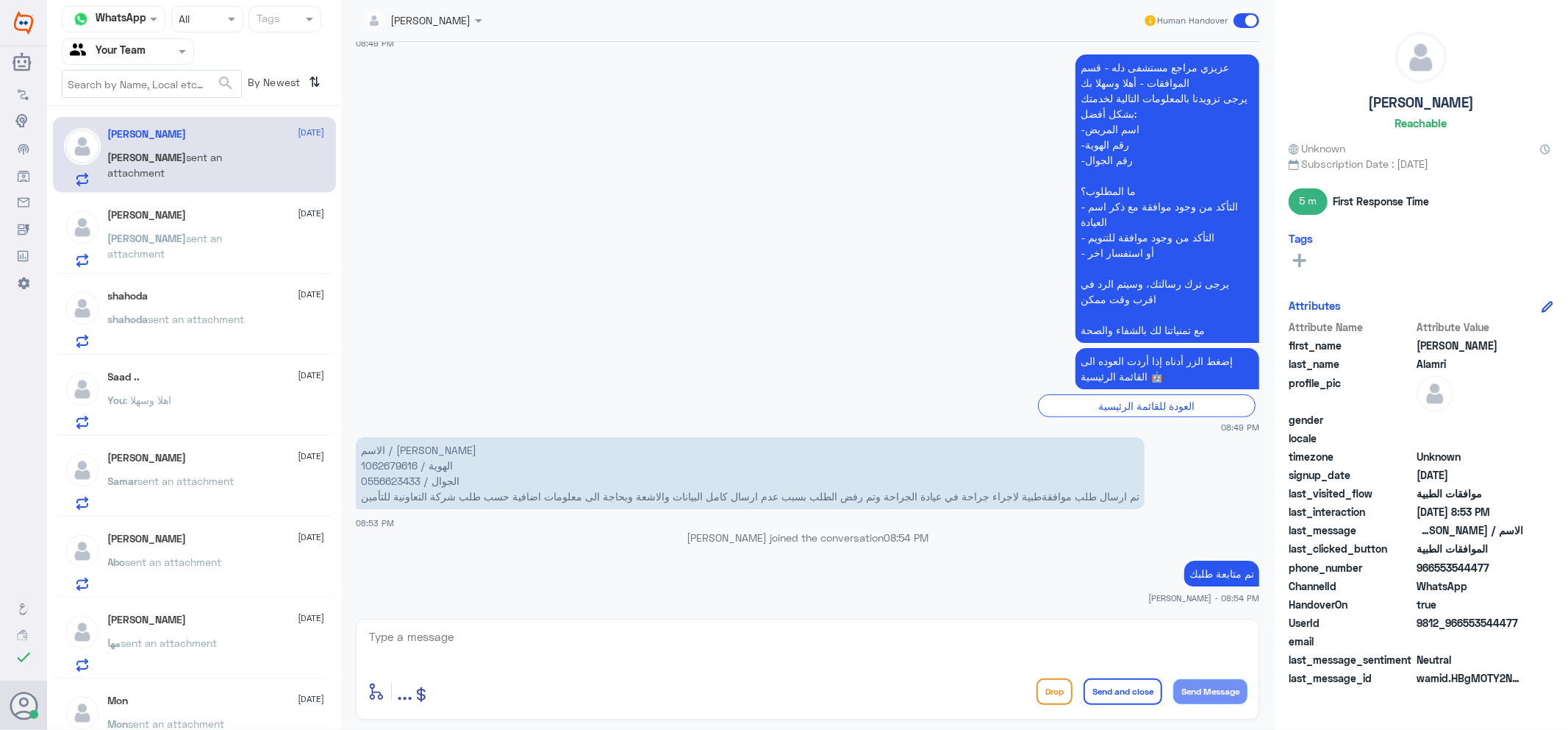
click at [143, 463] on h5 "[PERSON_NAME]" at bounding box center [147, 458] width 79 height 12
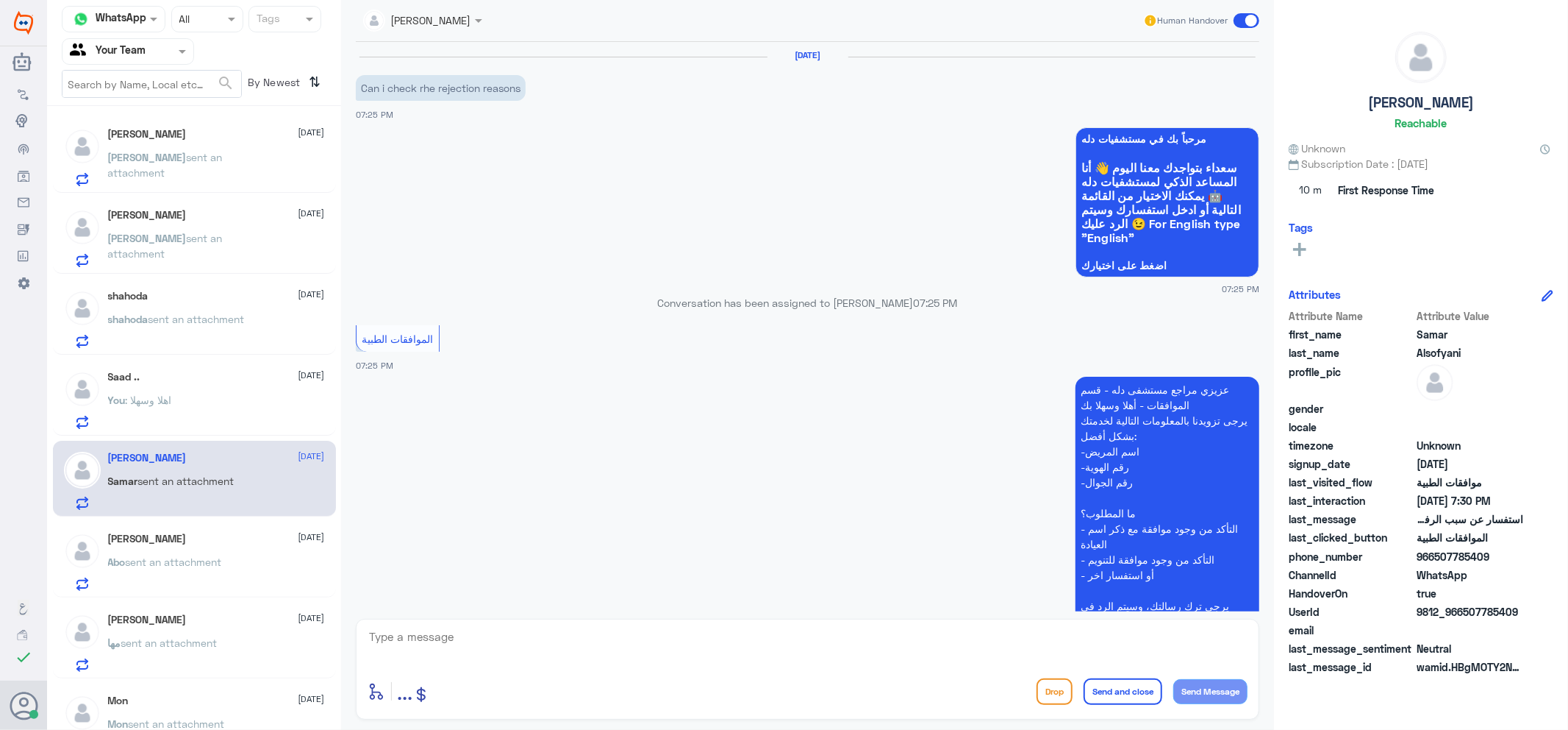
scroll to position [384, 0]
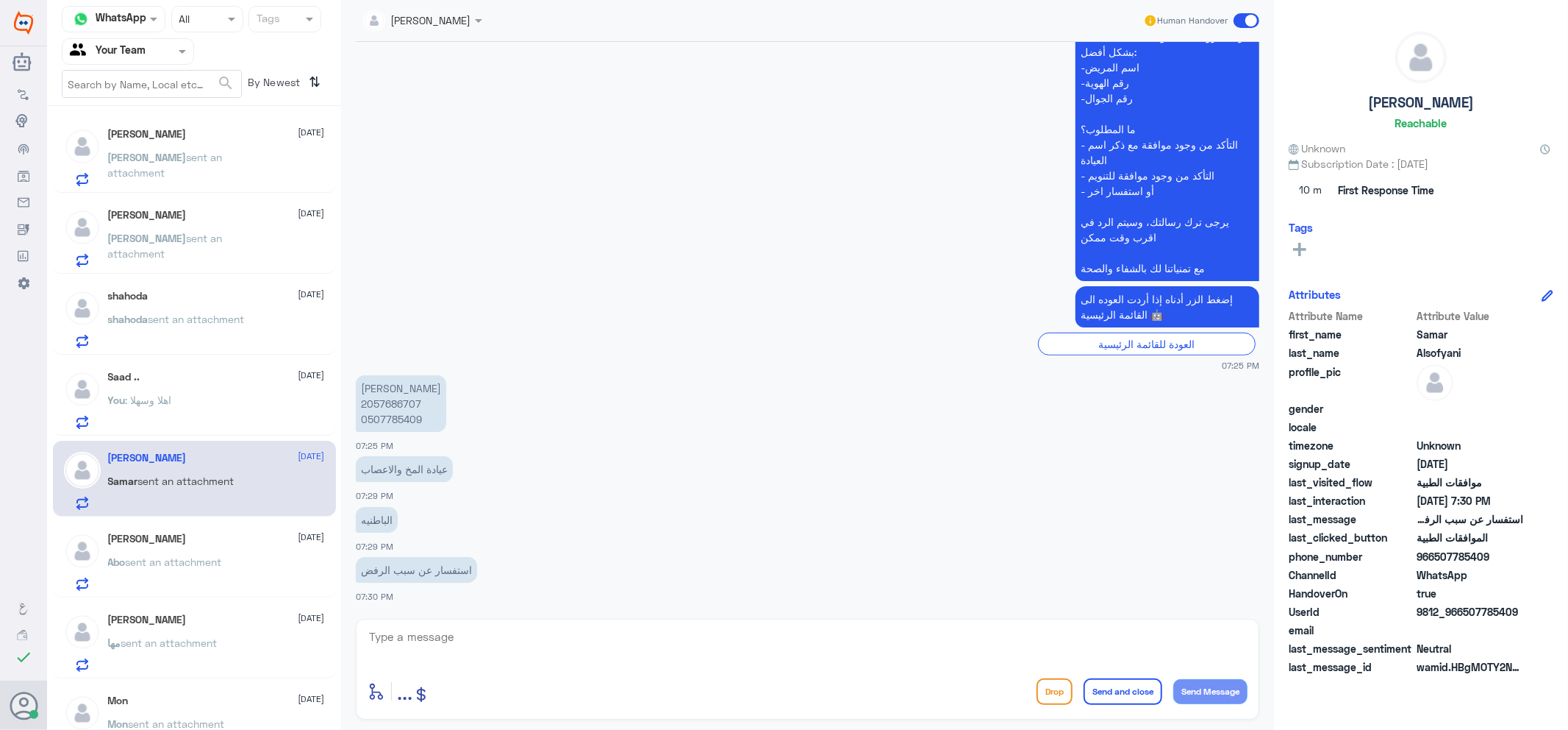
click at [245, 157] on div "[PERSON_NAME] sent an attachment" at bounding box center [216, 169] width 217 height 33
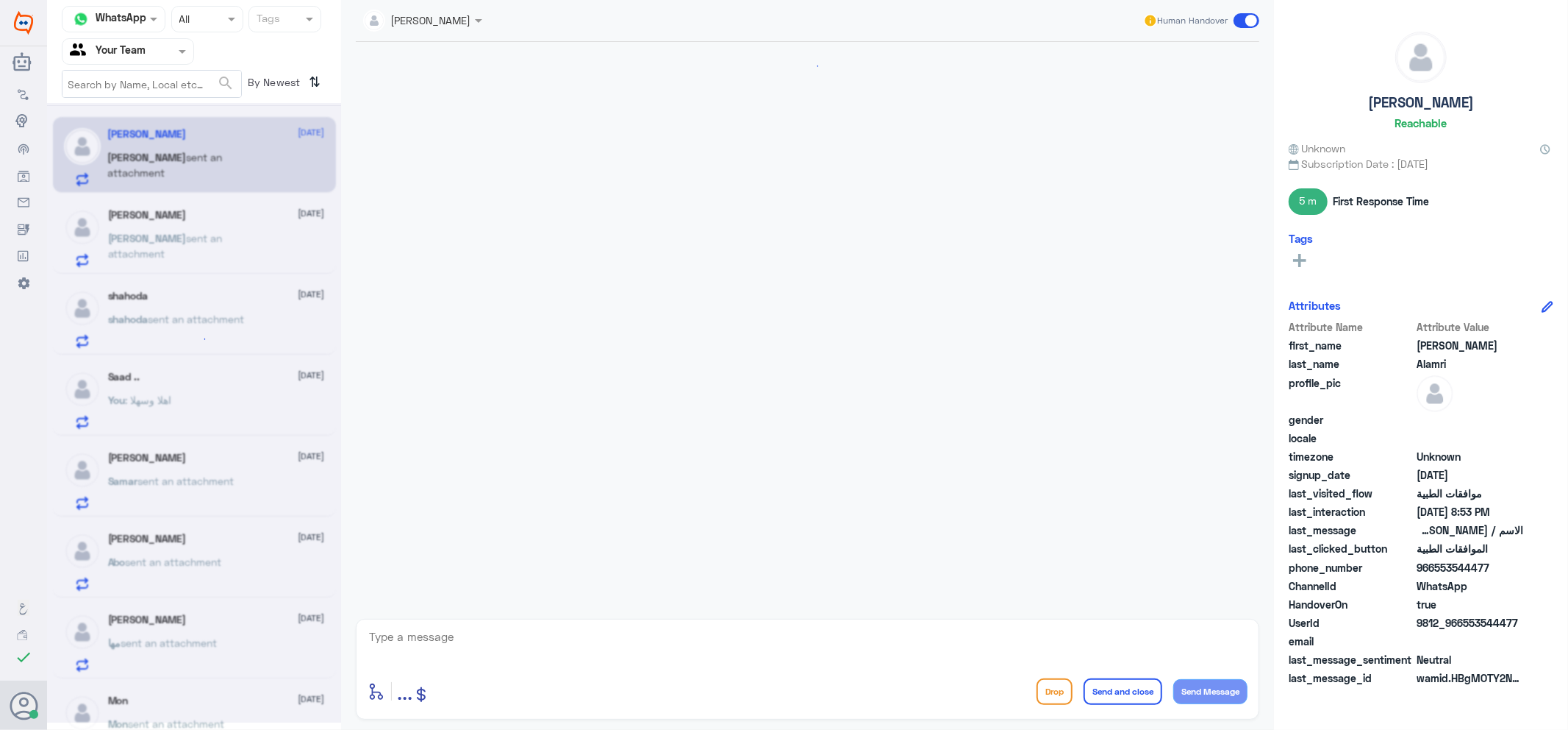
scroll to position [322, 0]
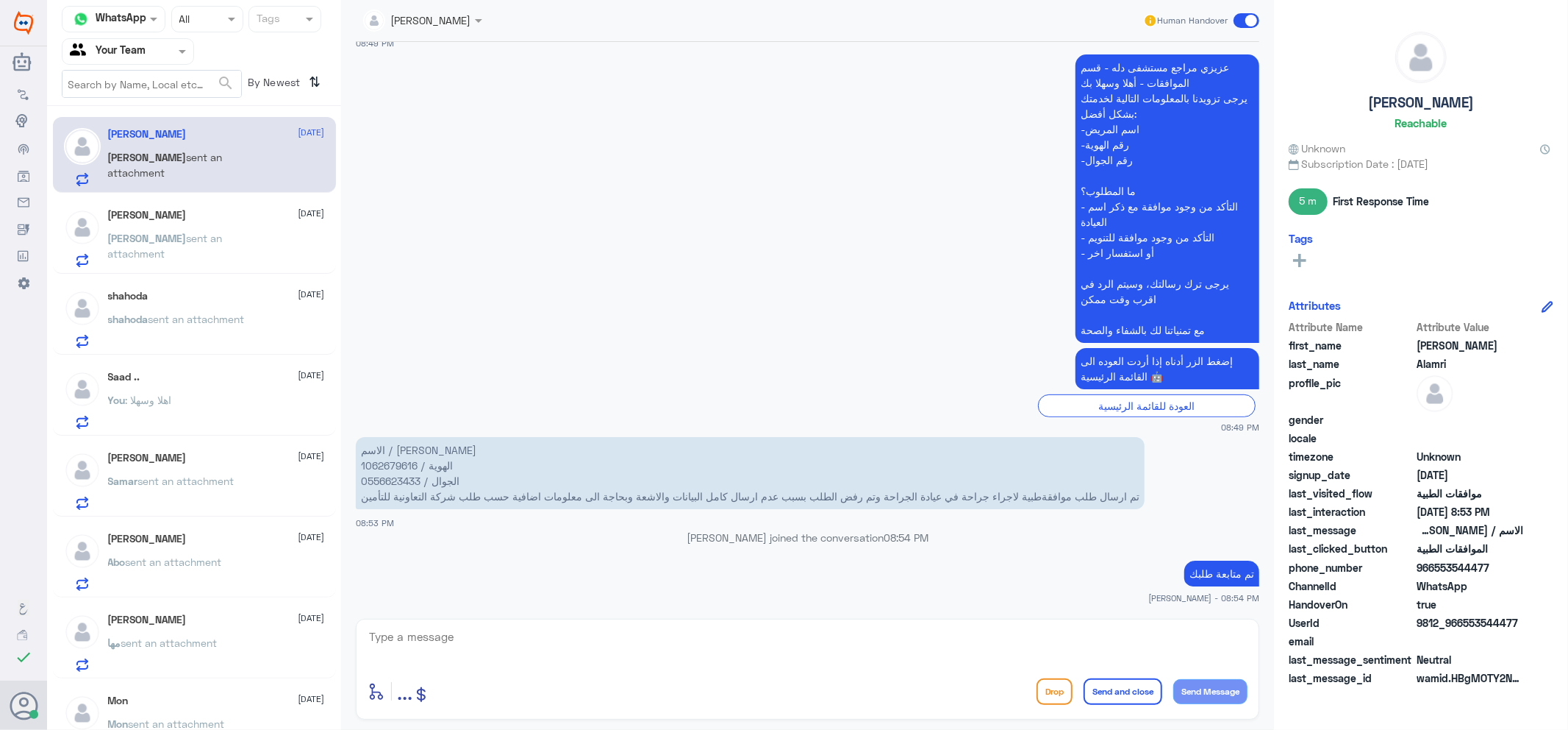
click at [240, 246] on p "[PERSON_NAME] sent an attachment" at bounding box center [191, 248] width 166 height 36
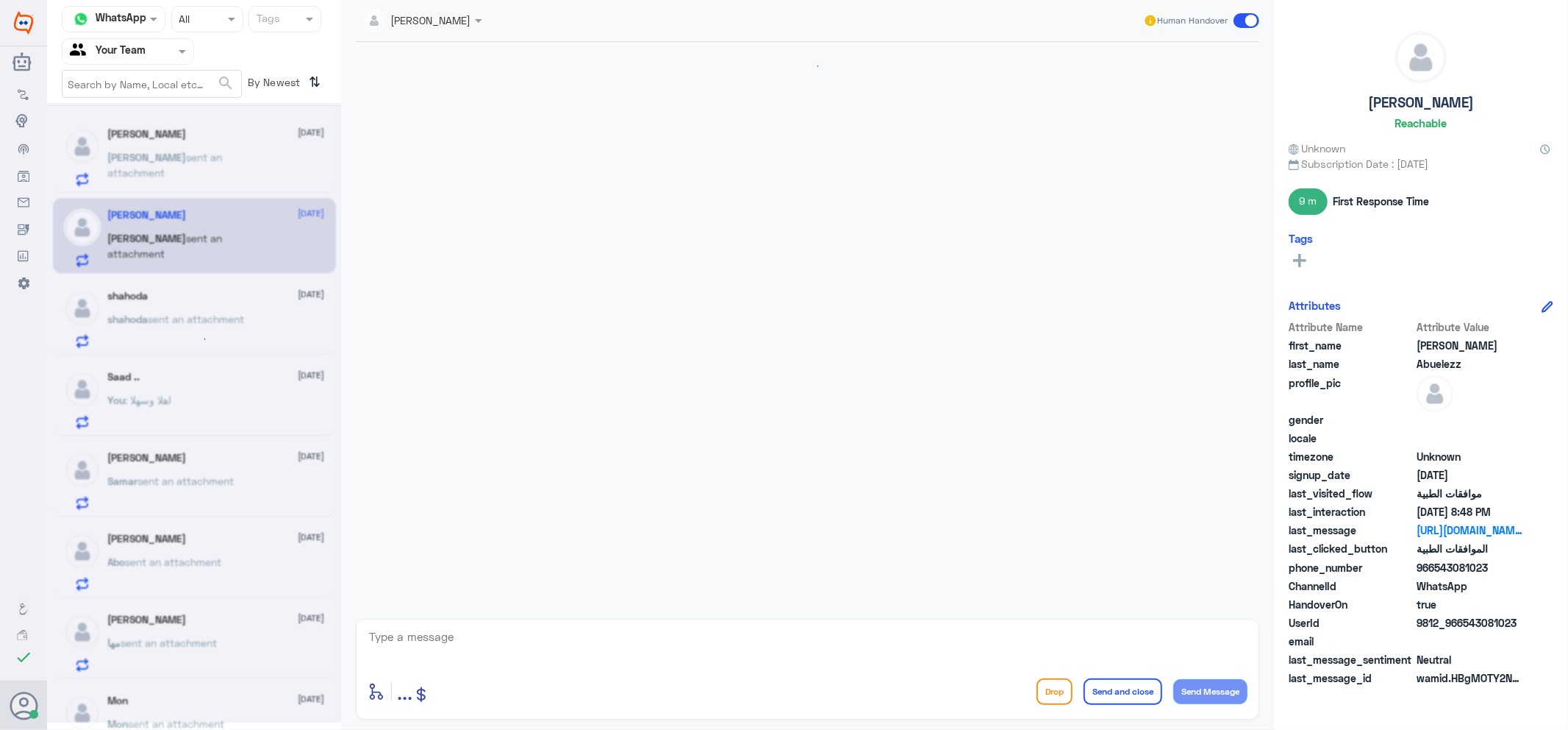
scroll to position [1334, 0]
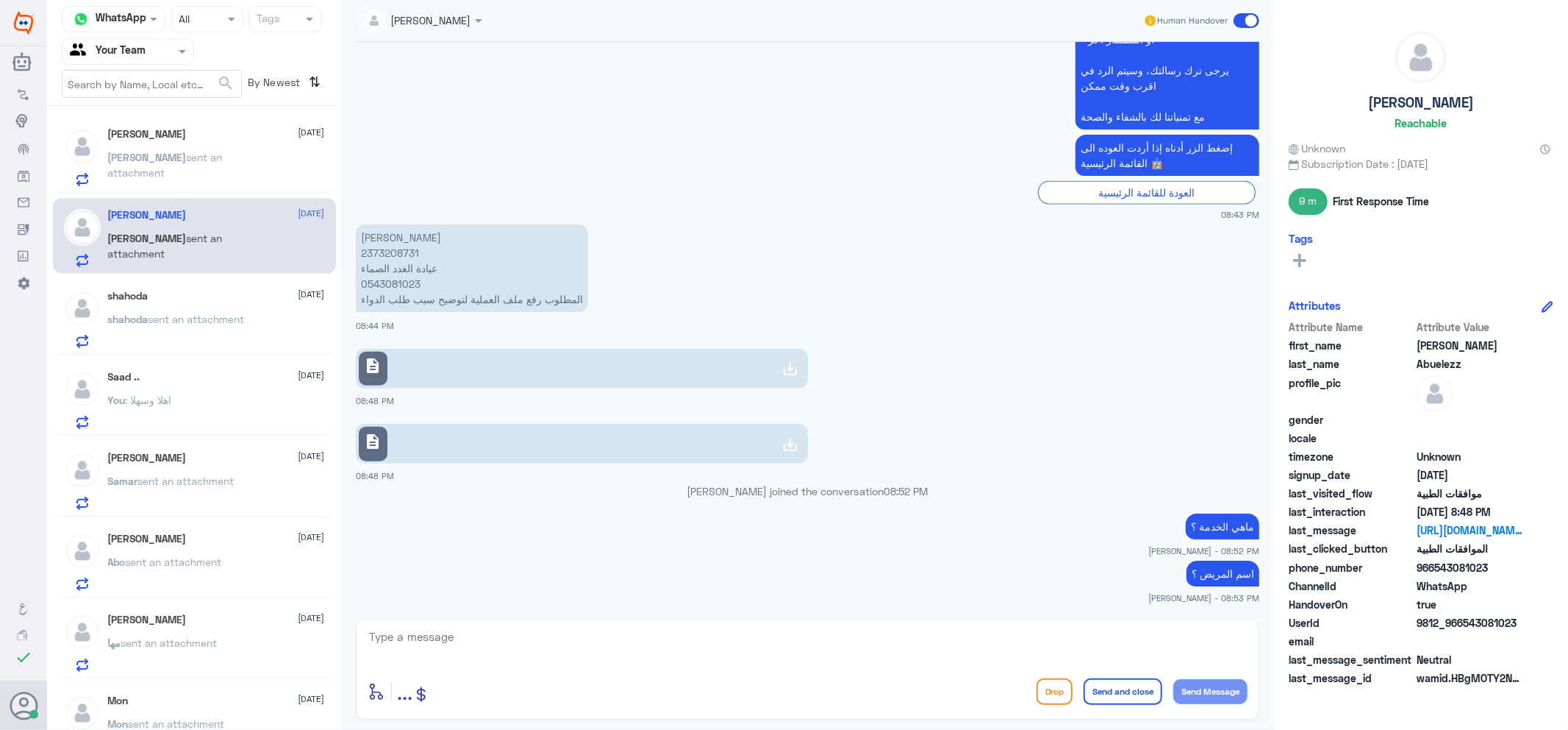
click at [148, 339] on p "shahoda sent an attachment" at bounding box center [176, 330] width 137 height 36
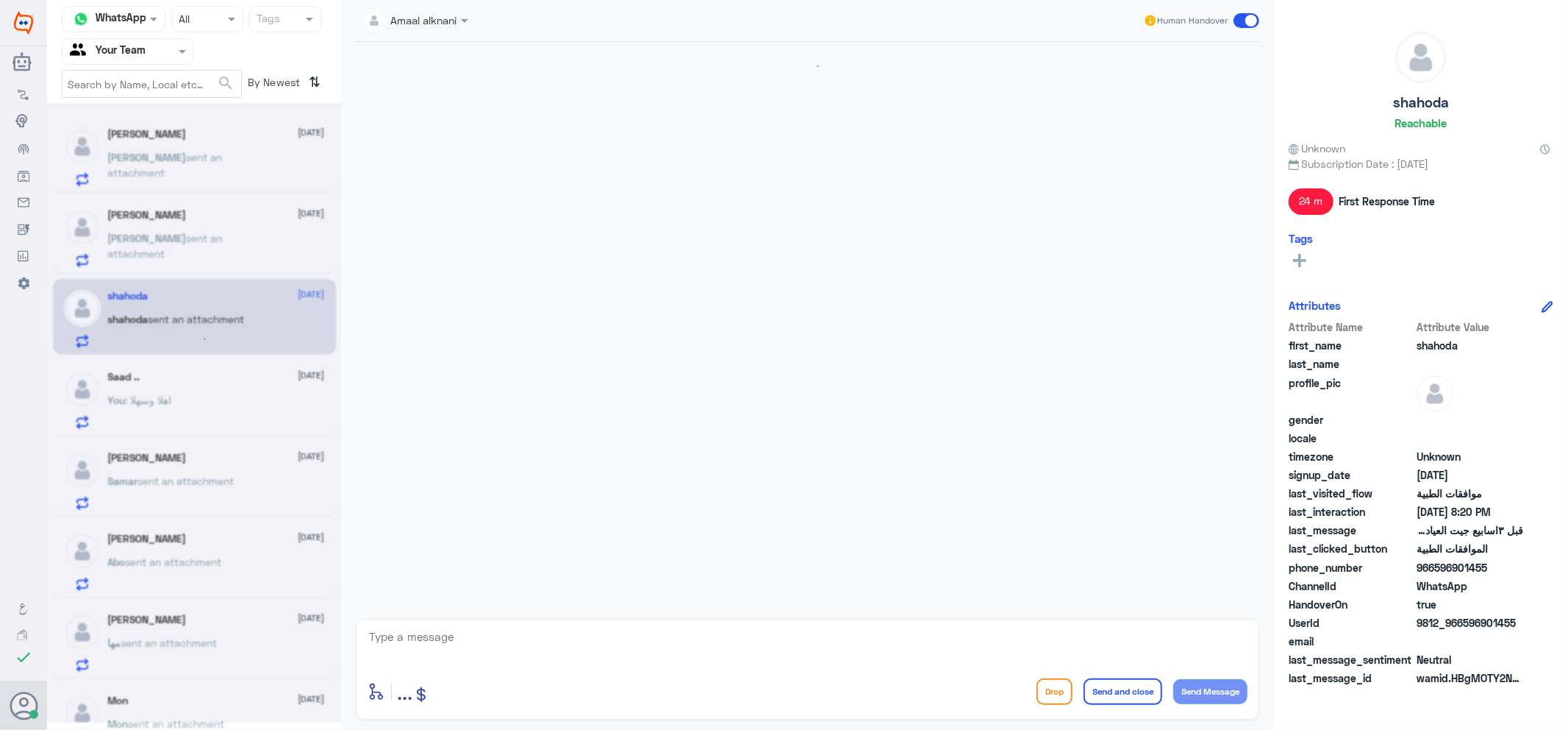
scroll to position [906, 0]
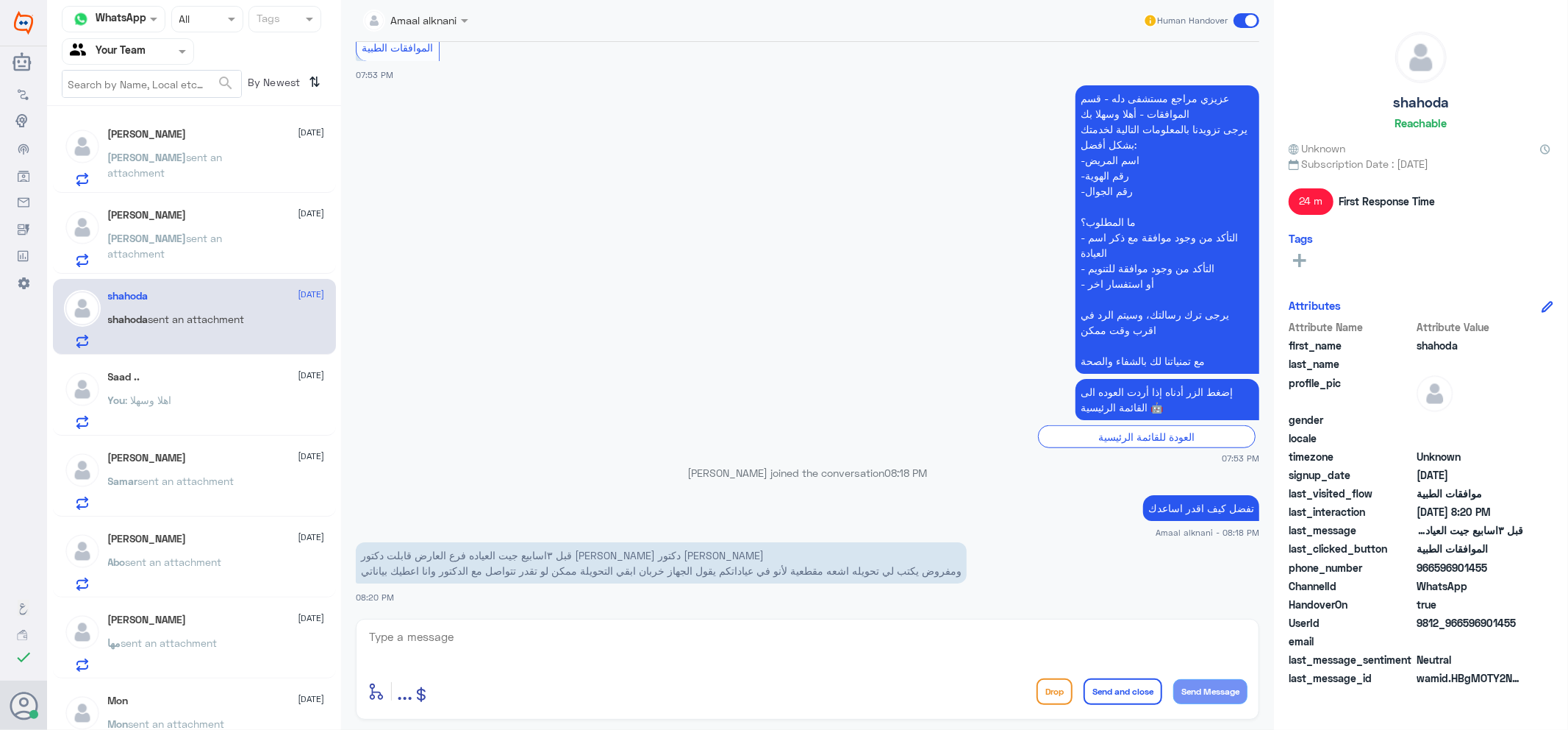
click at [142, 150] on p "[PERSON_NAME] sent an attachment" at bounding box center [191, 168] width 166 height 36
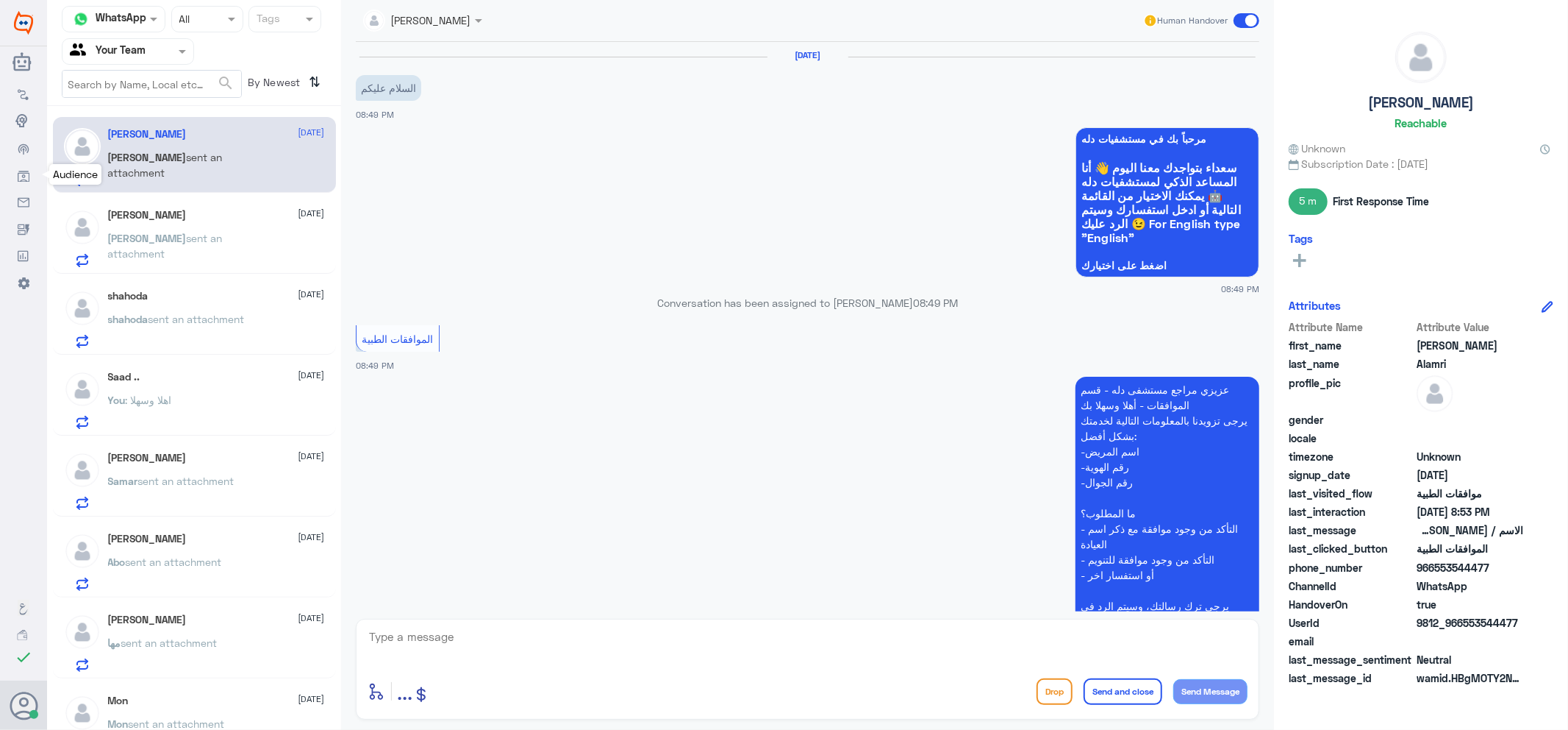
scroll to position [322, 0]
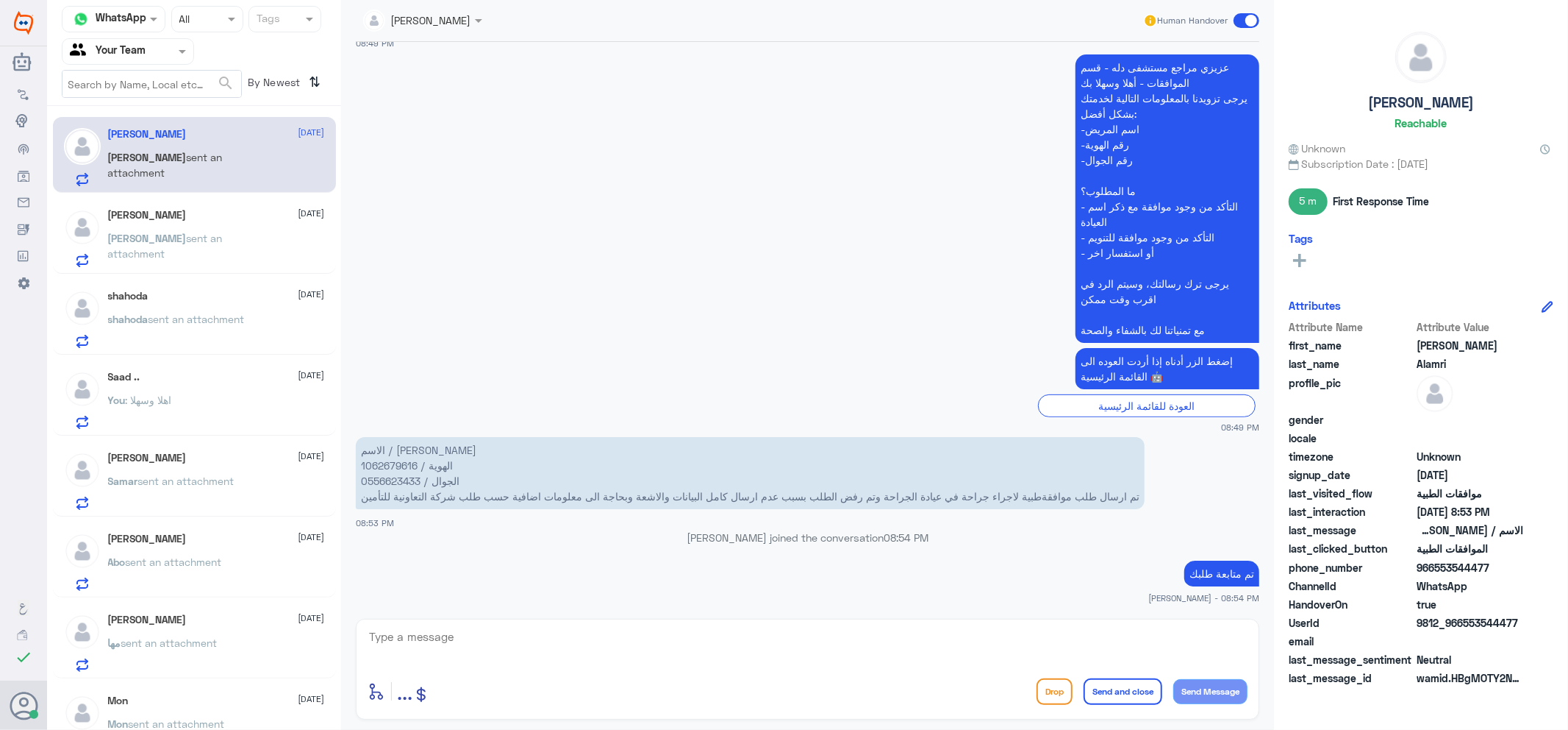
click at [142, 574] on p "Abo sent an attachment" at bounding box center [165, 572] width 114 height 36
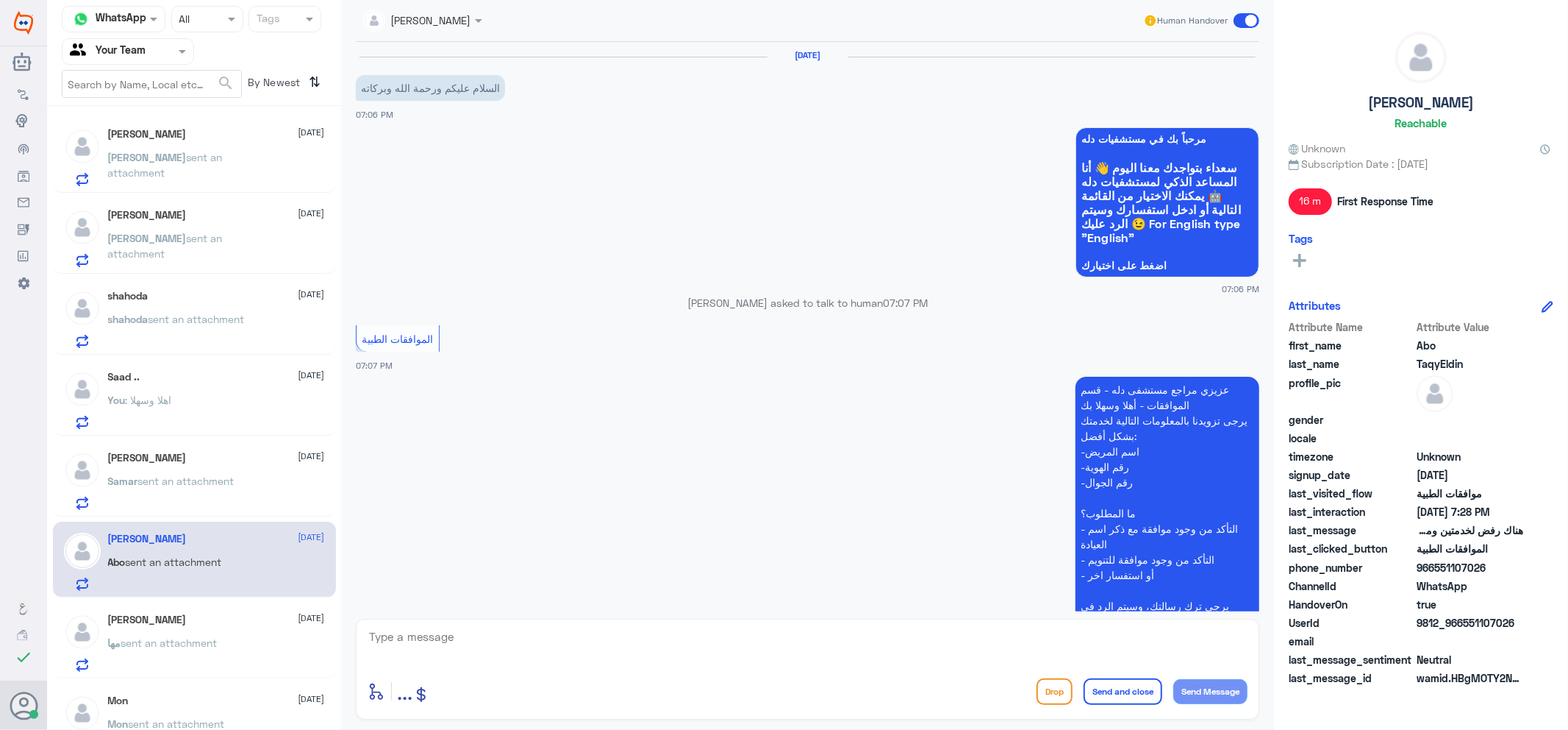
scroll to position [986, 0]
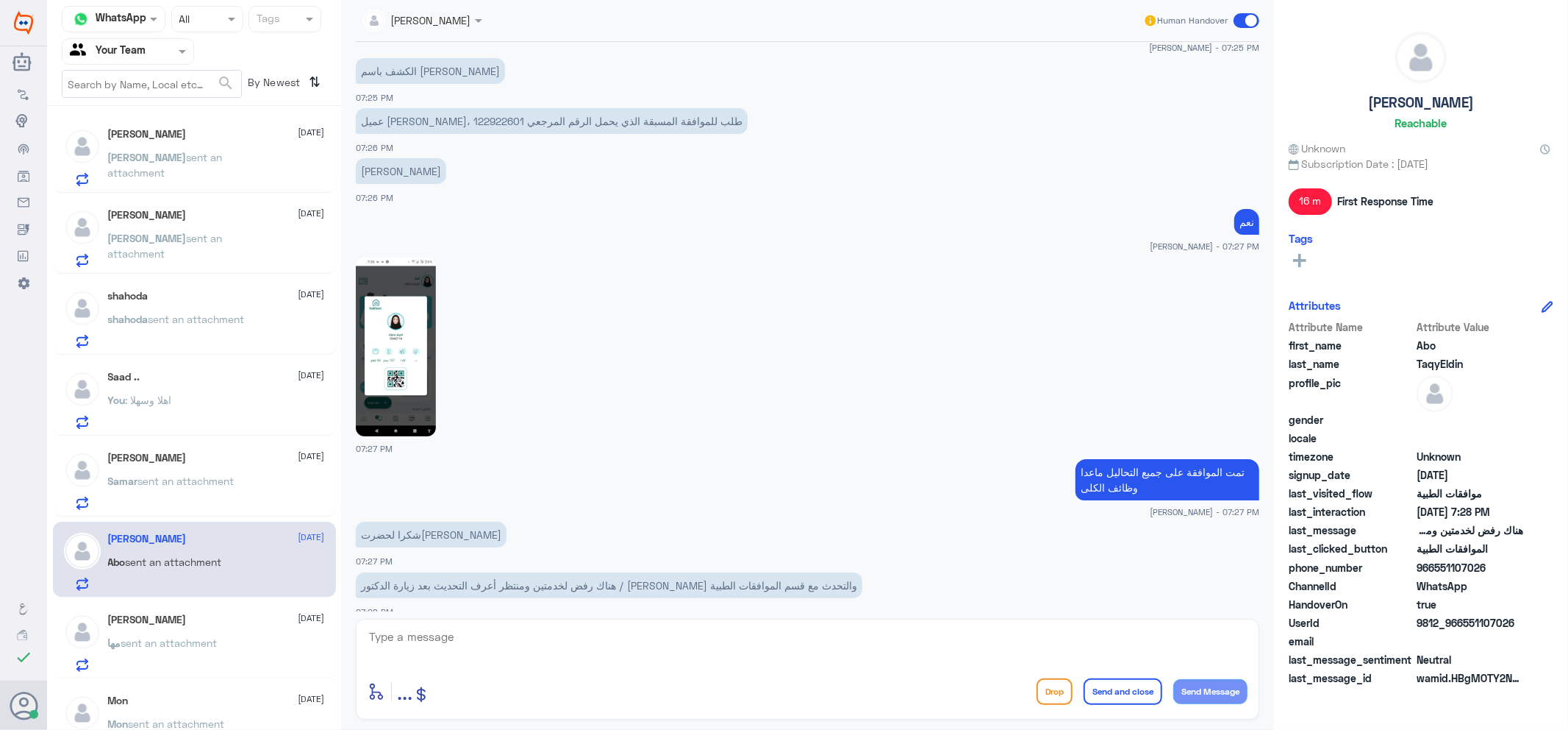
click at [809, 256] on div at bounding box center [808, 346] width 904 height 180
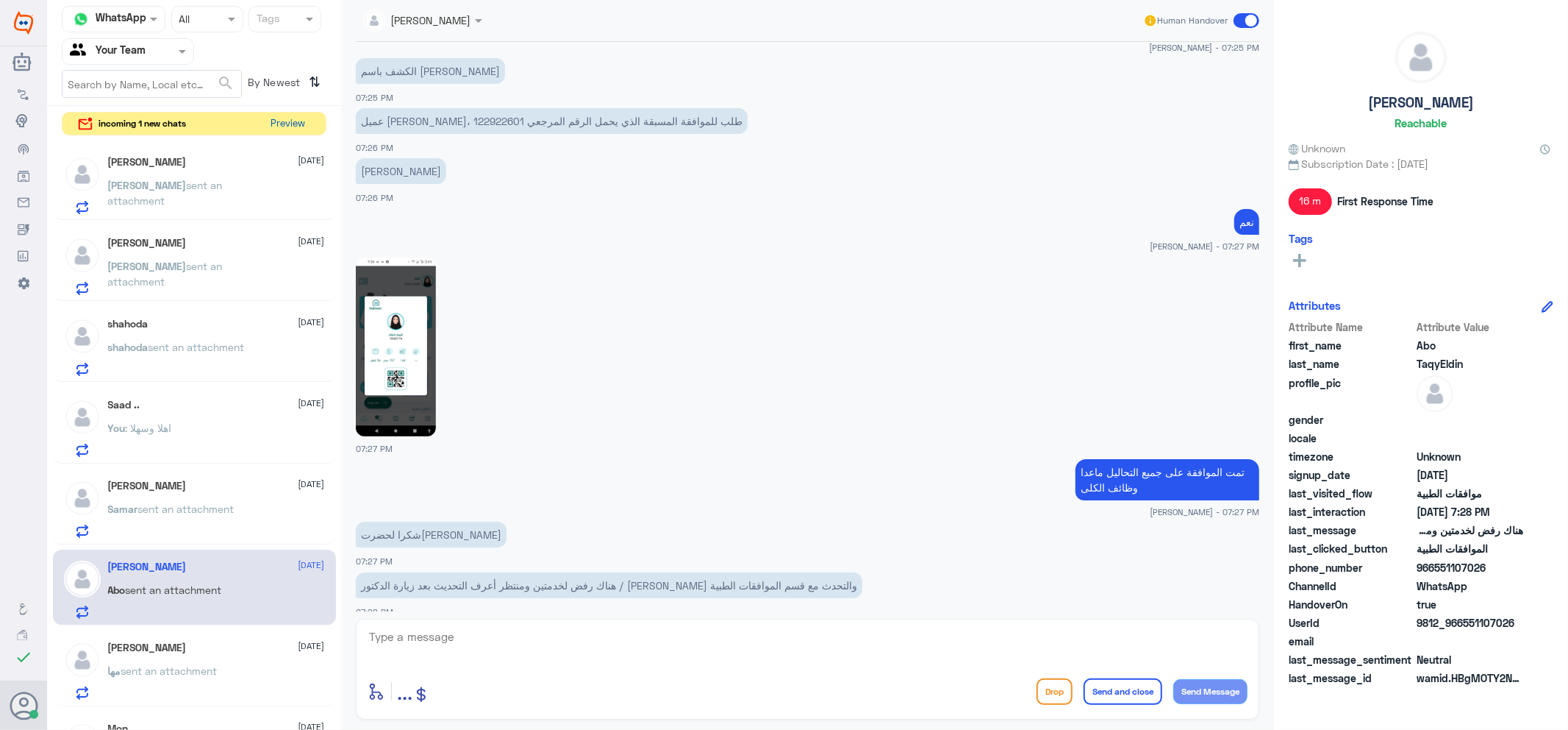
click at [286, 115] on button "Preview" at bounding box center [289, 124] width 46 height 23
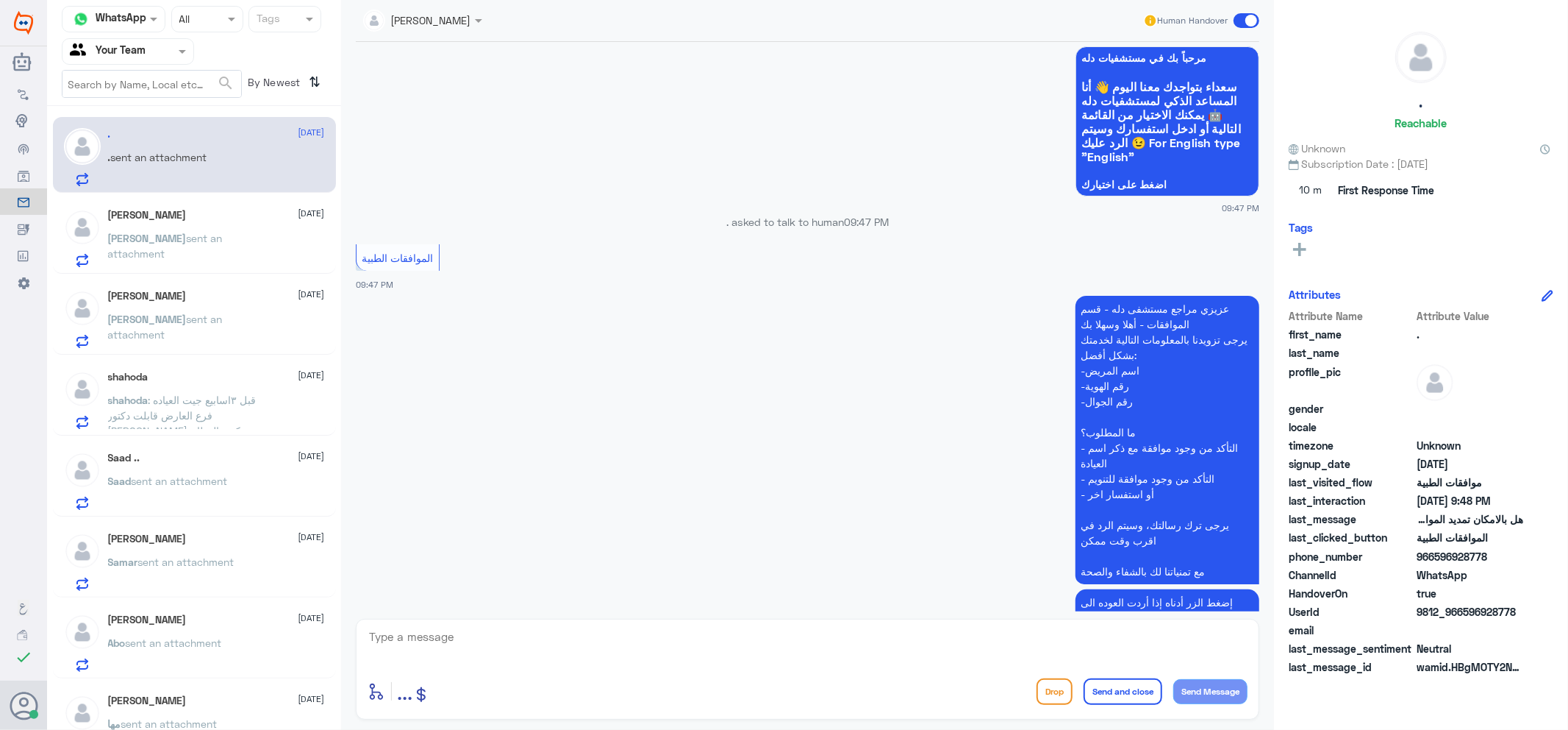
scroll to position [1234, 0]
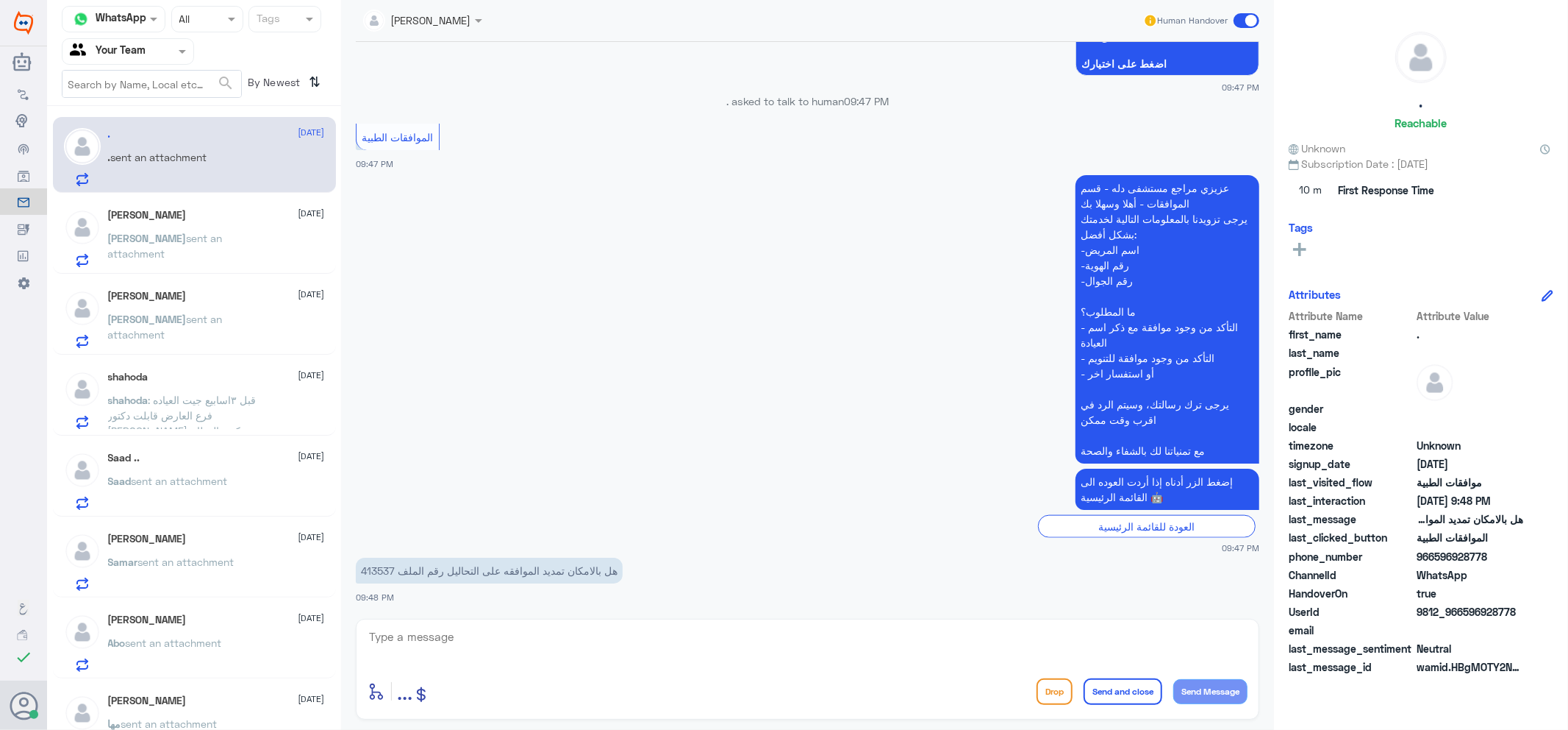
click at [384, 562] on p "هل بالامكان تمديد الموافقه على التحاليل رقم الملف 413537" at bounding box center [489, 570] width 267 height 26
click at [376, 569] on p "هل بالامكان تمديد الموافقه على التحاليل رقم الملف 413537" at bounding box center [489, 570] width 267 height 26
copy p "413537"
click at [610, 627] on textarea at bounding box center [807, 644] width 880 height 36
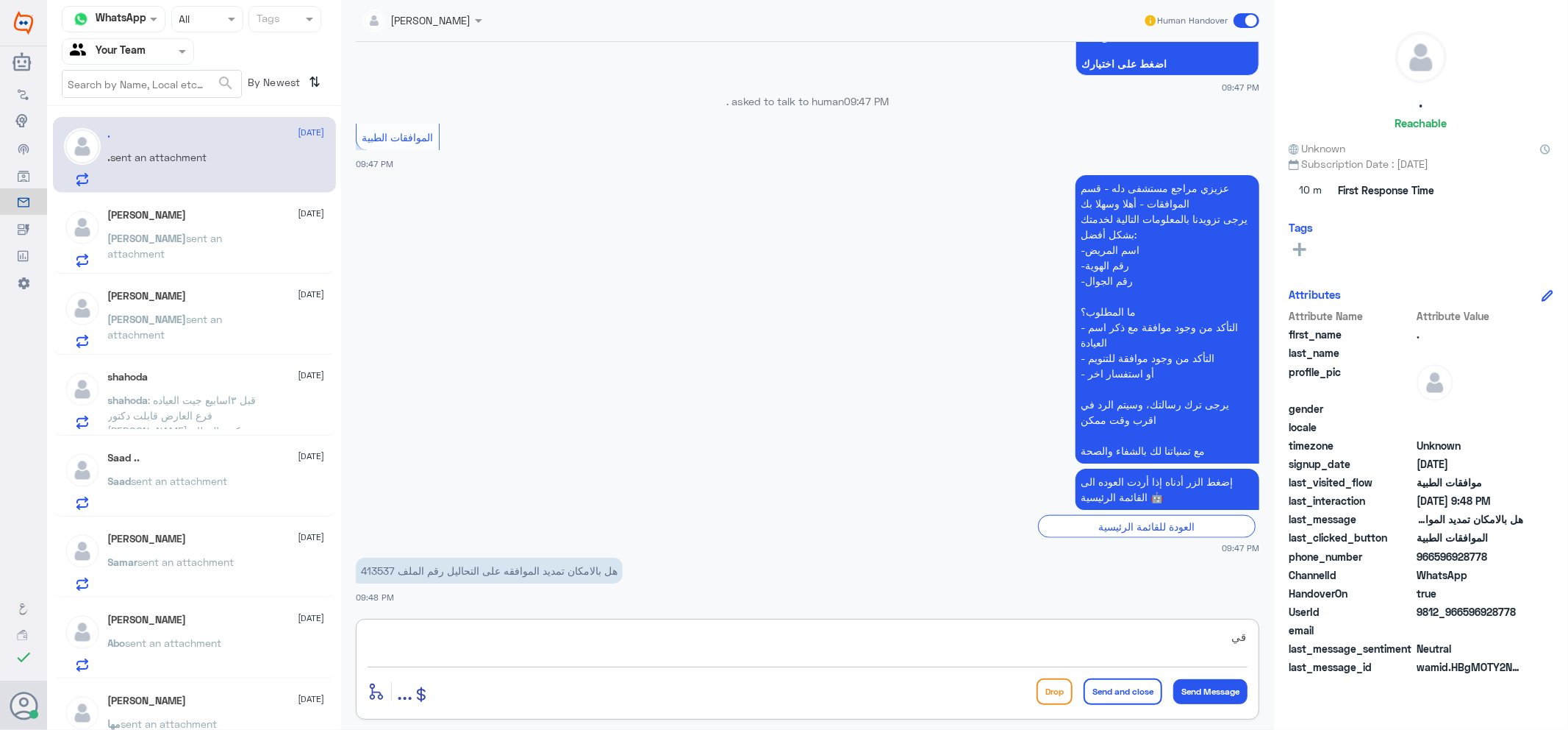
type textarea "ق"
type textarea "تمت متابعة طلبك قيد الاجراء"
click at [1112, 681] on button "Send and close" at bounding box center [1123, 691] width 79 height 27
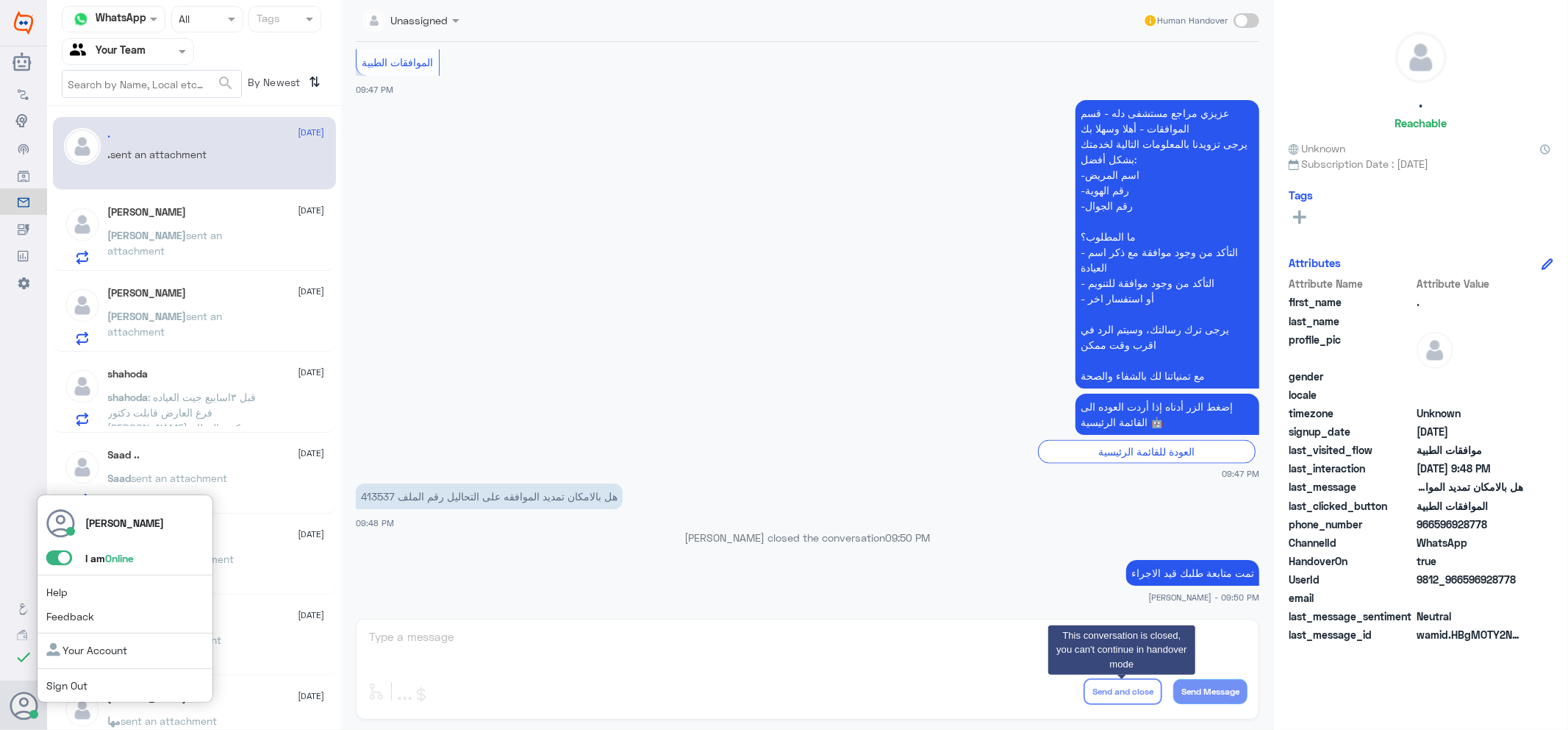
drag, startPoint x: 60, startPoint y: 555, endPoint x: 74, endPoint y: 569, distance: 19.8
click at [60, 555] on span at bounding box center [59, 557] width 26 height 14
click at [0, 0] on input "checkbox" at bounding box center [0, 0] width 0 height 0
click at [101, 693] on div "[PERSON_NAME] I am Offline Help Feedback Your Account Sign Out" at bounding box center [125, 599] width 176 height 209
click at [93, 685] on span "Sign Out" at bounding box center [91, 685] width 90 height 15
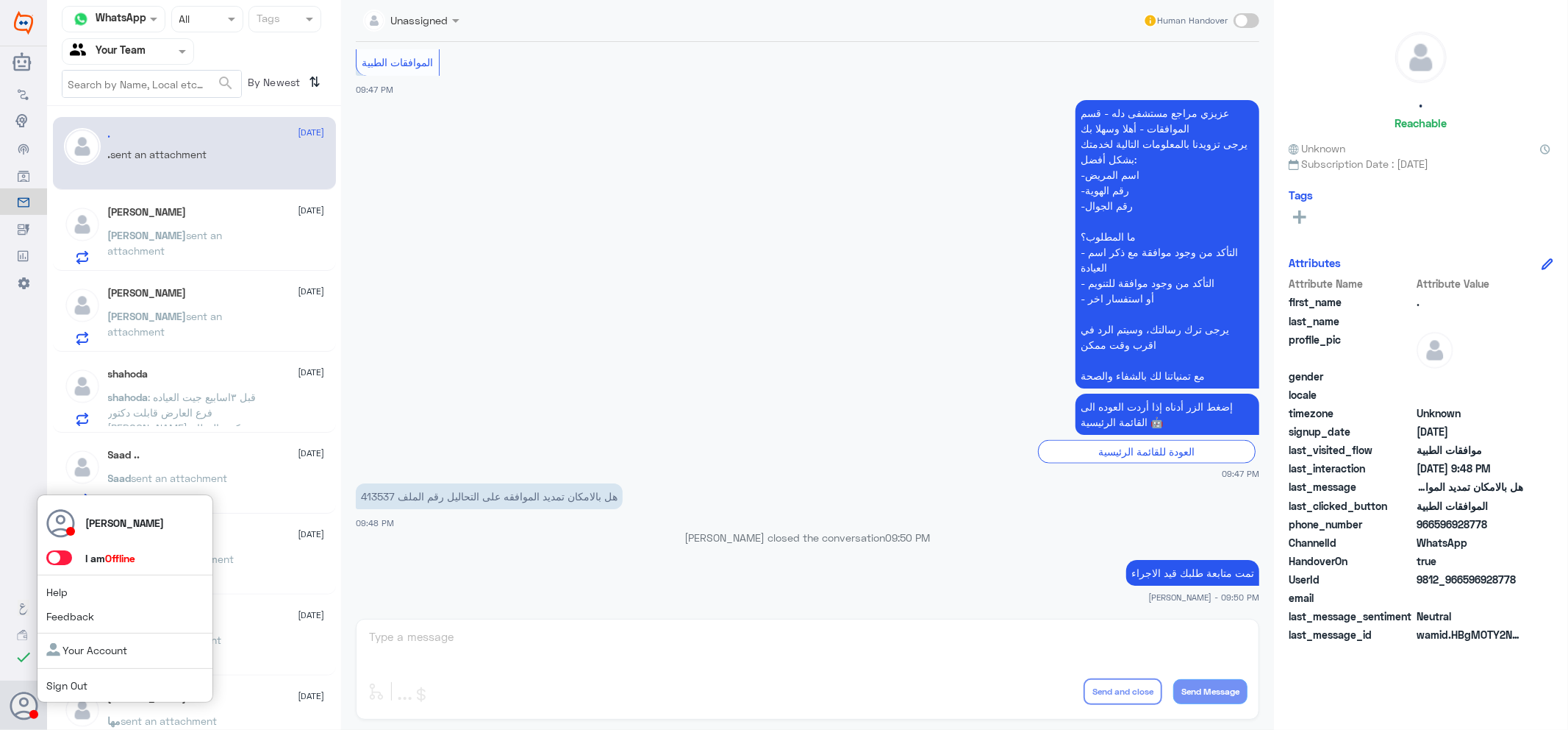
click at [55, 682] on link "Sign Out" at bounding box center [67, 685] width 41 height 12
